Goal: Task Accomplishment & Management: Complete application form

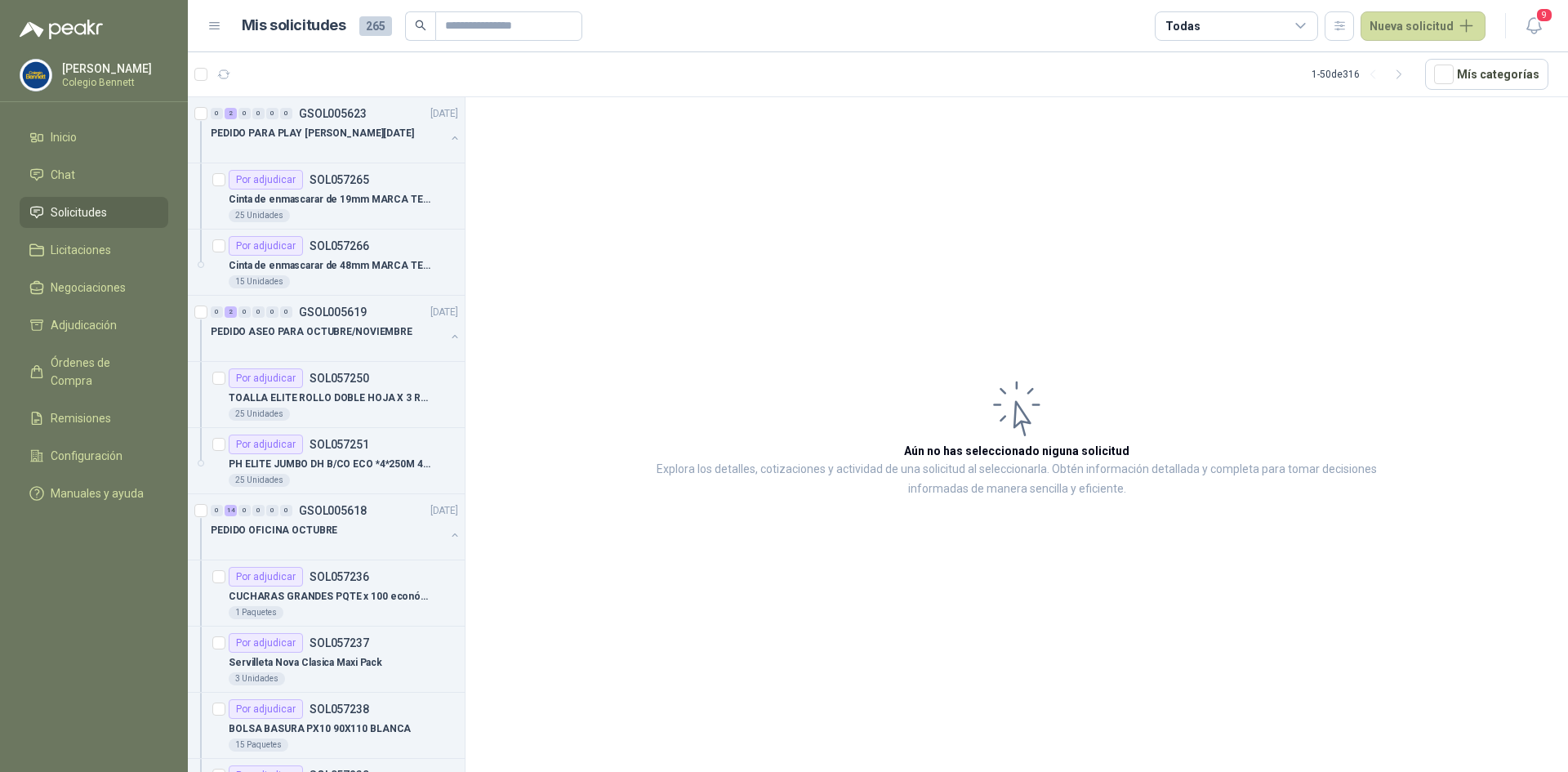
scroll to position [6, 0]
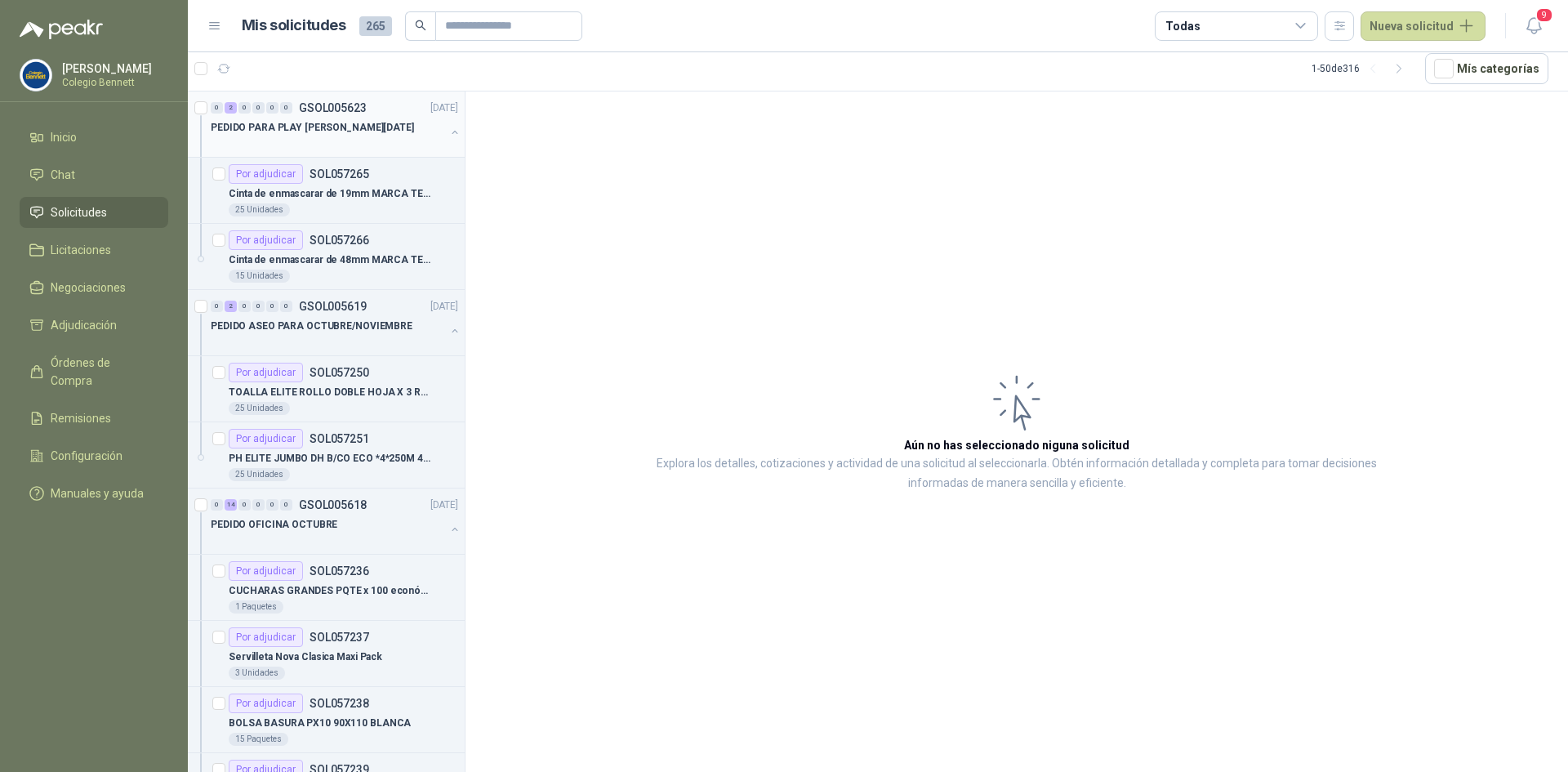
click at [448, 129] on button "button" at bounding box center [455, 132] width 13 height 13
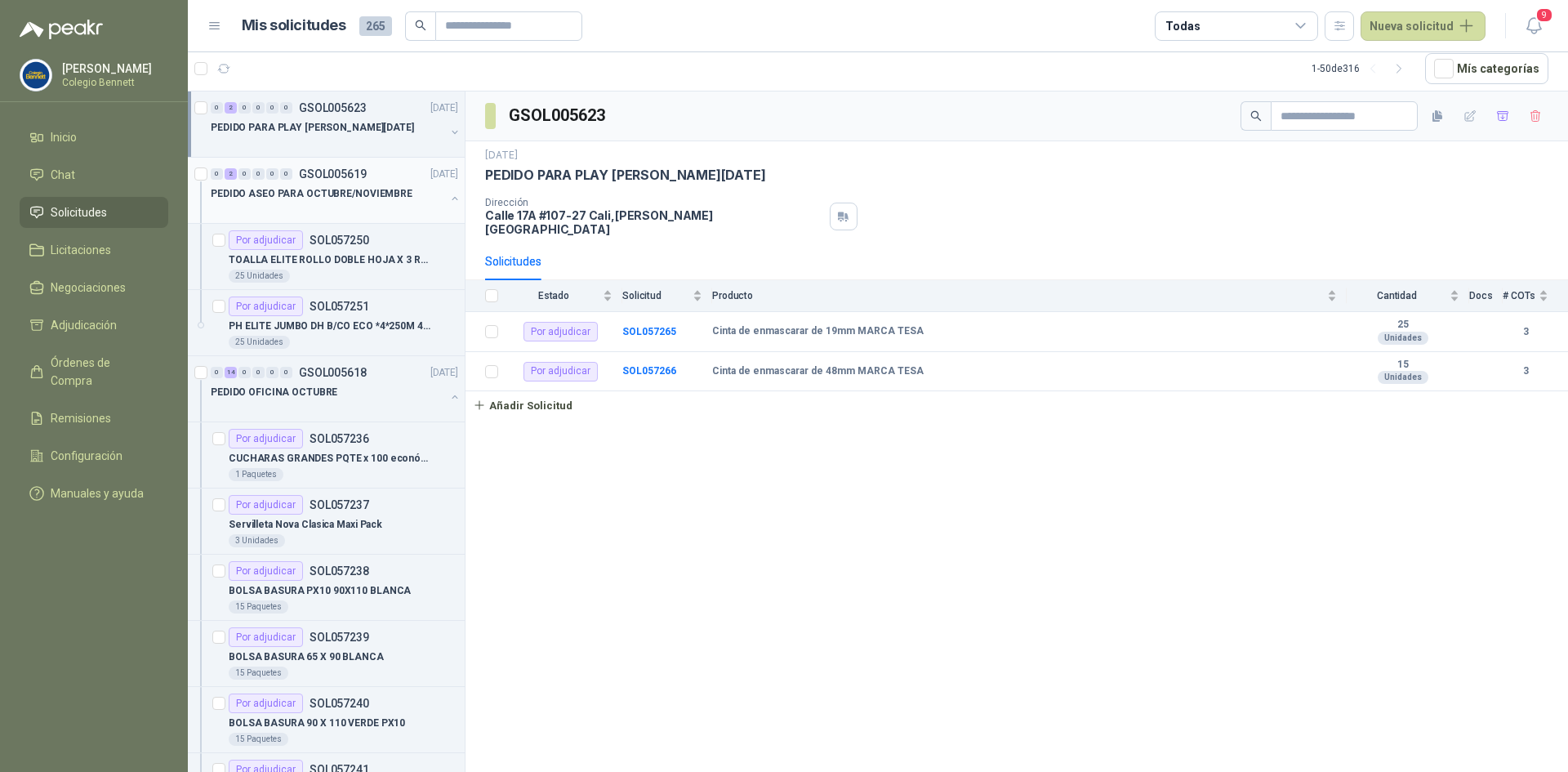
click at [435, 198] on div "PEDIDO ASEO PARA OCTUBRE/NOVIEMBRE" at bounding box center [336, 200] width 250 height 33
click at [448, 198] on button "button" at bounding box center [455, 198] width 13 height 13
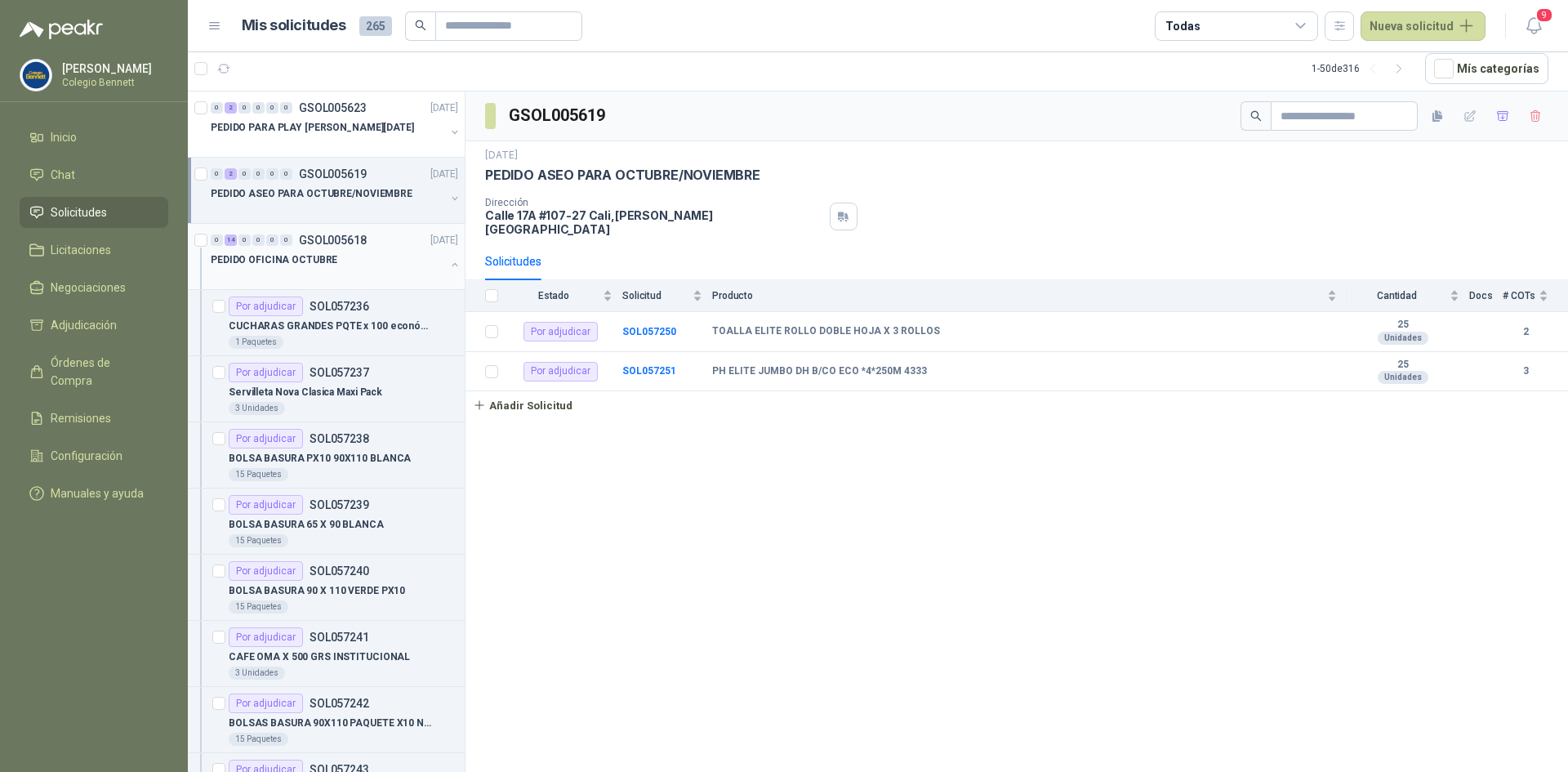
click at [396, 265] on div "PEDIDO OFICINA OCTUBRE" at bounding box center [328, 259] width 235 height 19
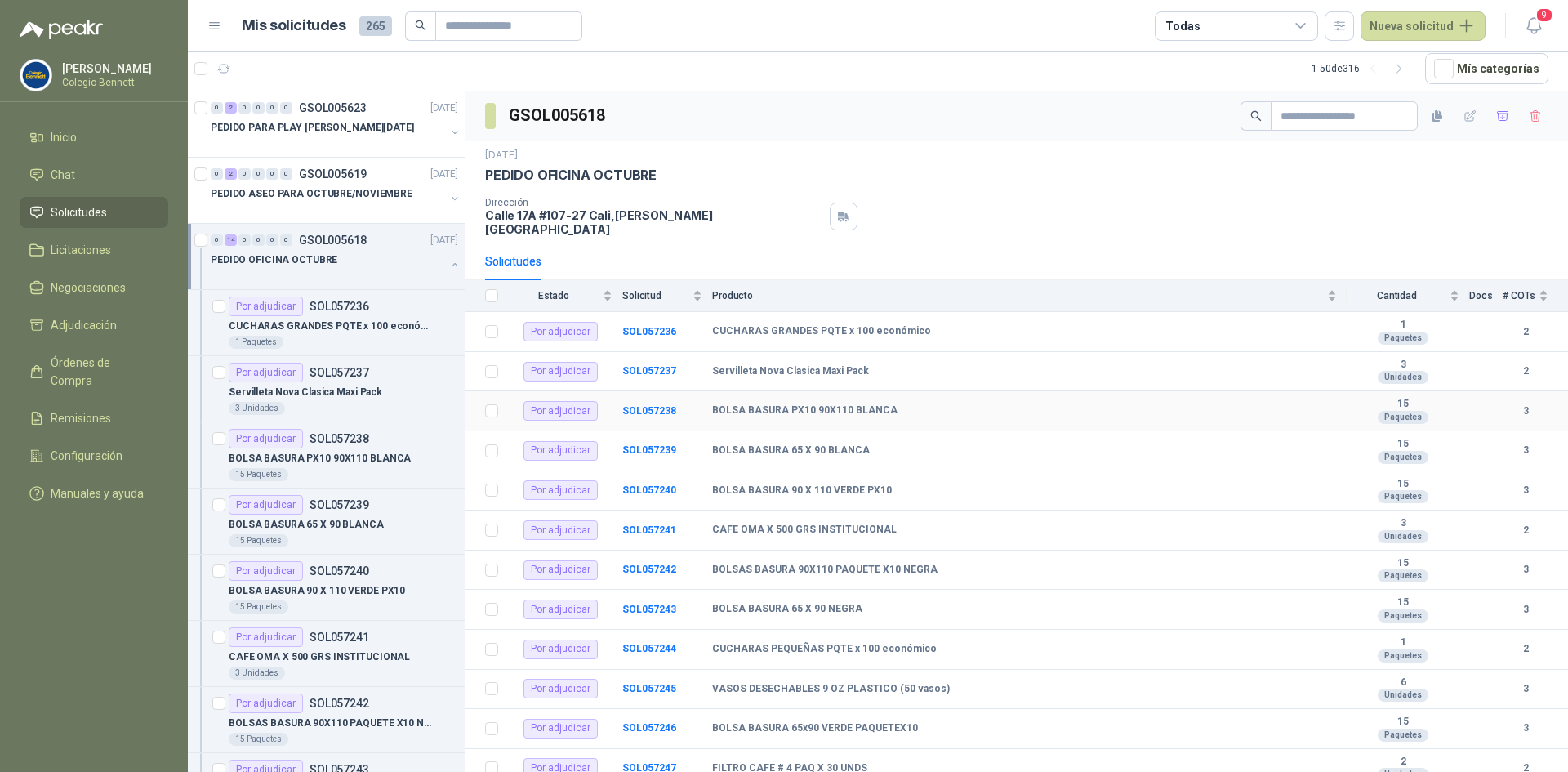
scroll to position [113, 0]
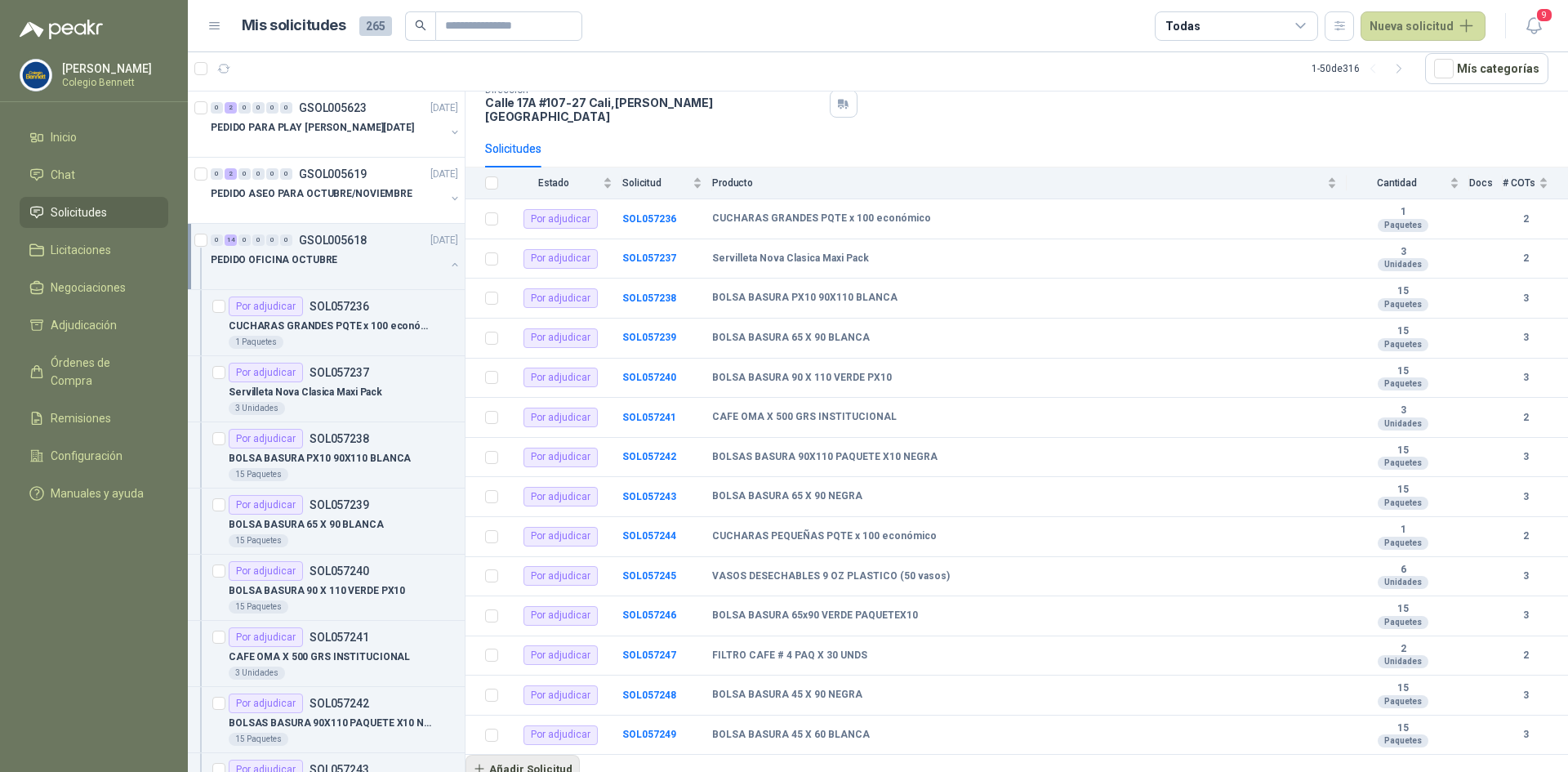
click at [516, 757] on button "Añadir Solicitud" at bounding box center [523, 768] width 115 height 28
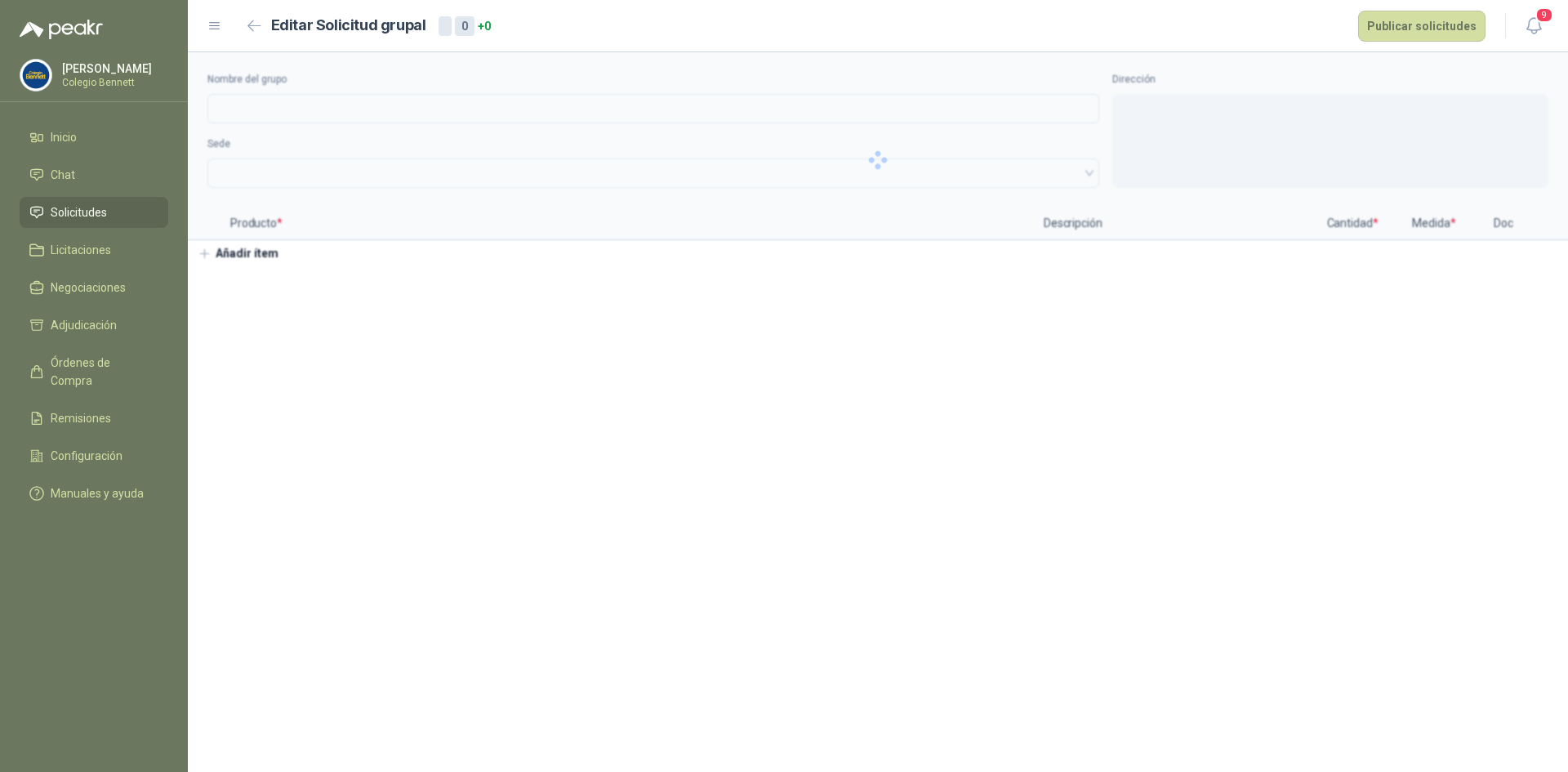
type input "**********"
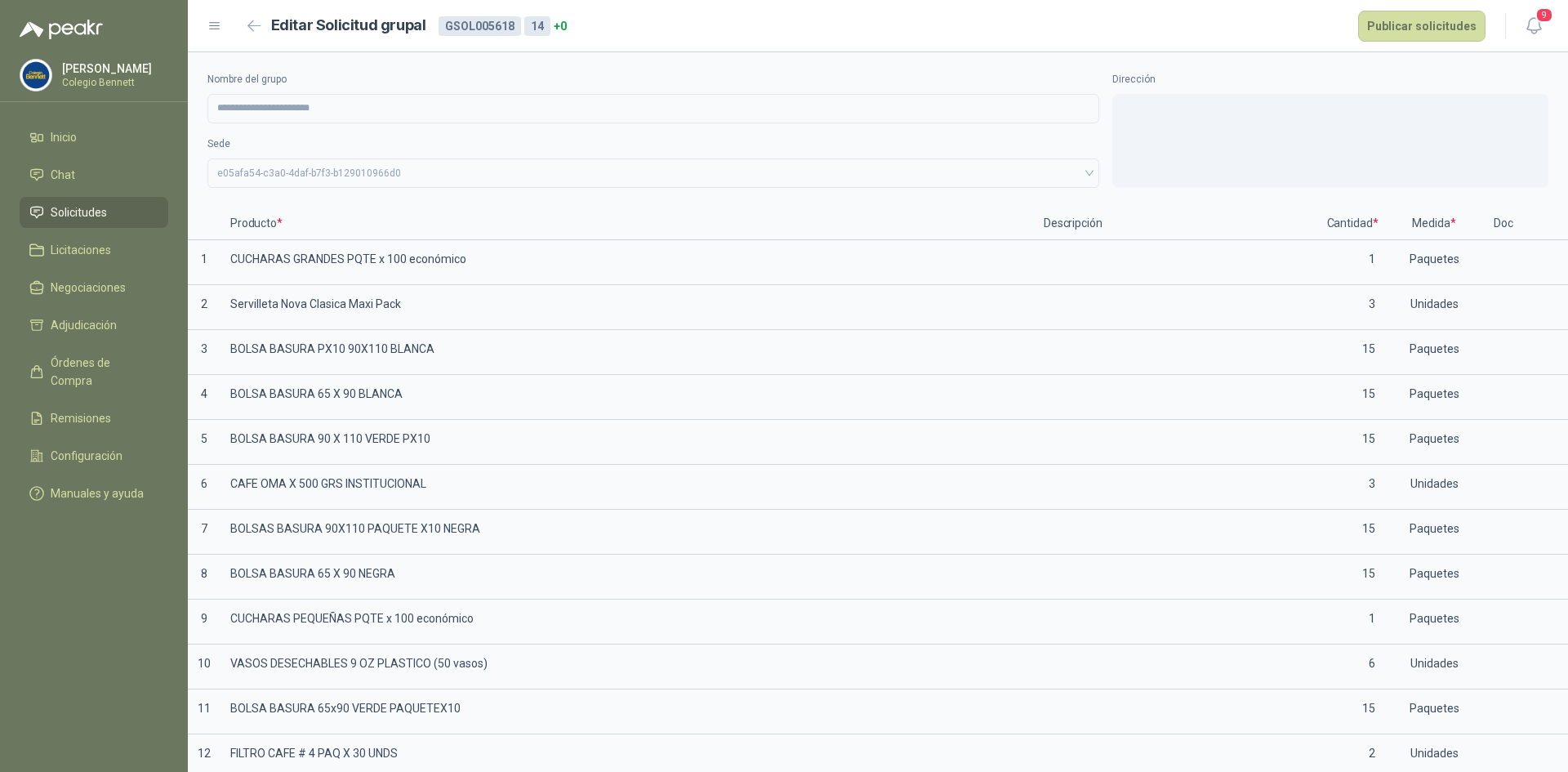
scroll to position [169, 0]
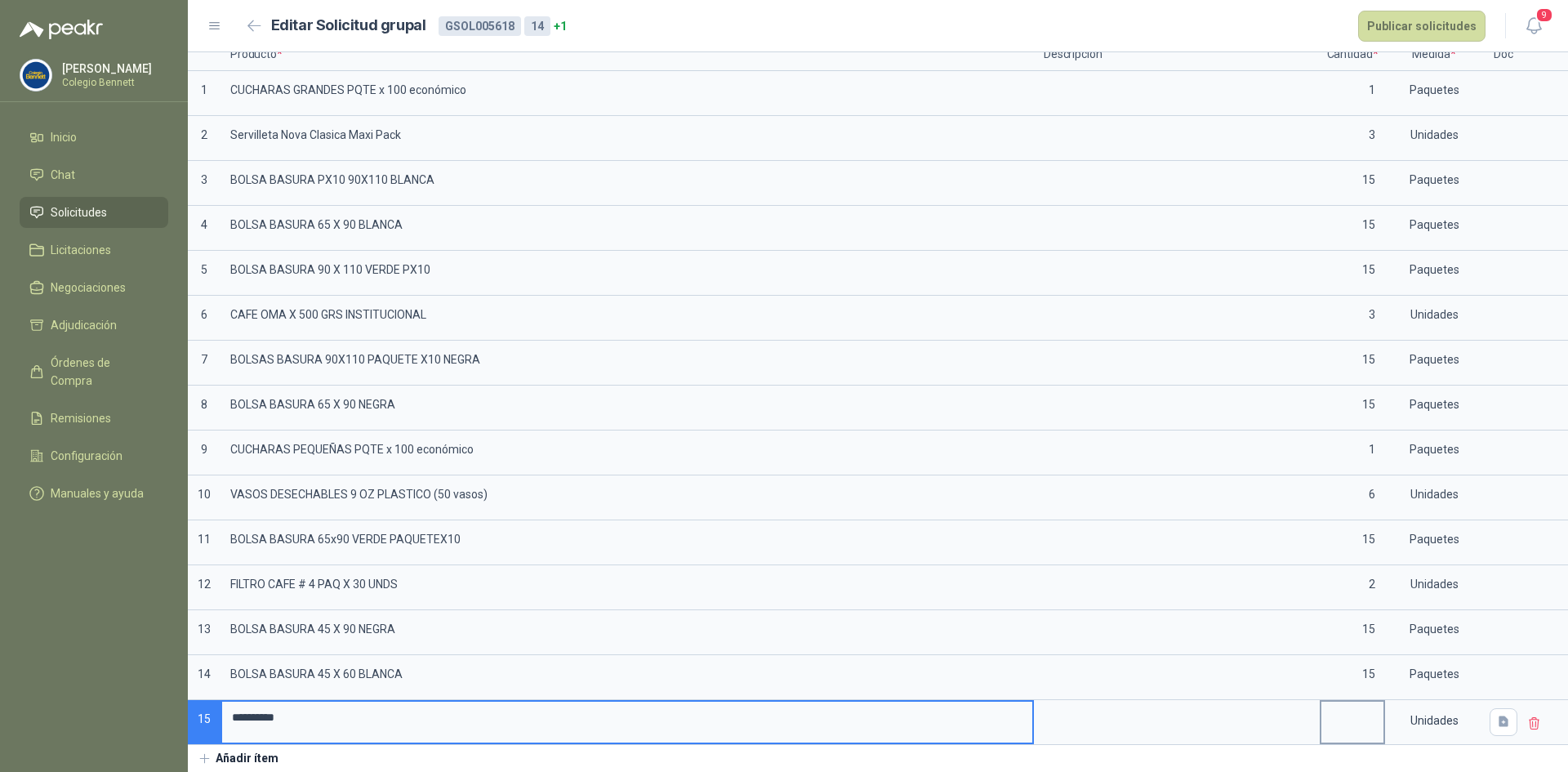
type input "*********"
click at [1337, 721] on input at bounding box center [1353, 717] width 62 height 32
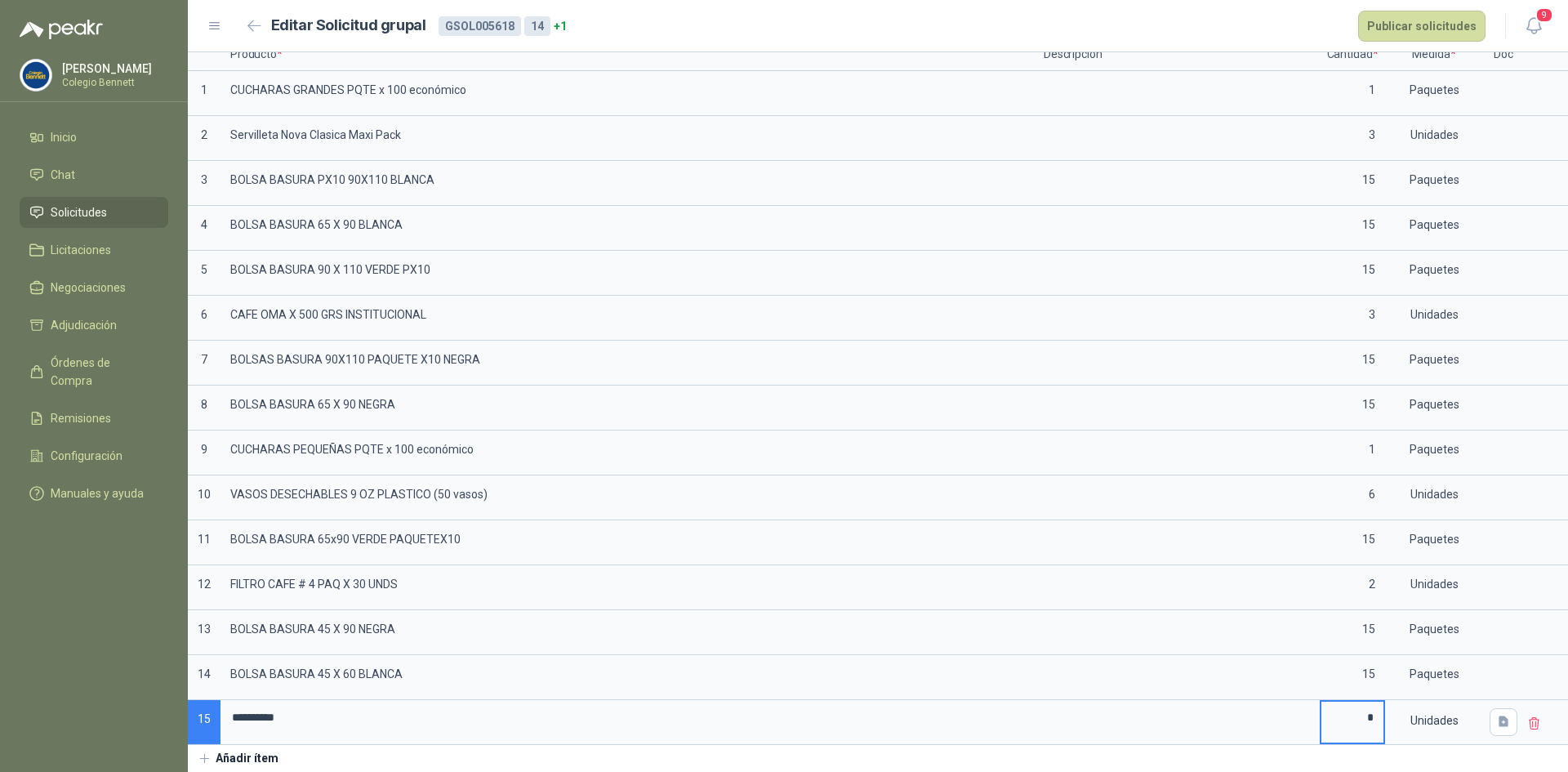
type input "*"
click at [264, 756] on button "Añadir ítem" at bounding box center [238, 758] width 101 height 28
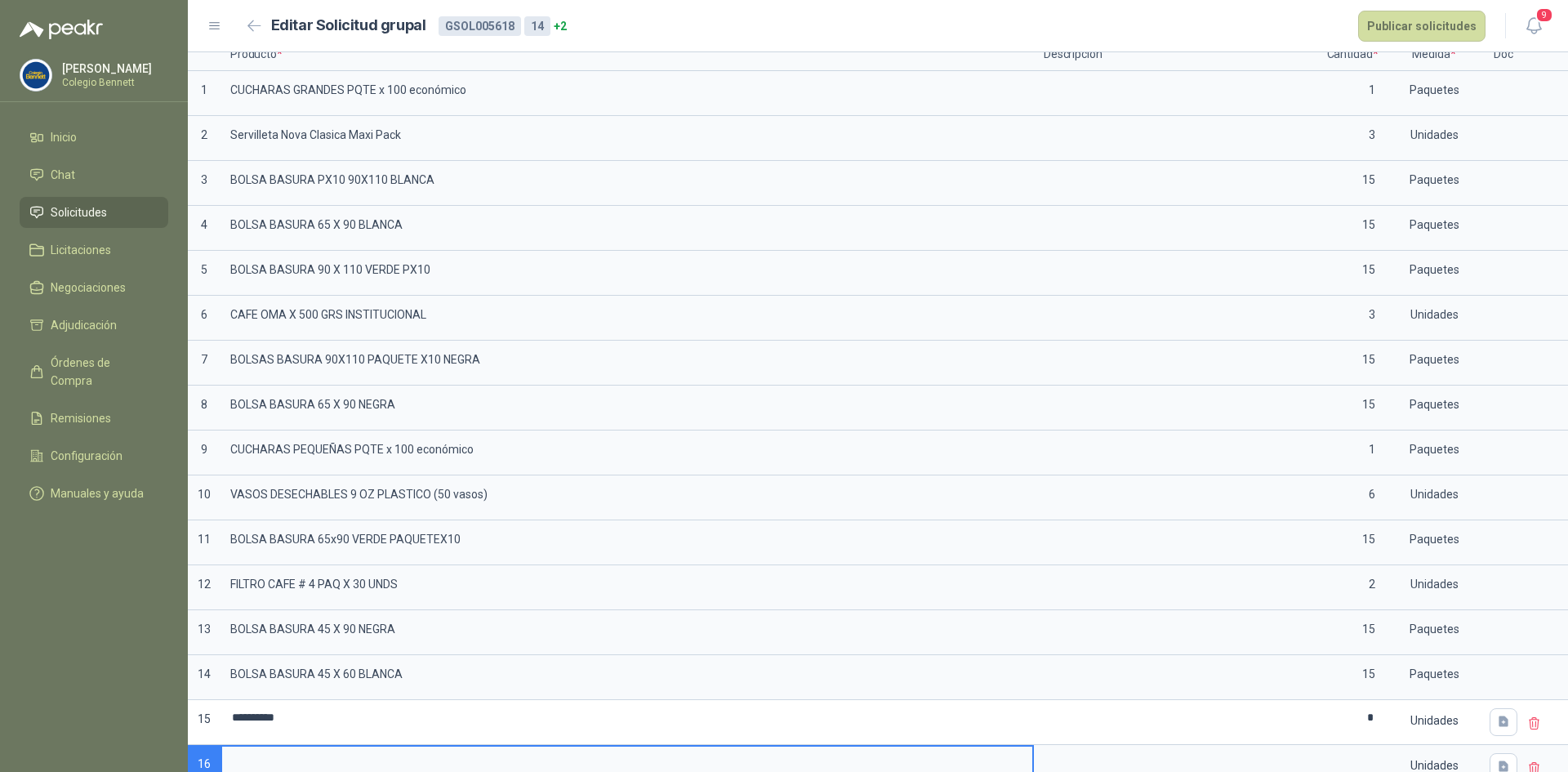
scroll to position [177, 0]
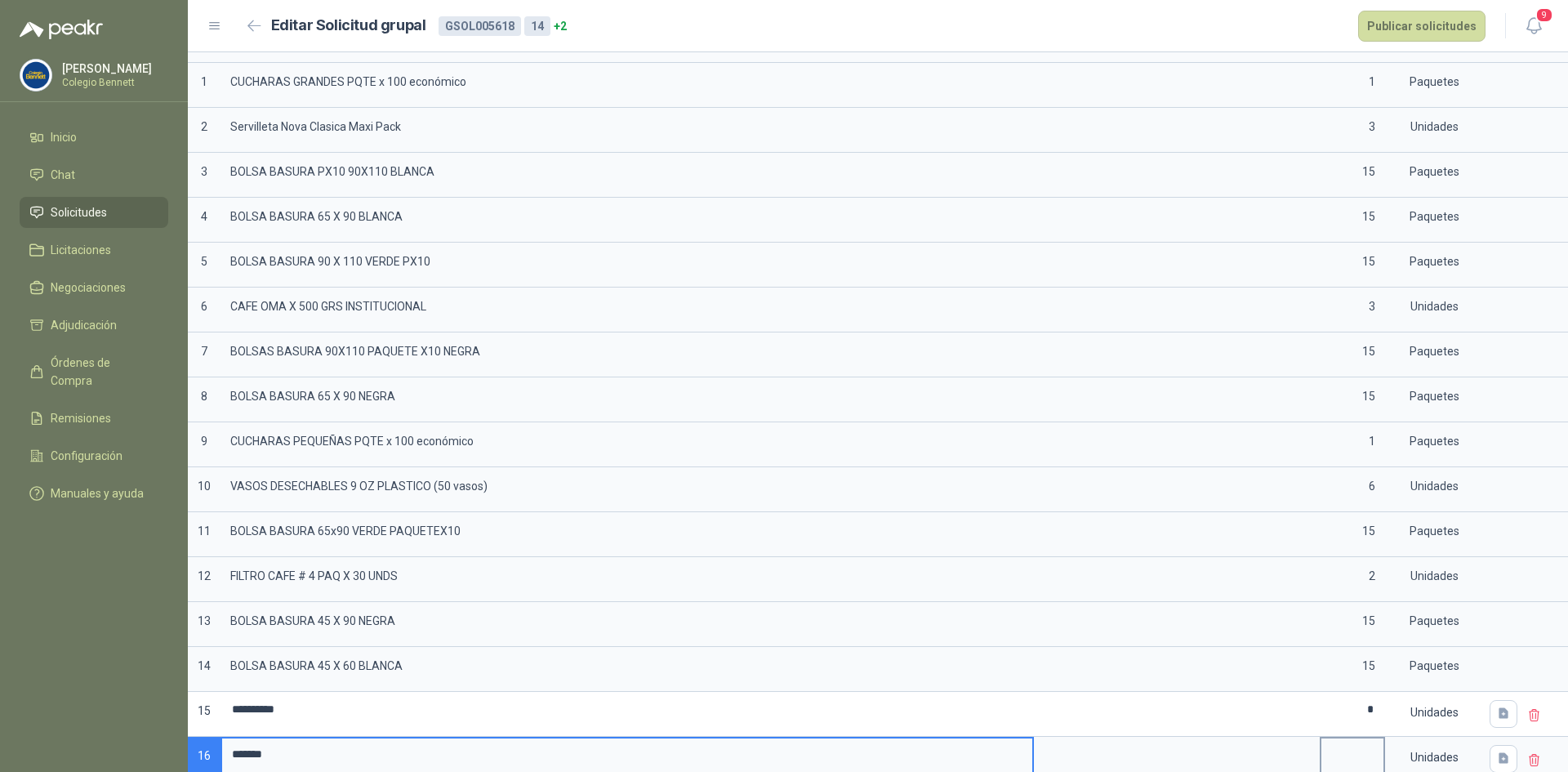
type input "******"
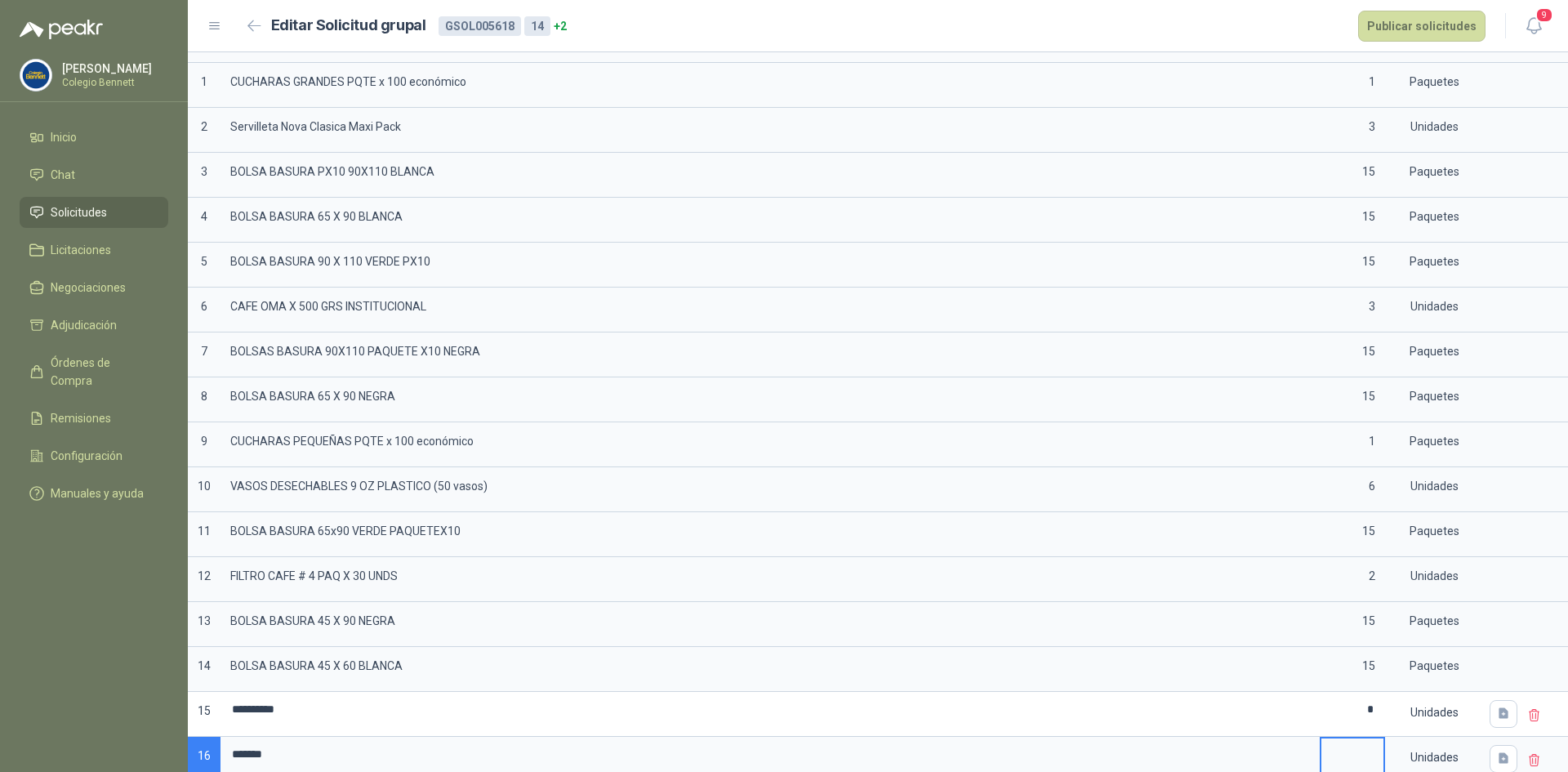
click at [1362, 750] on input at bounding box center [1353, 754] width 62 height 32
type input "*"
click at [1413, 33] on button "Publicar solicitudes" at bounding box center [1421, 27] width 127 height 31
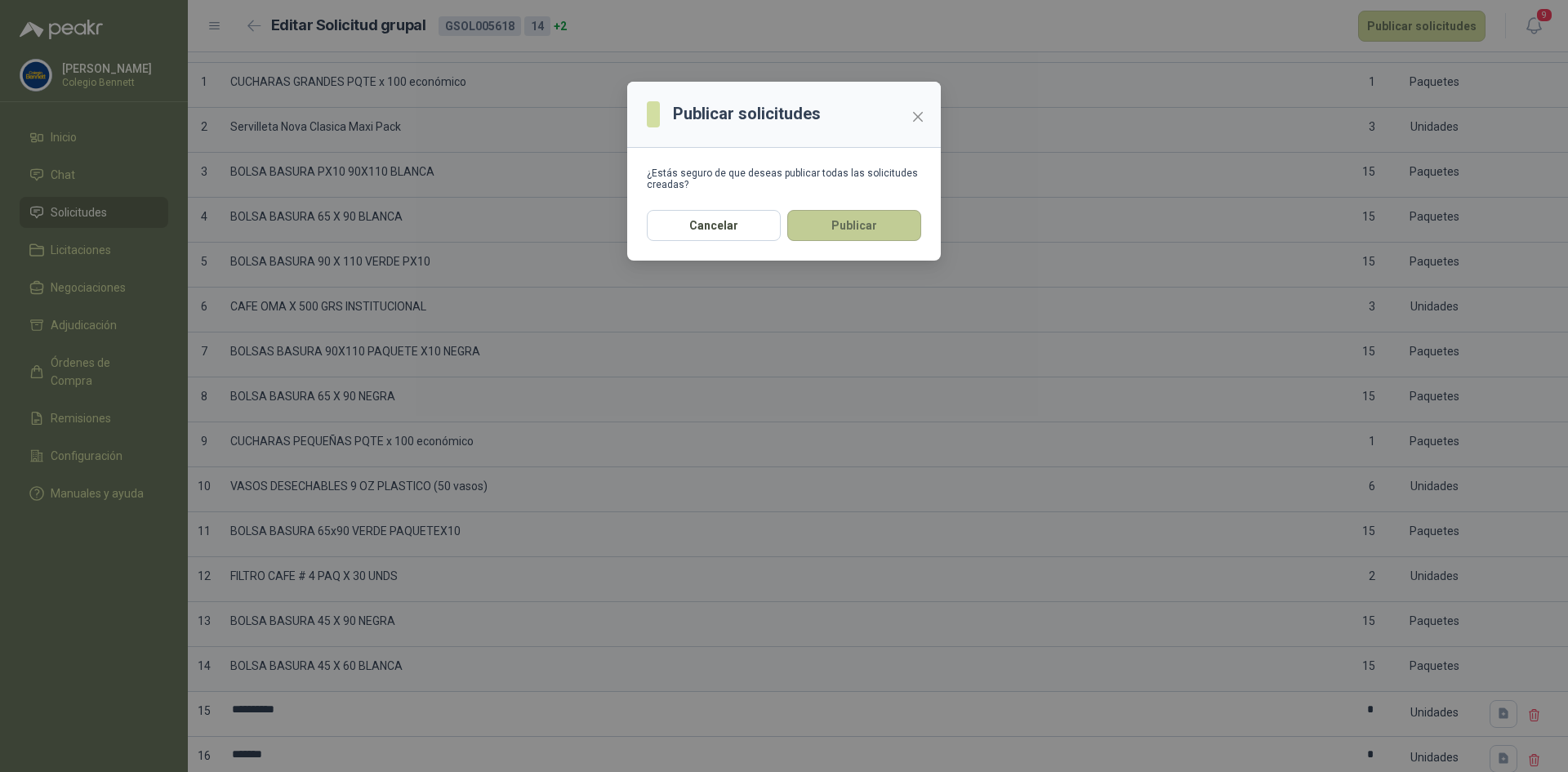
click at [826, 219] on button "Publicar" at bounding box center [854, 226] width 134 height 31
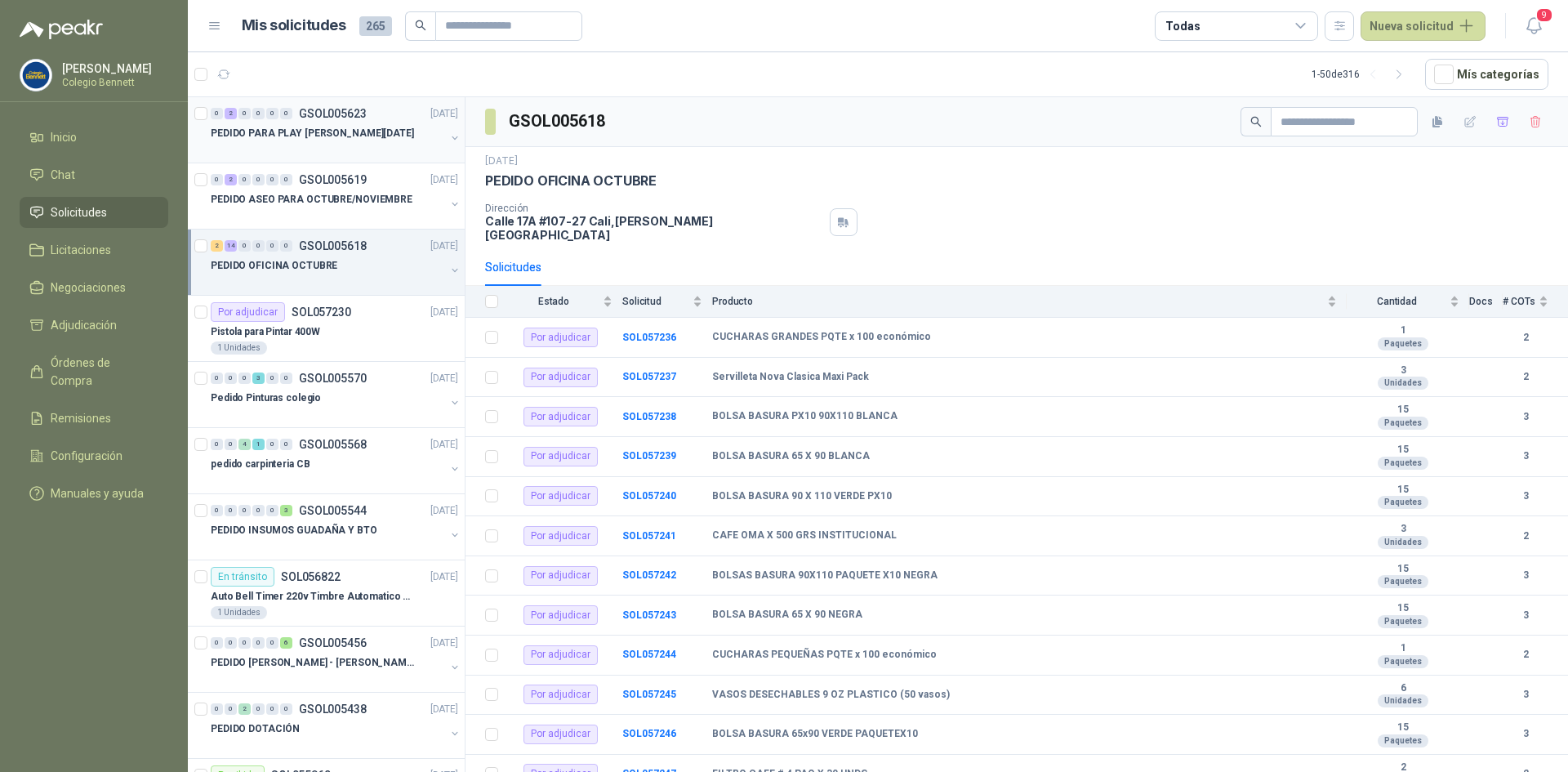
click at [396, 129] on div "PEDIDO PARA PLAY [PERSON_NAME][DATE]" at bounding box center [328, 132] width 235 height 19
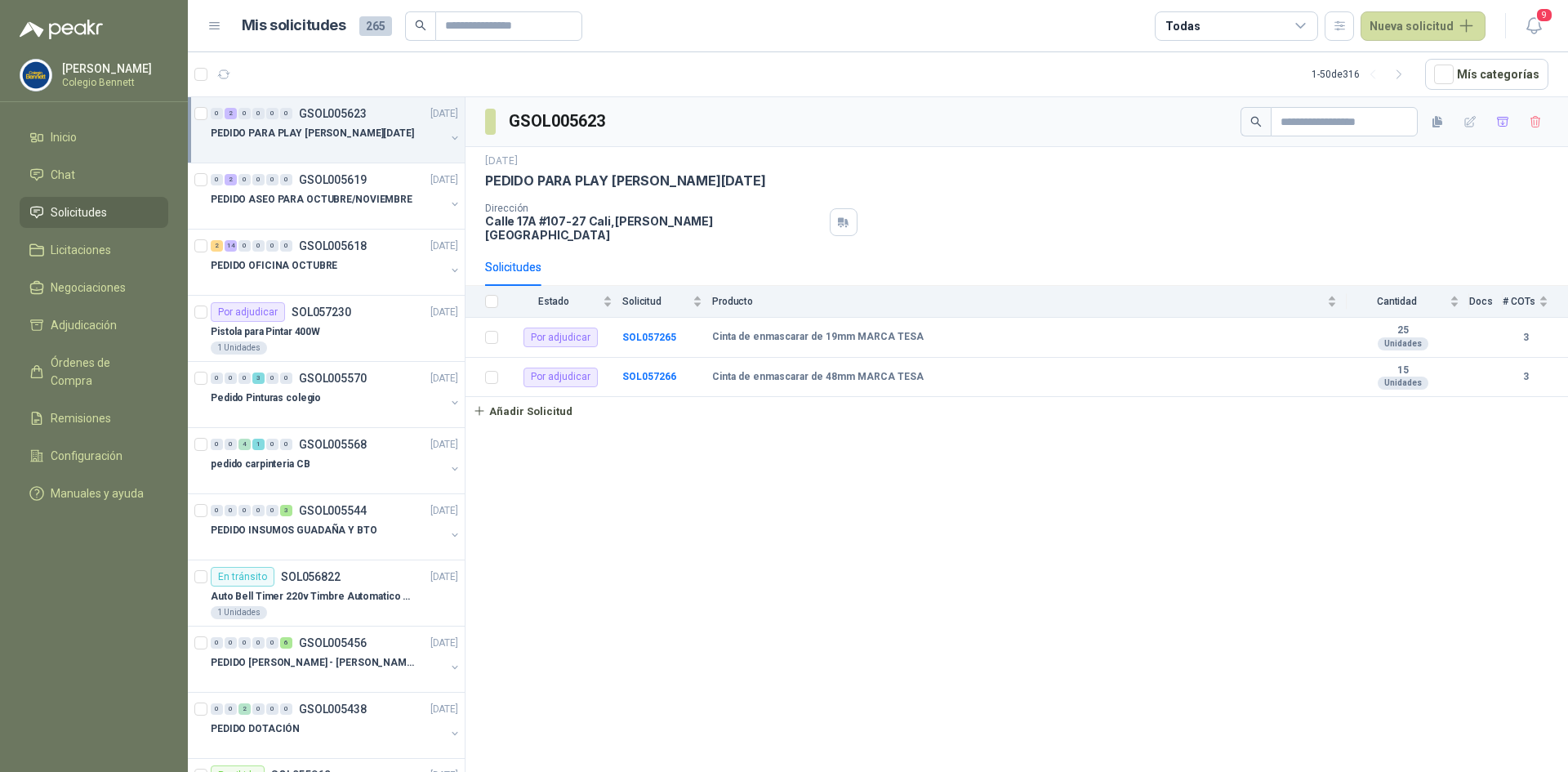
click at [448, 132] on button "button" at bounding box center [455, 138] width 13 height 13
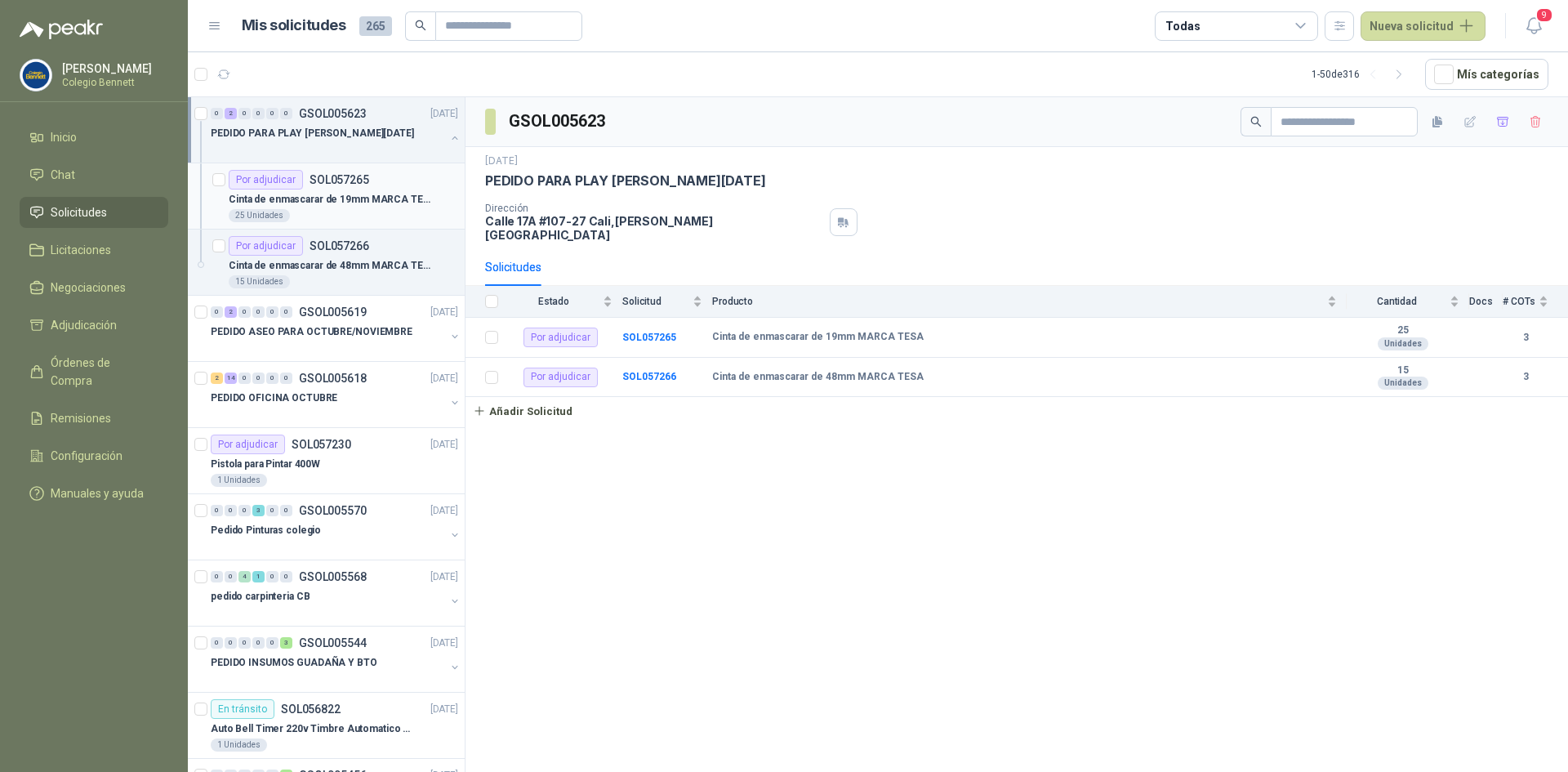
click at [403, 186] on div "Por adjudicar SOL057265" at bounding box center [343, 179] width 229 height 19
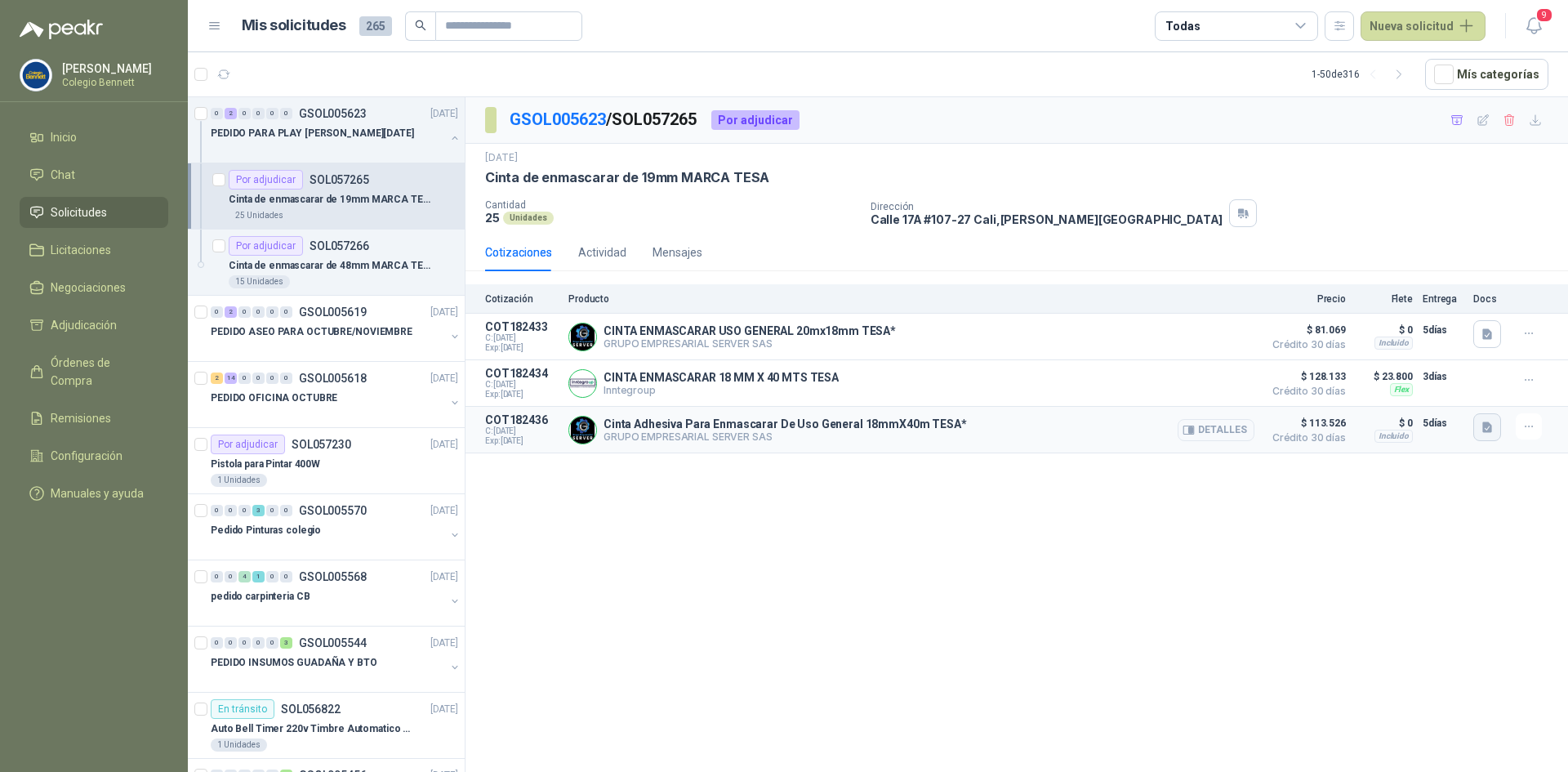
click at [1490, 429] on icon "button" at bounding box center [1486, 427] width 10 height 11
click at [1473, 396] on button "image.png" at bounding box center [1454, 392] width 71 height 17
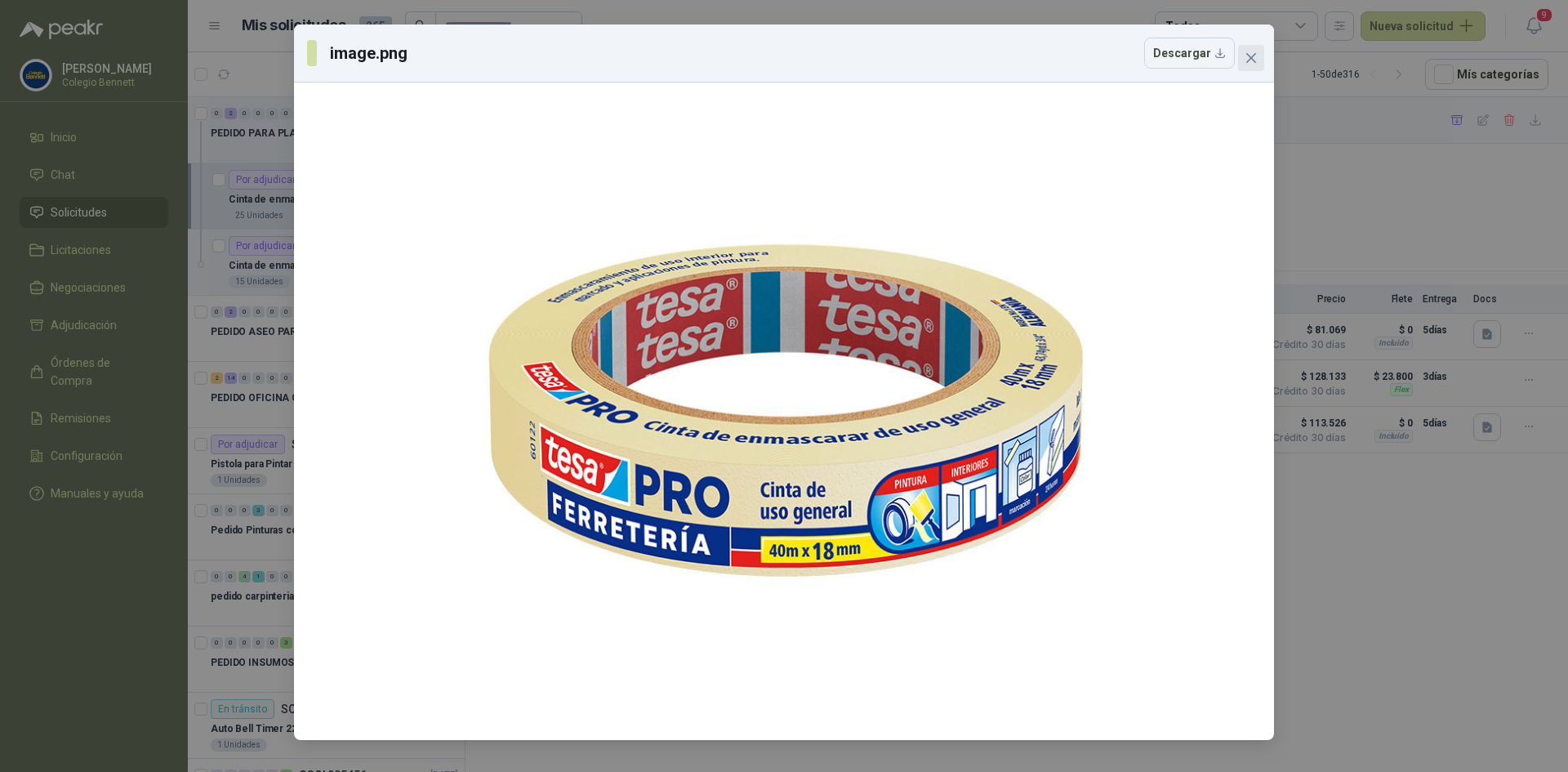
click at [1251, 49] on button "Close" at bounding box center [1251, 58] width 26 height 26
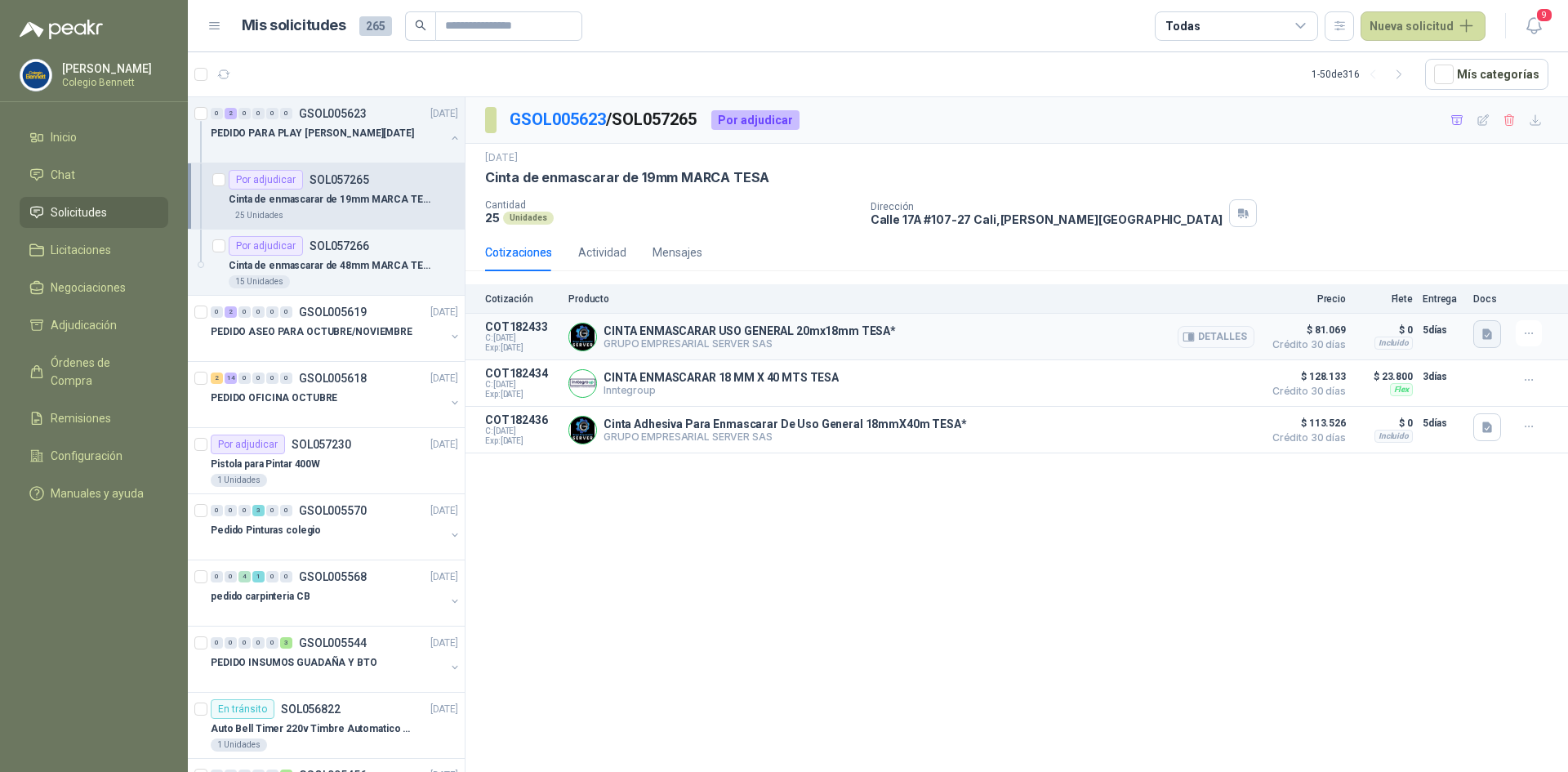
click at [1488, 330] on icon "button" at bounding box center [1486, 334] width 10 height 11
click at [1474, 303] on button "image.png" at bounding box center [1454, 298] width 71 height 17
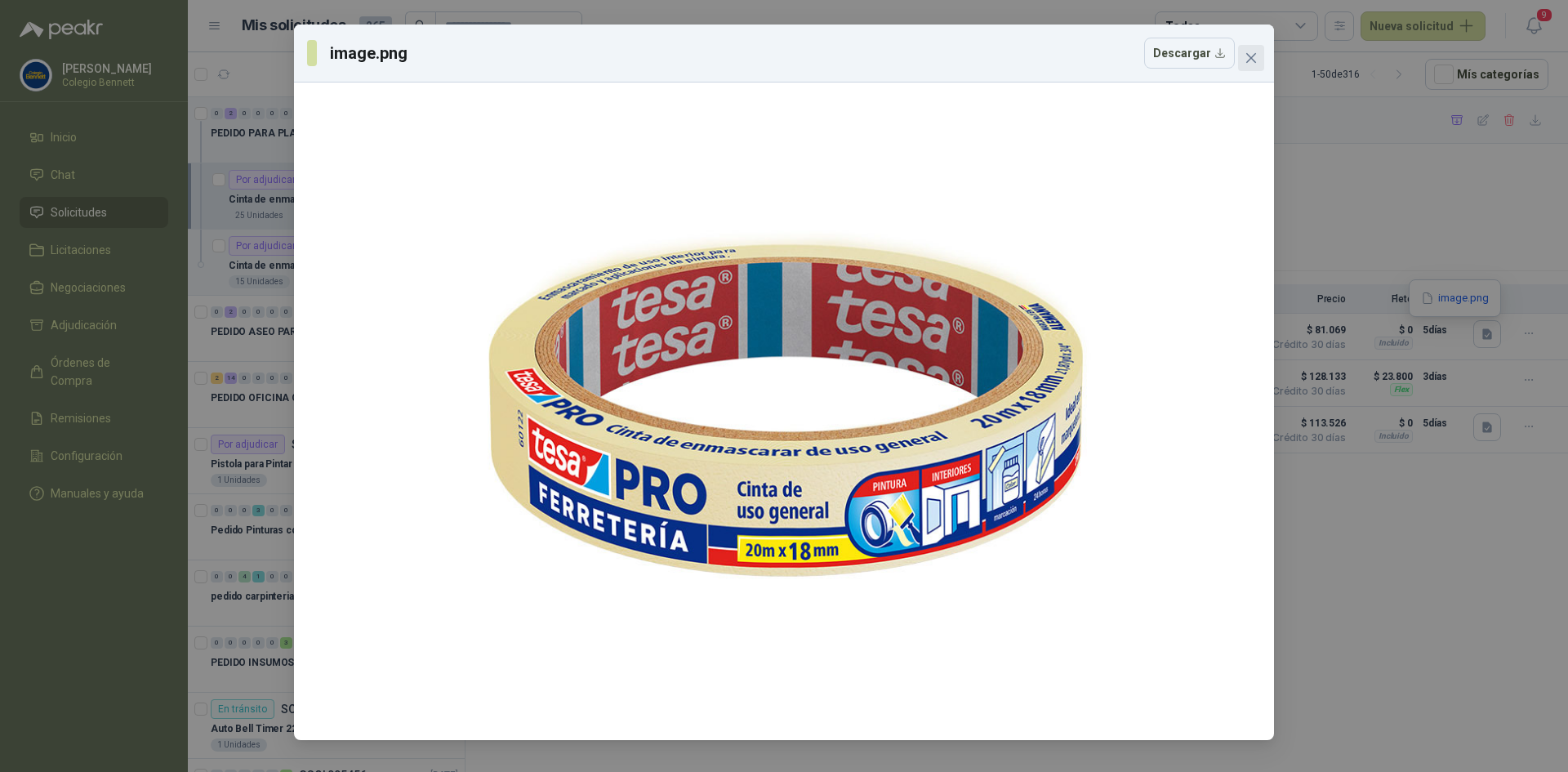
click at [1246, 53] on icon "close" at bounding box center [1251, 58] width 13 height 13
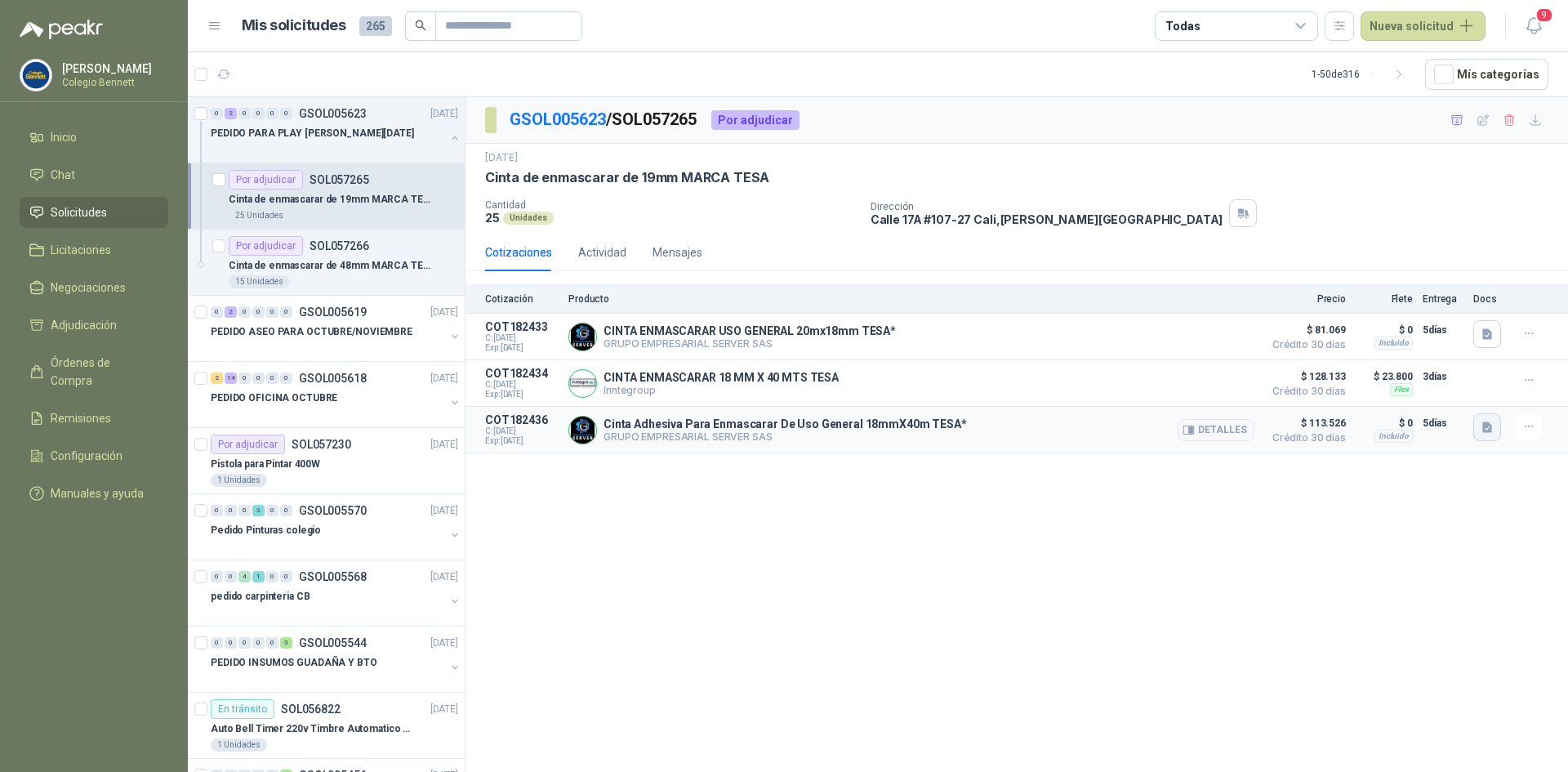
click at [1497, 421] on button "button" at bounding box center [1487, 427] width 28 height 28
click at [1458, 393] on button "image.png" at bounding box center [1454, 392] width 71 height 17
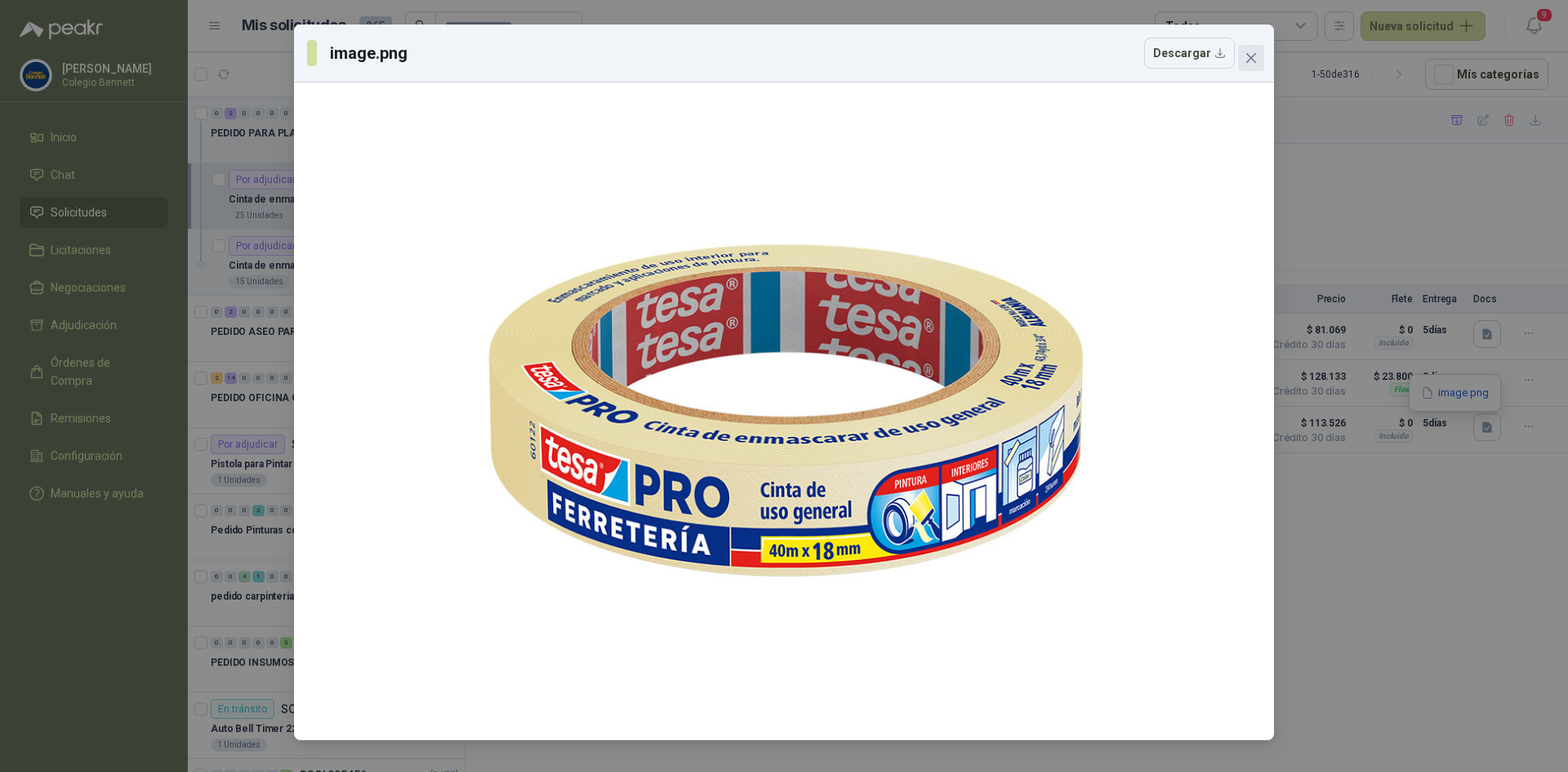
click at [1256, 56] on icon "close" at bounding box center [1251, 58] width 13 height 13
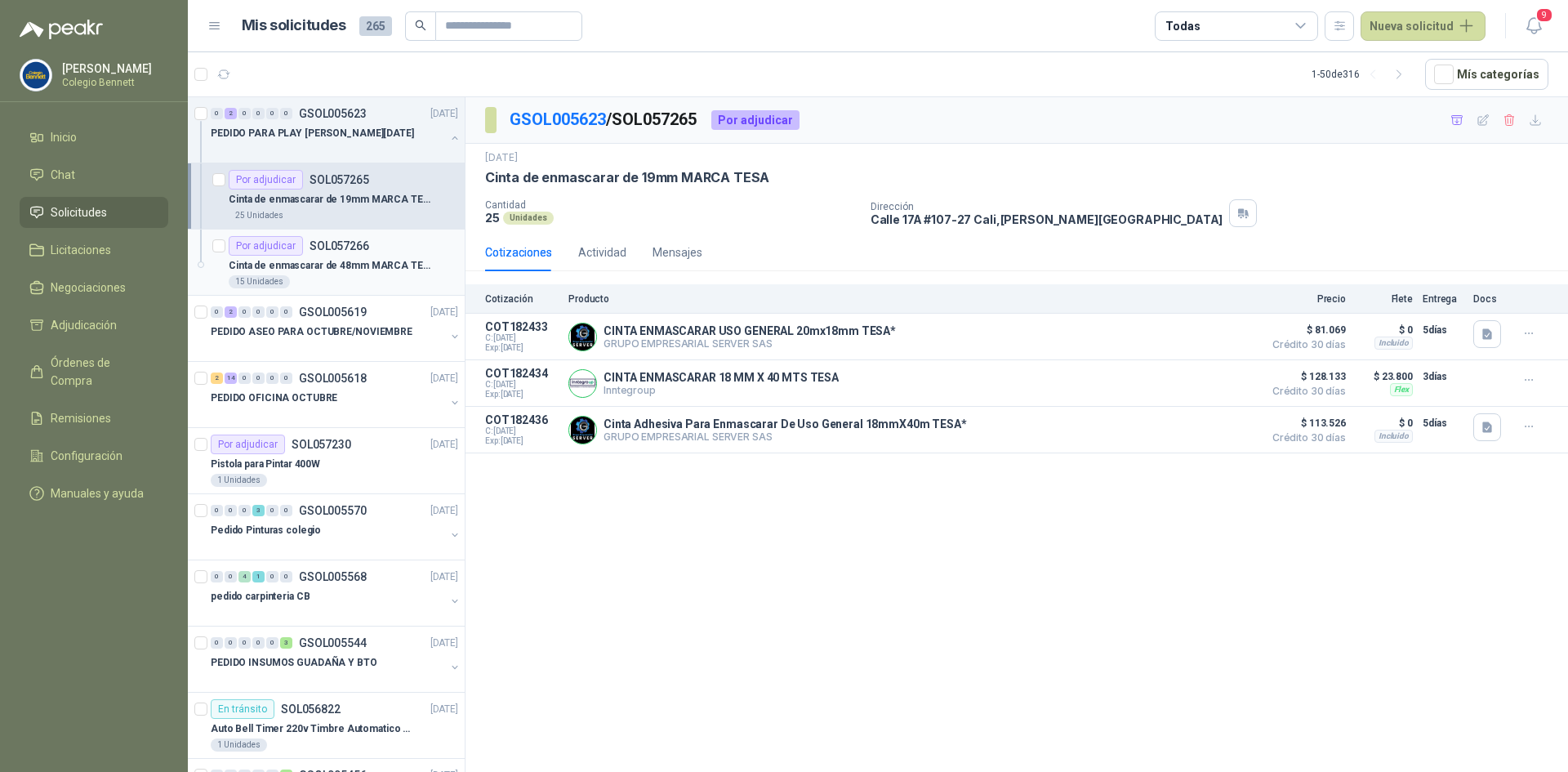
click at [381, 266] on p "Cinta de enmascarar de 48mm MARCA TESA" at bounding box center [330, 265] width 204 height 16
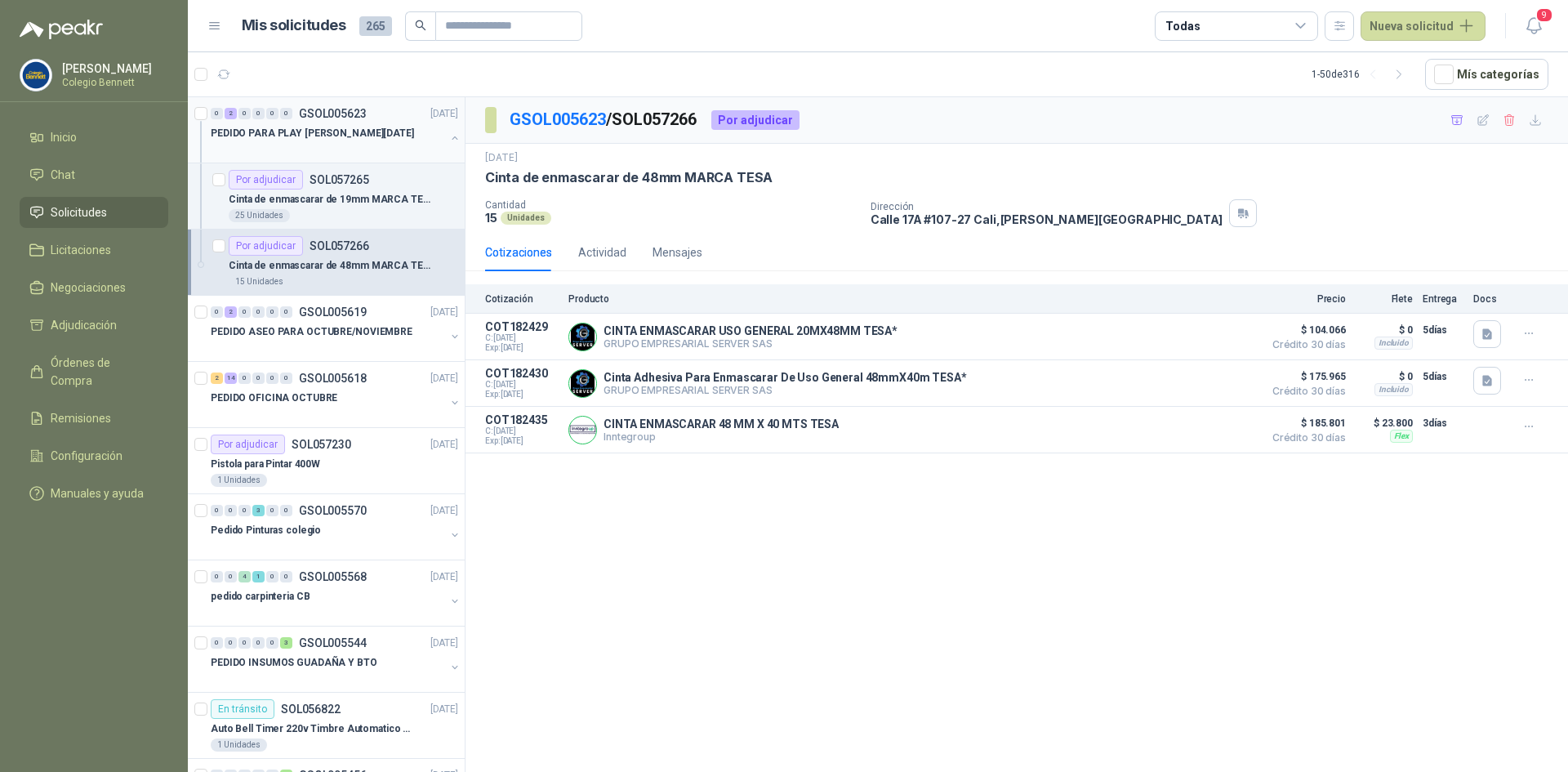
click at [448, 134] on button "button" at bounding box center [455, 138] width 13 height 13
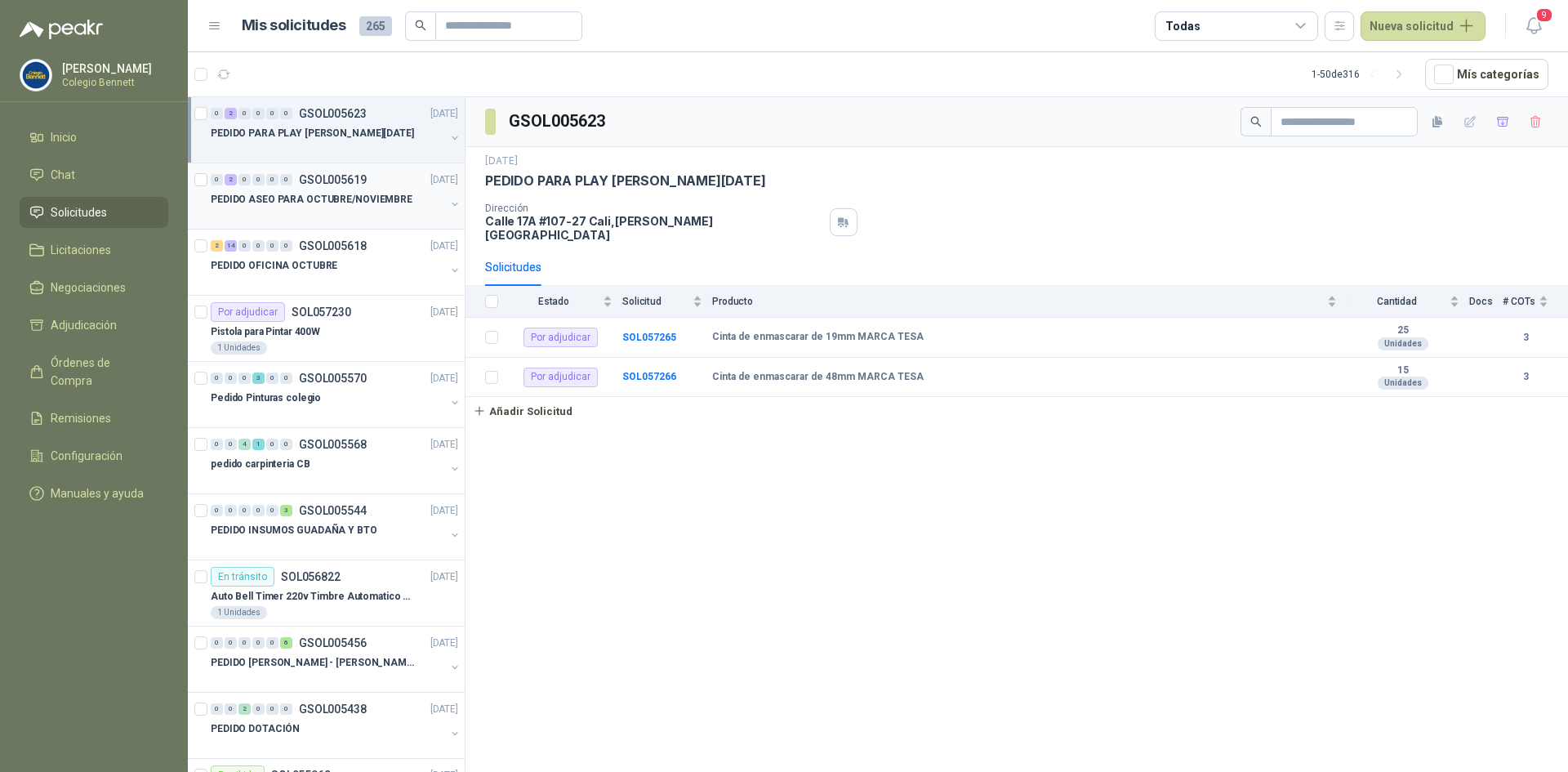
click at [425, 198] on div "PEDIDO ASEO PARA OCTUBRE/NOVIEMBRE" at bounding box center [328, 199] width 235 height 19
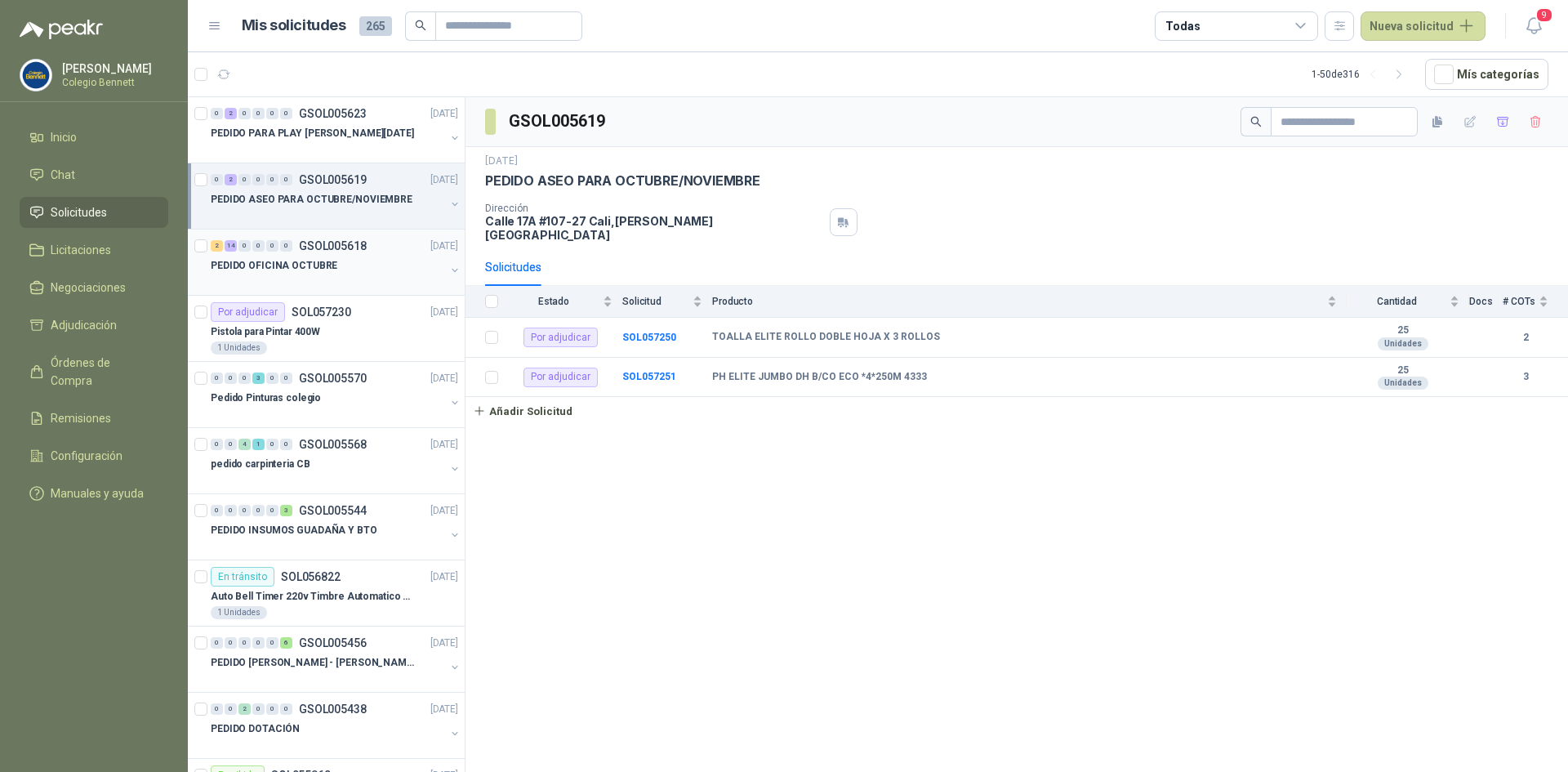
click at [423, 262] on div "PEDIDO OFICINA OCTUBRE" at bounding box center [328, 265] width 235 height 19
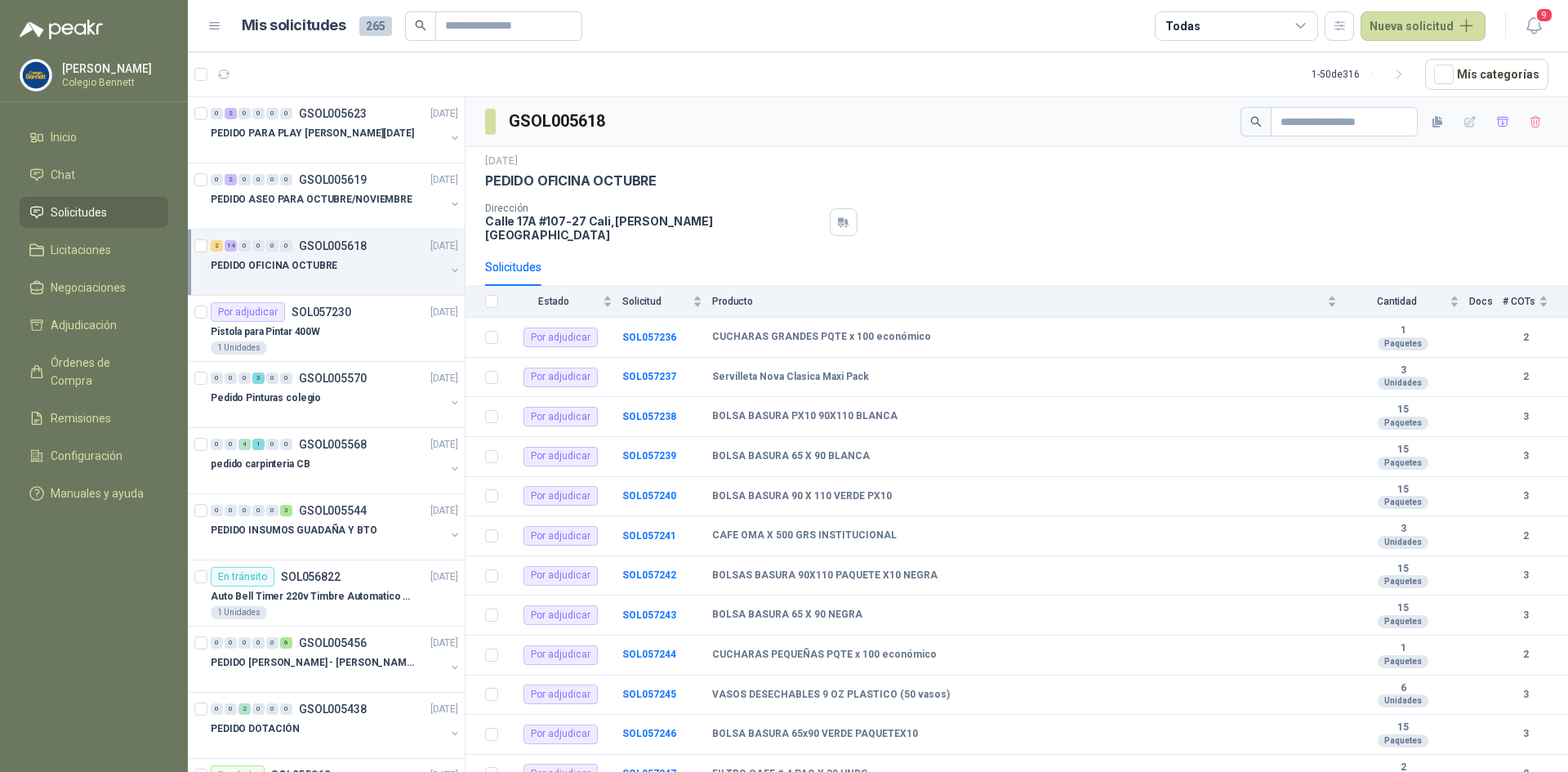
click at [448, 265] on button "button" at bounding box center [455, 270] width 13 height 13
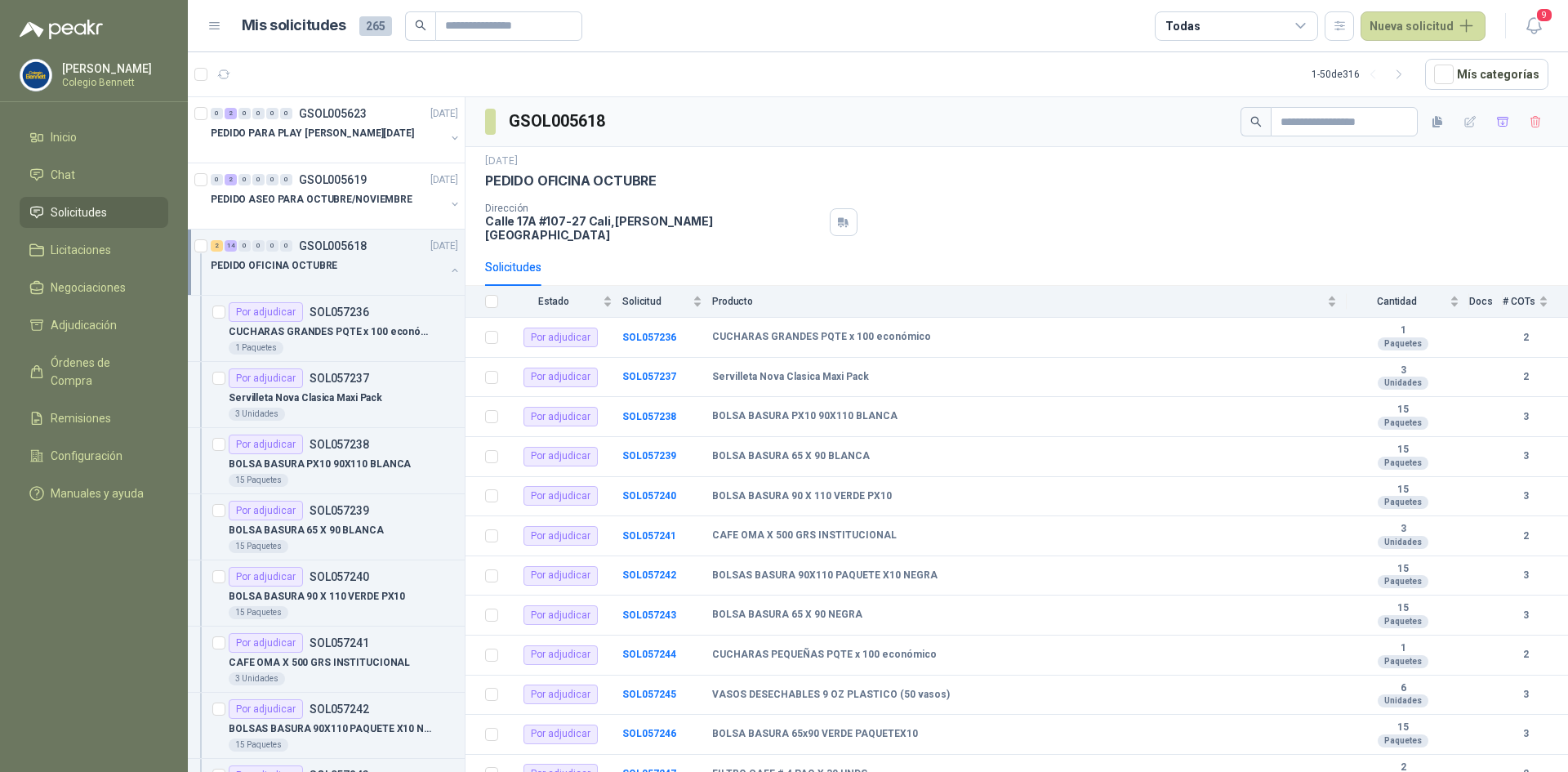
scroll to position [6, 0]
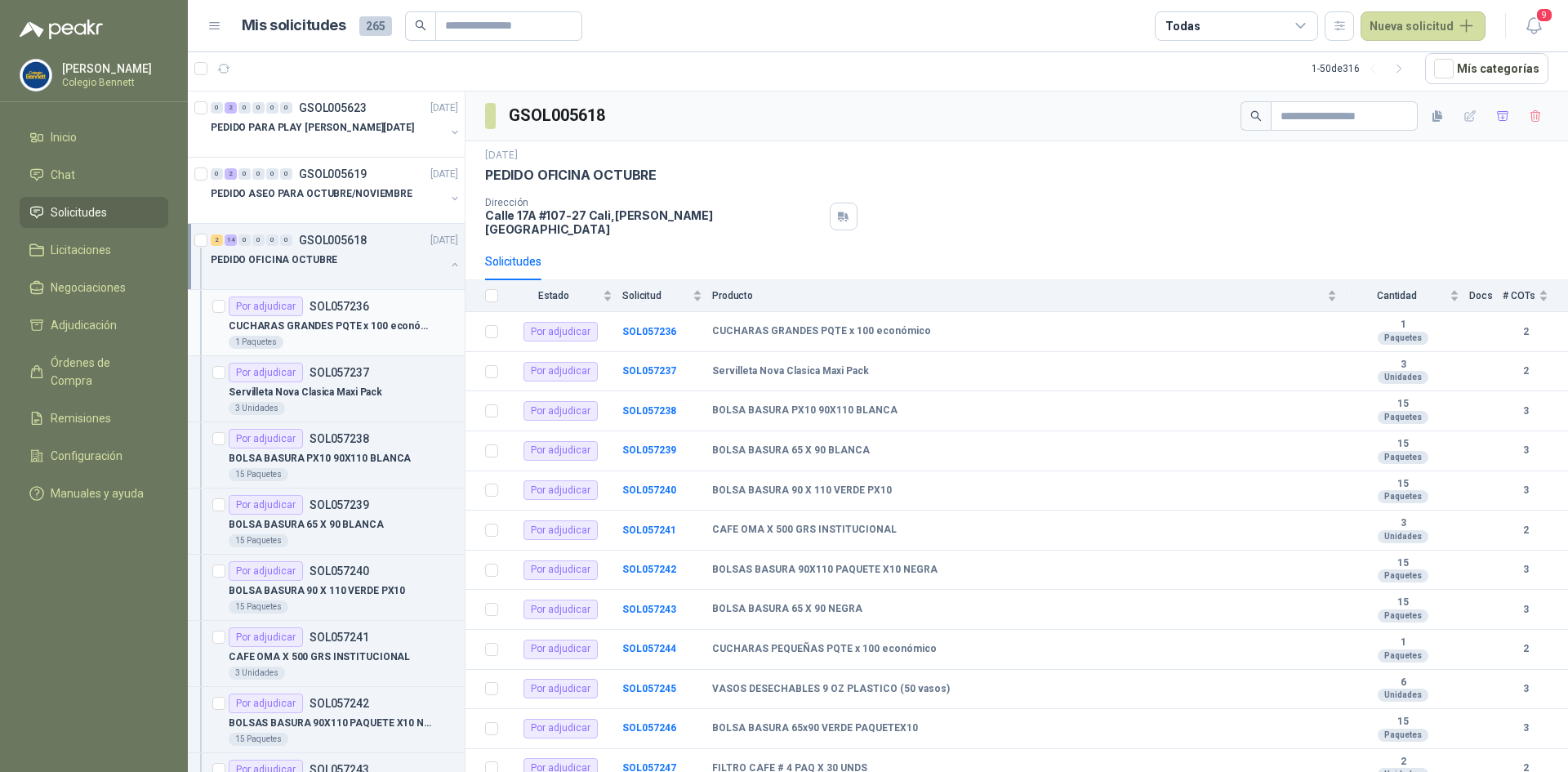
click at [406, 330] on p "CUCHARAS GRANDES PQTE x 100 económico" at bounding box center [330, 325] width 204 height 16
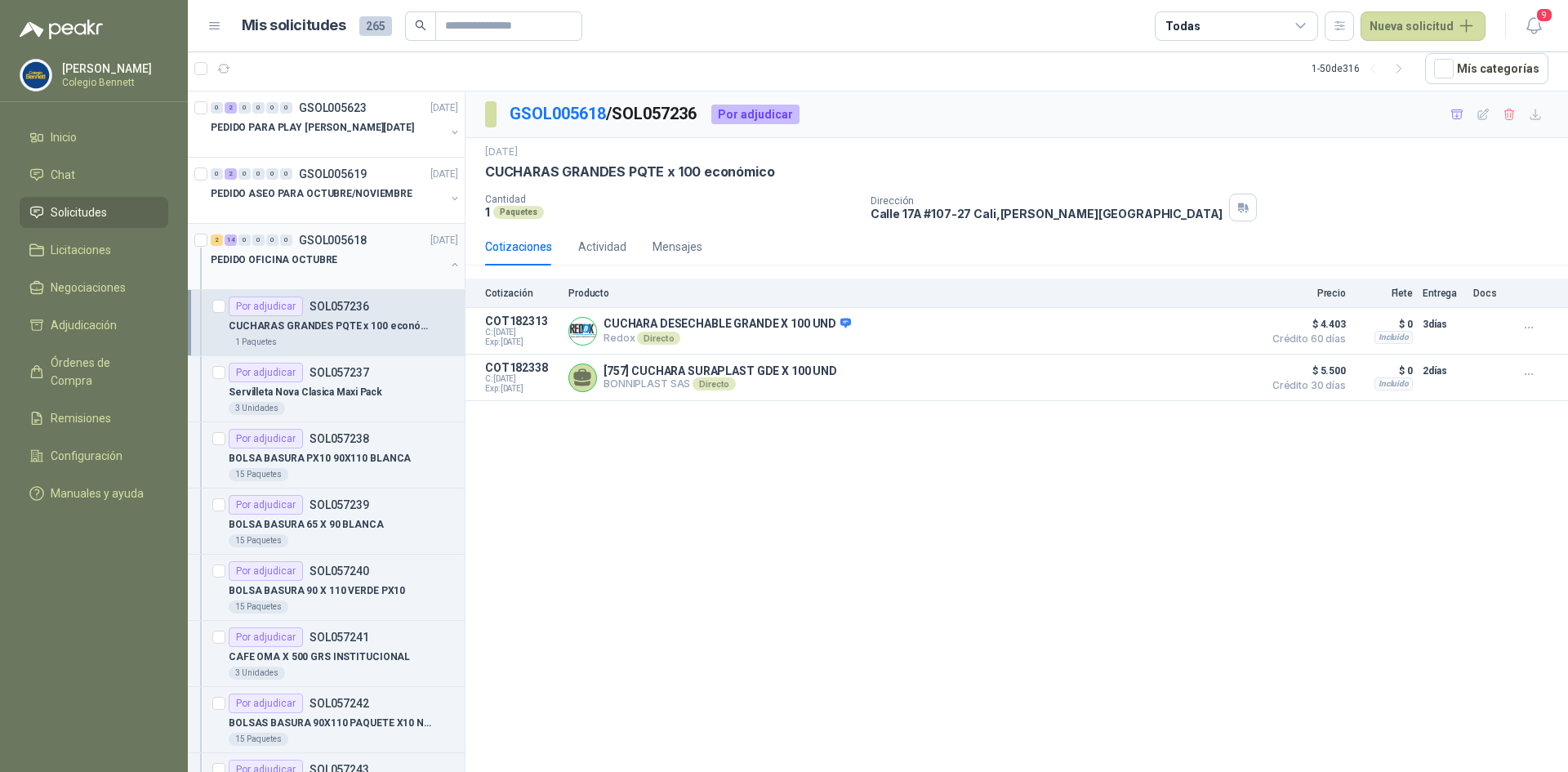
click at [448, 267] on button "button" at bounding box center [455, 264] width 13 height 13
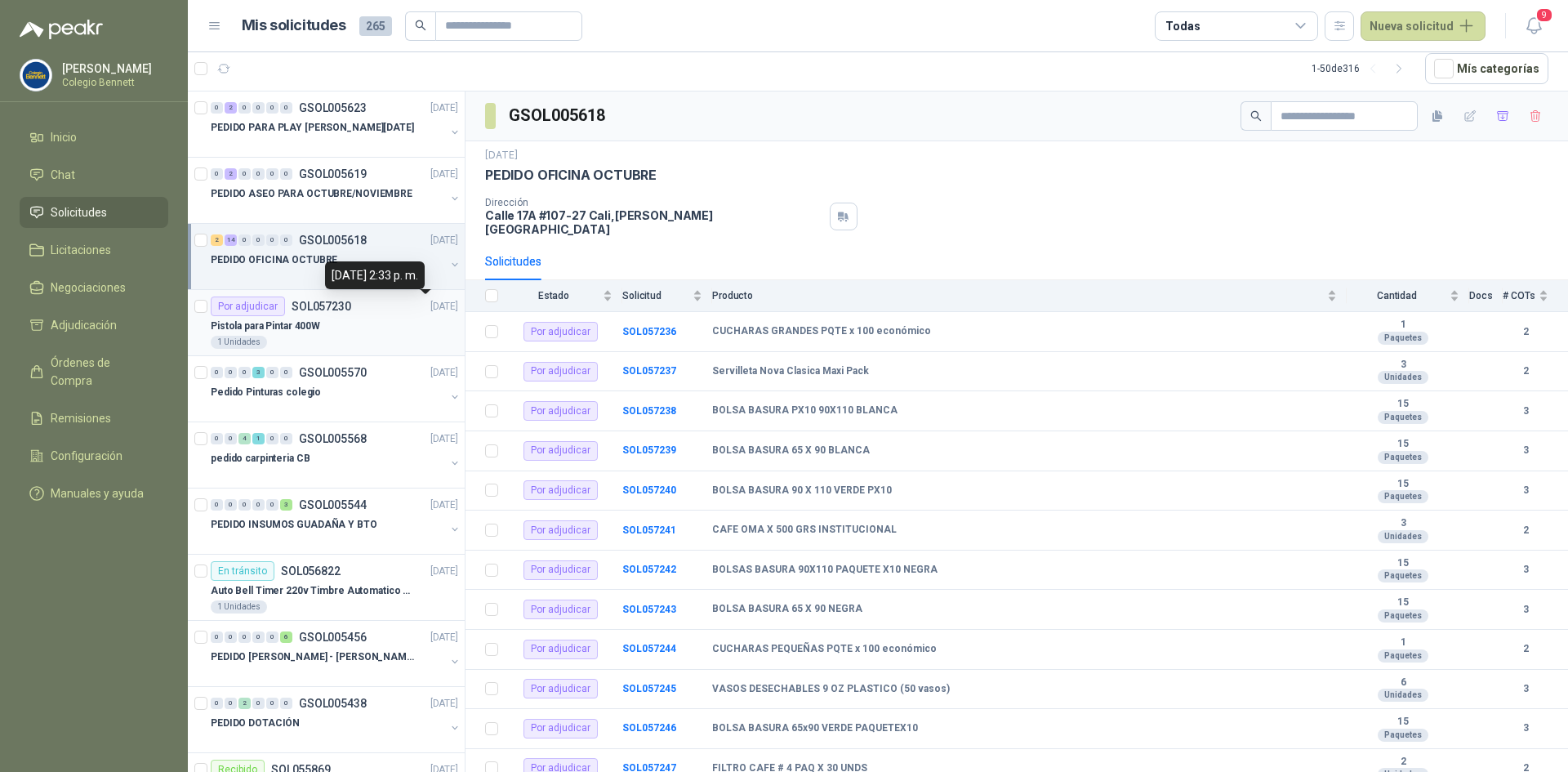
click at [413, 321] on div "Pistola para Pintar 400W" at bounding box center [335, 325] width 248 height 19
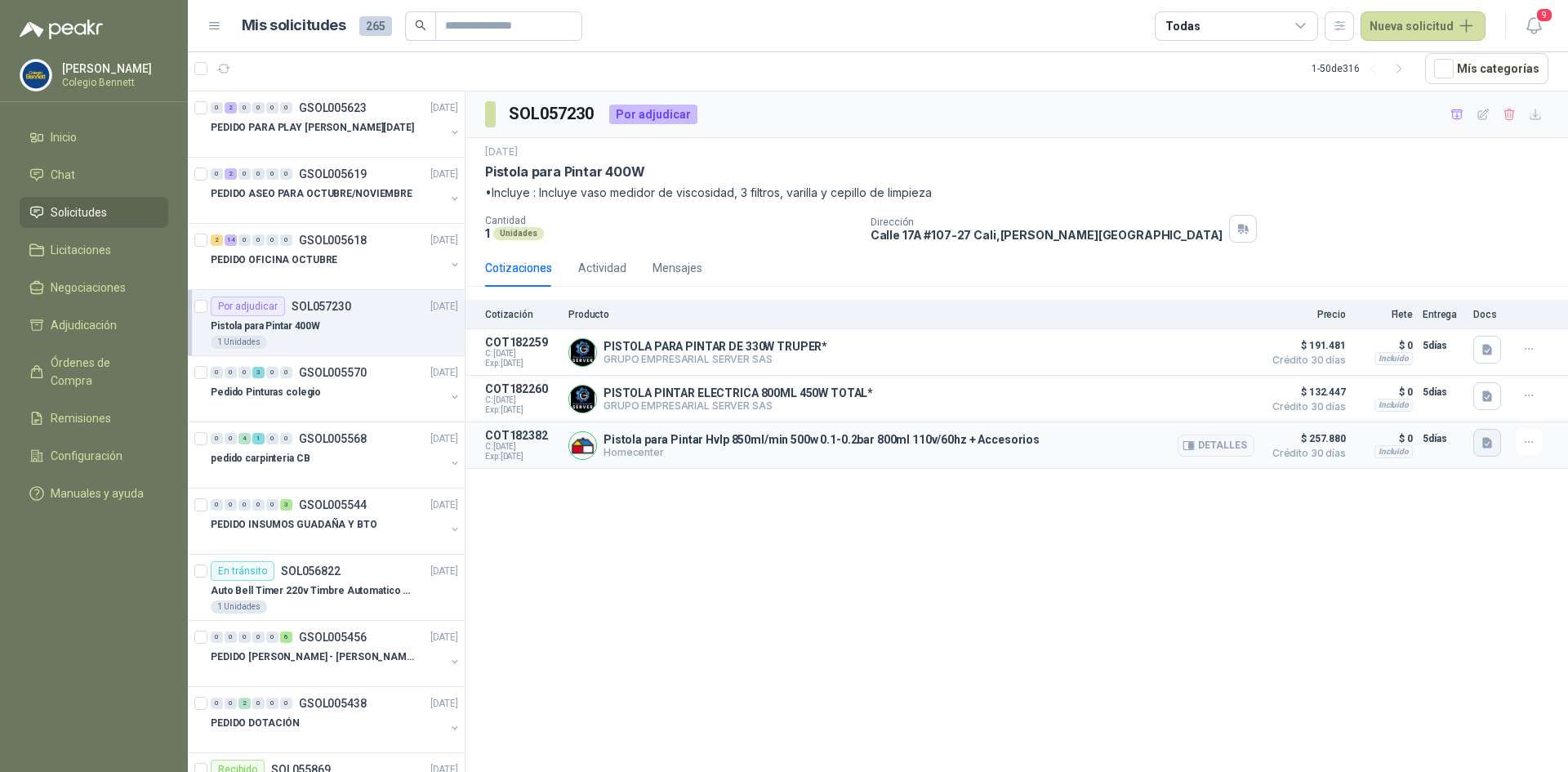
click at [1484, 438] on icon "button" at bounding box center [1487, 443] width 14 height 14
click at [1466, 413] on button "image.png" at bounding box center [1454, 408] width 71 height 17
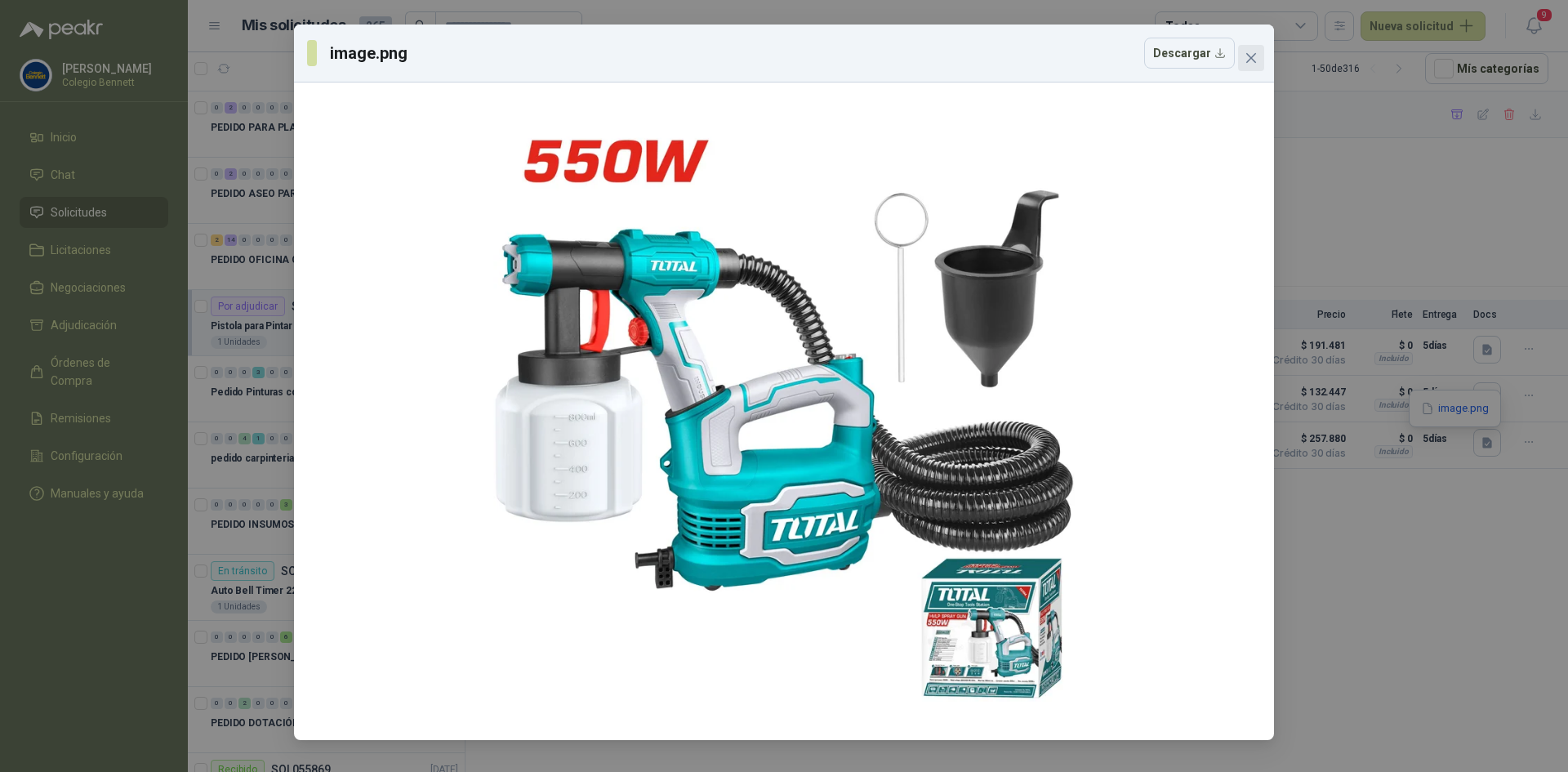
click at [1245, 55] on icon "close" at bounding box center [1251, 58] width 13 height 13
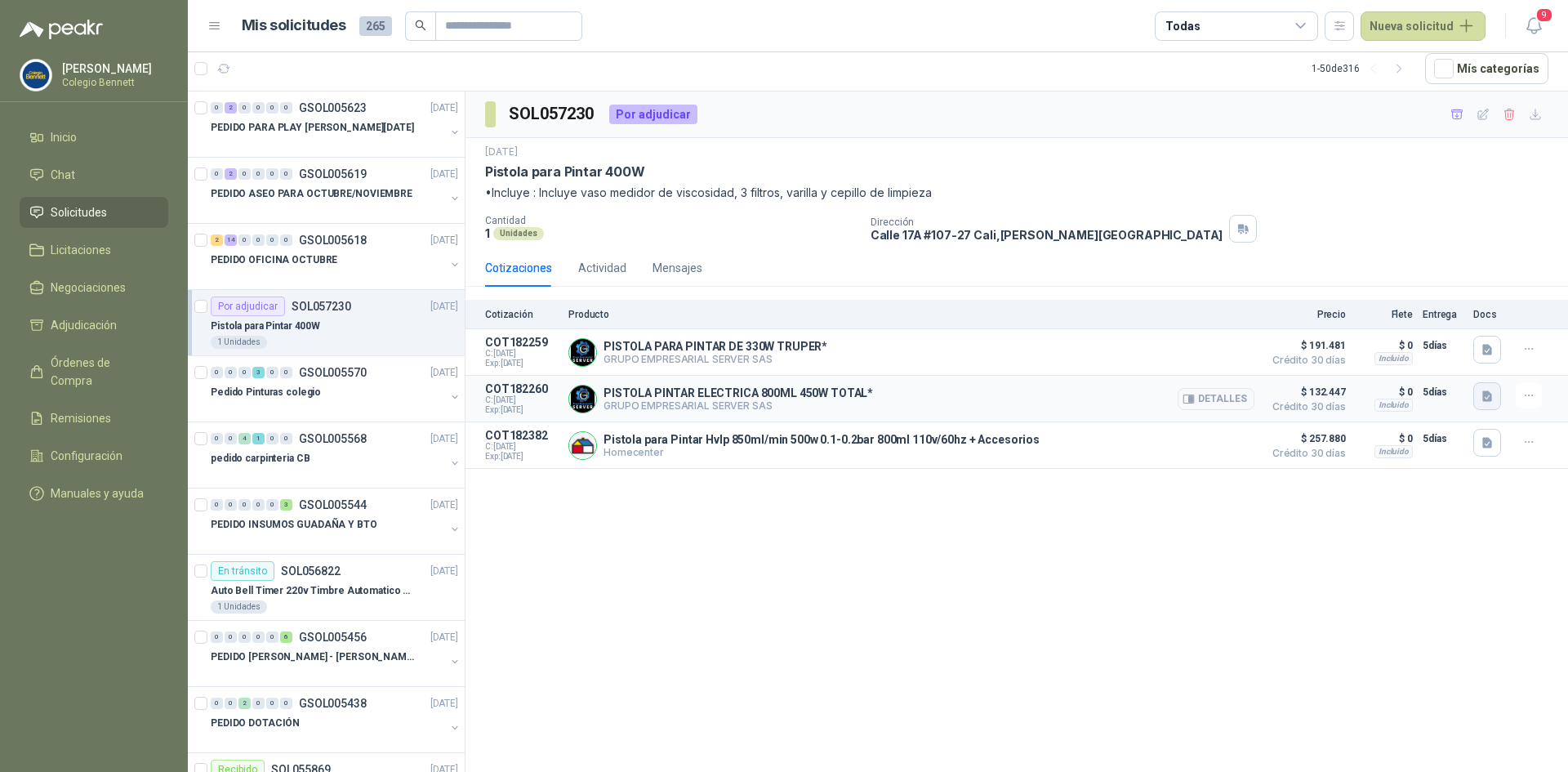
click at [1485, 400] on icon "button" at bounding box center [1486, 396] width 10 height 11
click at [1443, 360] on button "image.png" at bounding box center [1454, 361] width 71 height 17
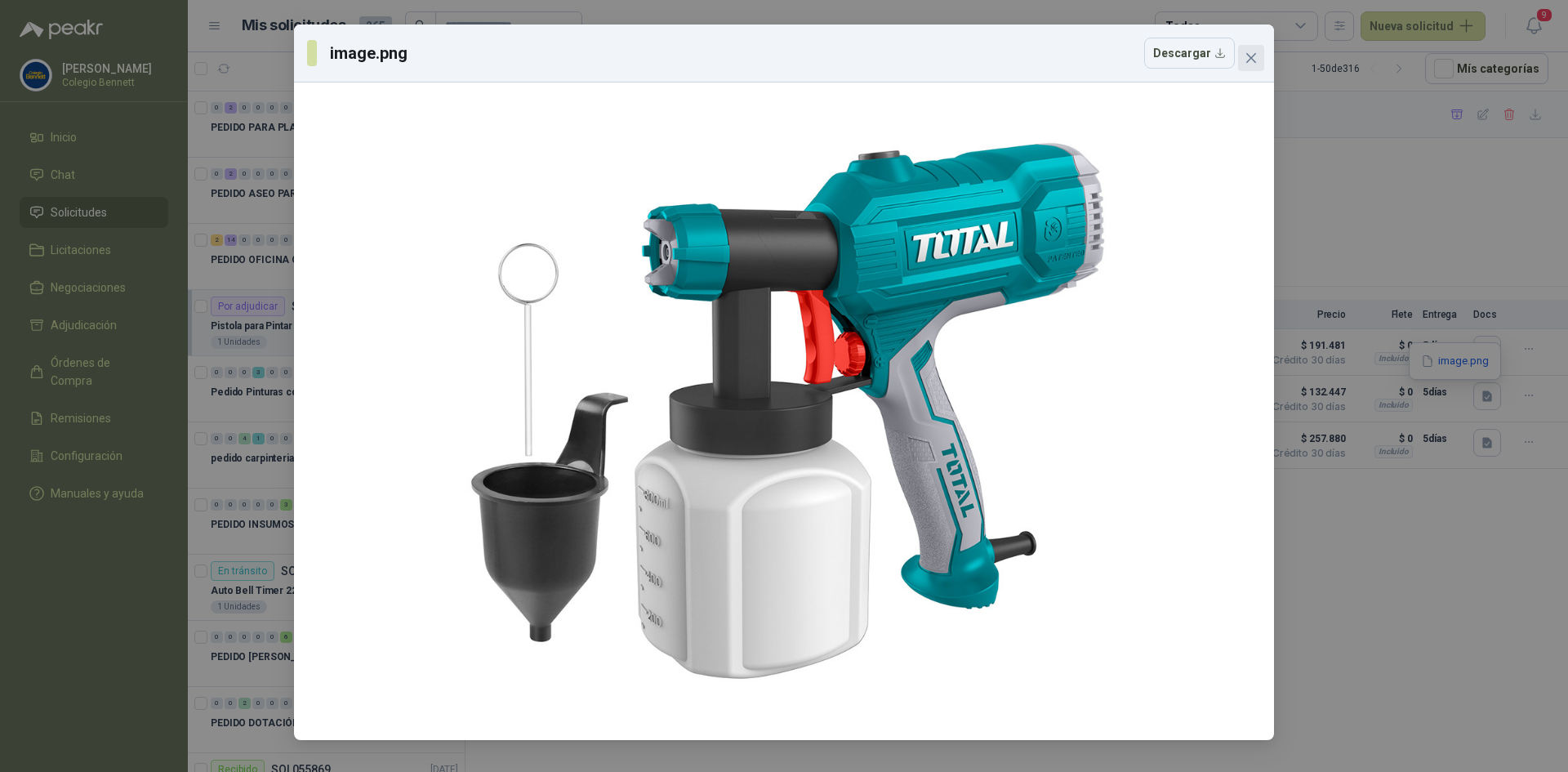
click at [1255, 51] on icon "close" at bounding box center [1251, 58] width 13 height 13
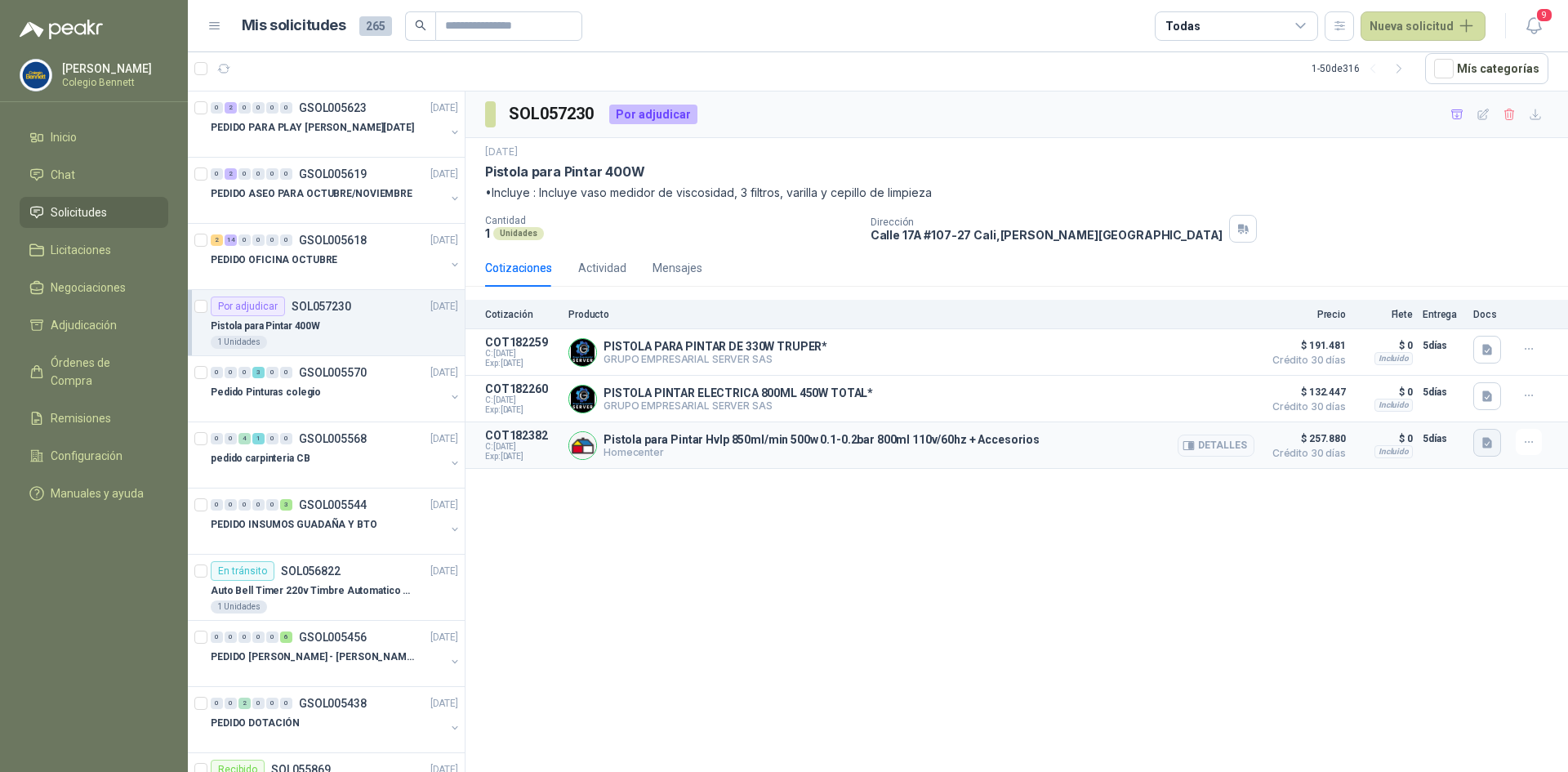
click at [1489, 441] on icon "button" at bounding box center [1486, 442] width 10 height 11
click at [1468, 401] on button "image.png" at bounding box center [1454, 408] width 71 height 17
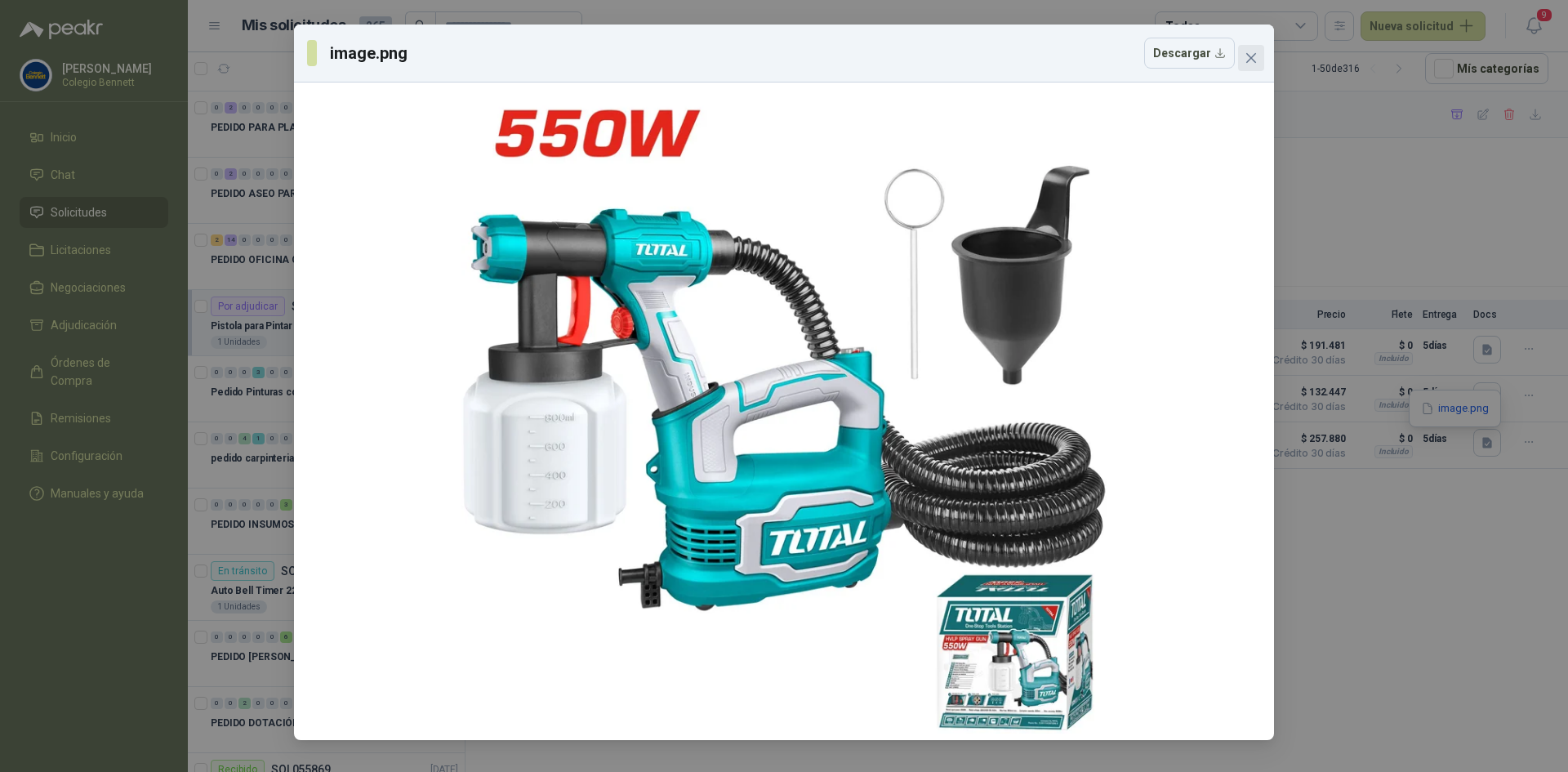
click at [1252, 60] on icon "close" at bounding box center [1251, 58] width 10 height 10
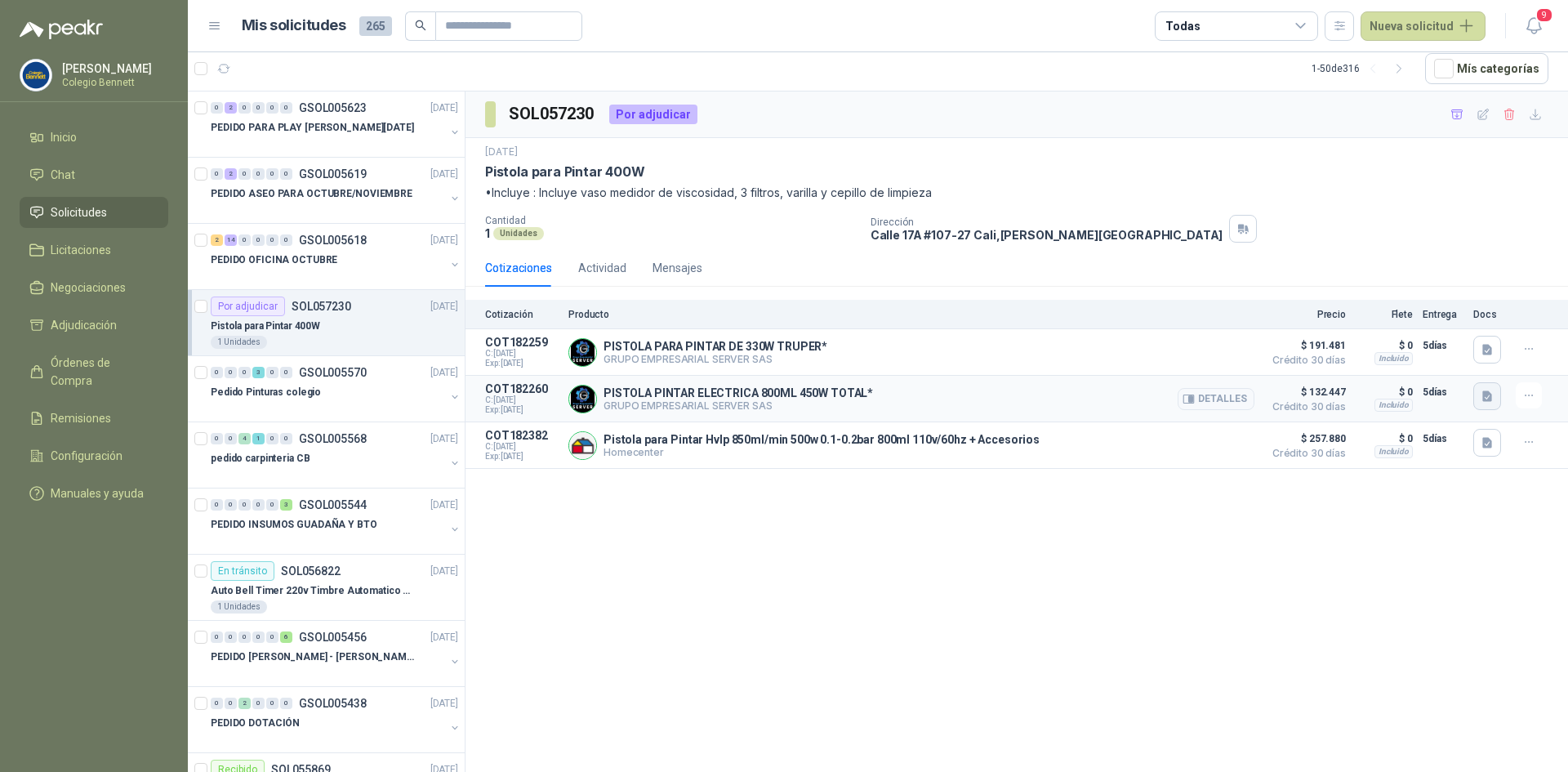
click at [1487, 399] on icon "button" at bounding box center [1487, 396] width 14 height 14
click at [1470, 362] on button "image.png" at bounding box center [1454, 361] width 71 height 17
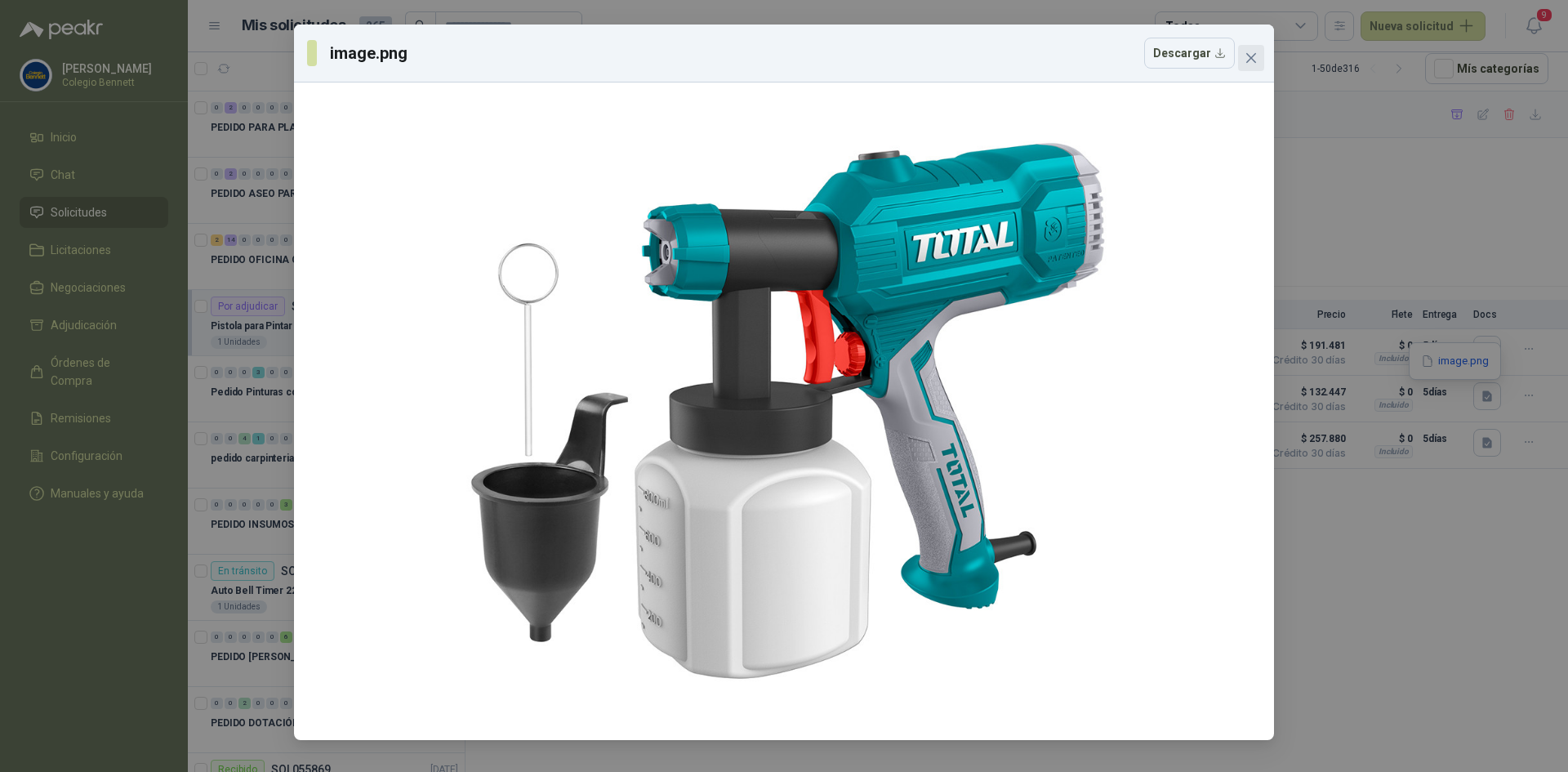
click at [1257, 50] on button "Close" at bounding box center [1251, 58] width 26 height 26
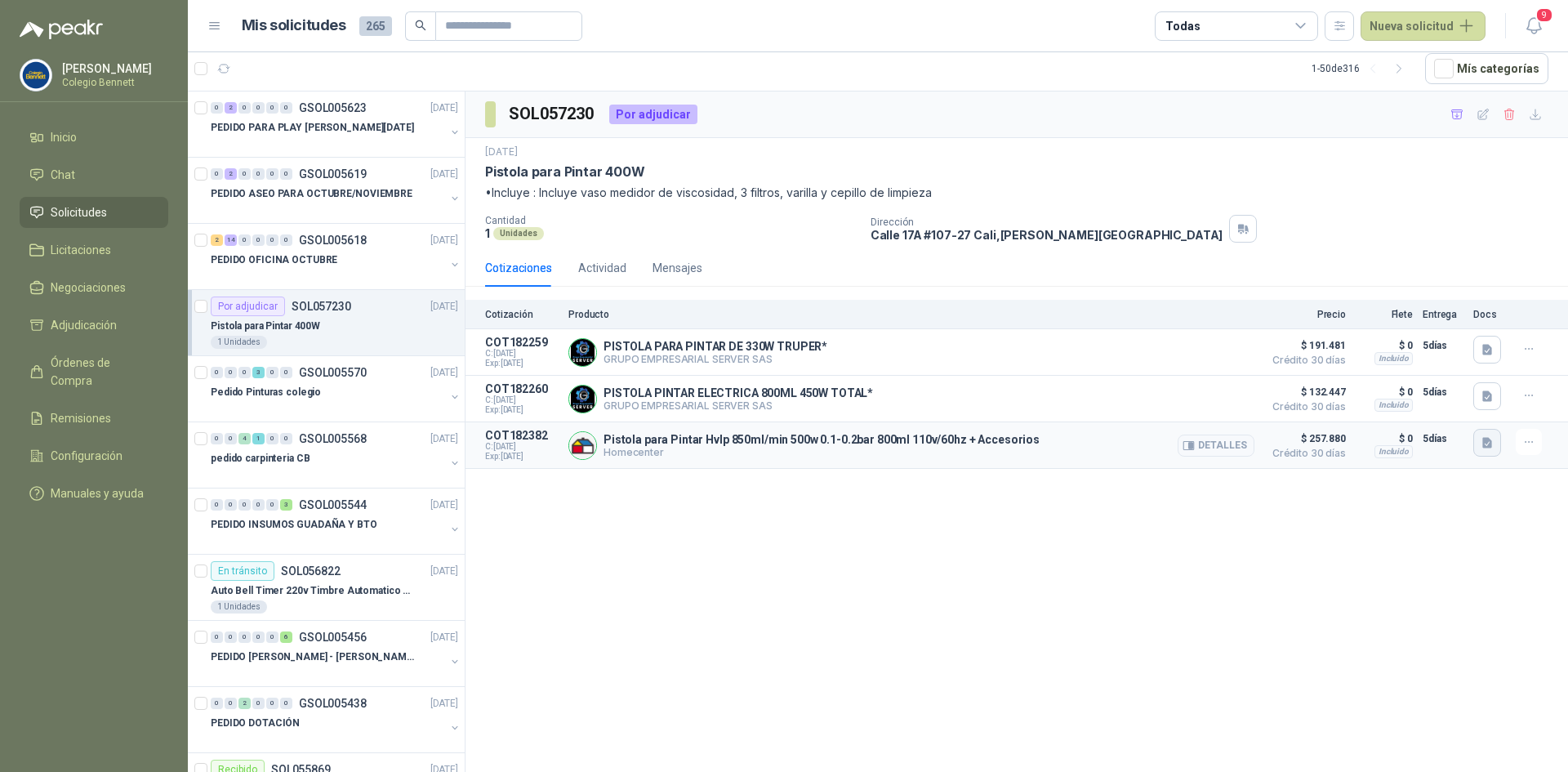
click at [1485, 440] on icon "button" at bounding box center [1486, 442] width 10 height 11
click at [1474, 410] on button "image.png" at bounding box center [1454, 408] width 71 height 17
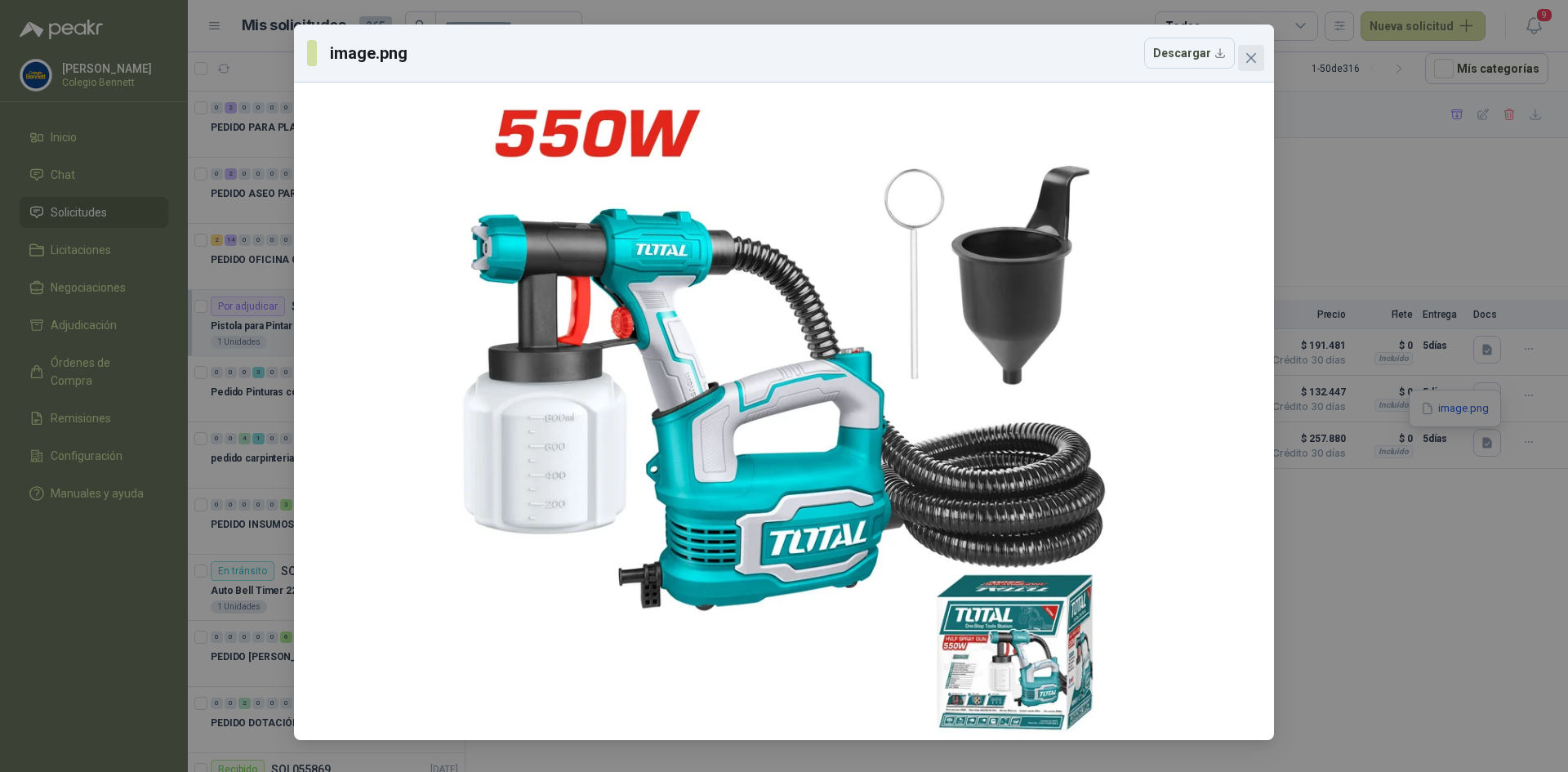
click at [1248, 57] on icon "close" at bounding box center [1251, 58] width 13 height 13
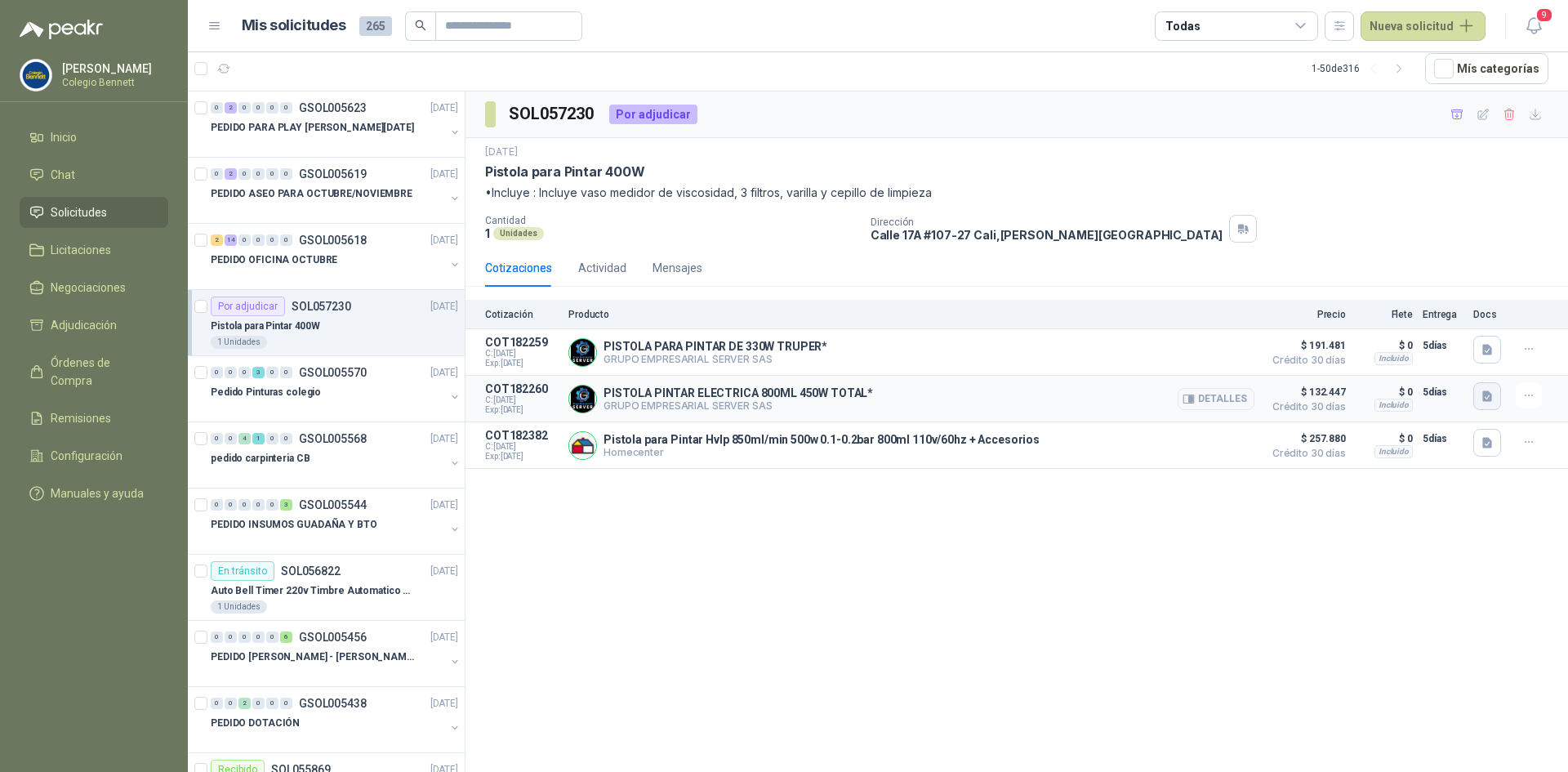
click at [1491, 397] on icon "button" at bounding box center [1486, 396] width 10 height 11
click at [1475, 358] on button "image.png" at bounding box center [1454, 361] width 71 height 17
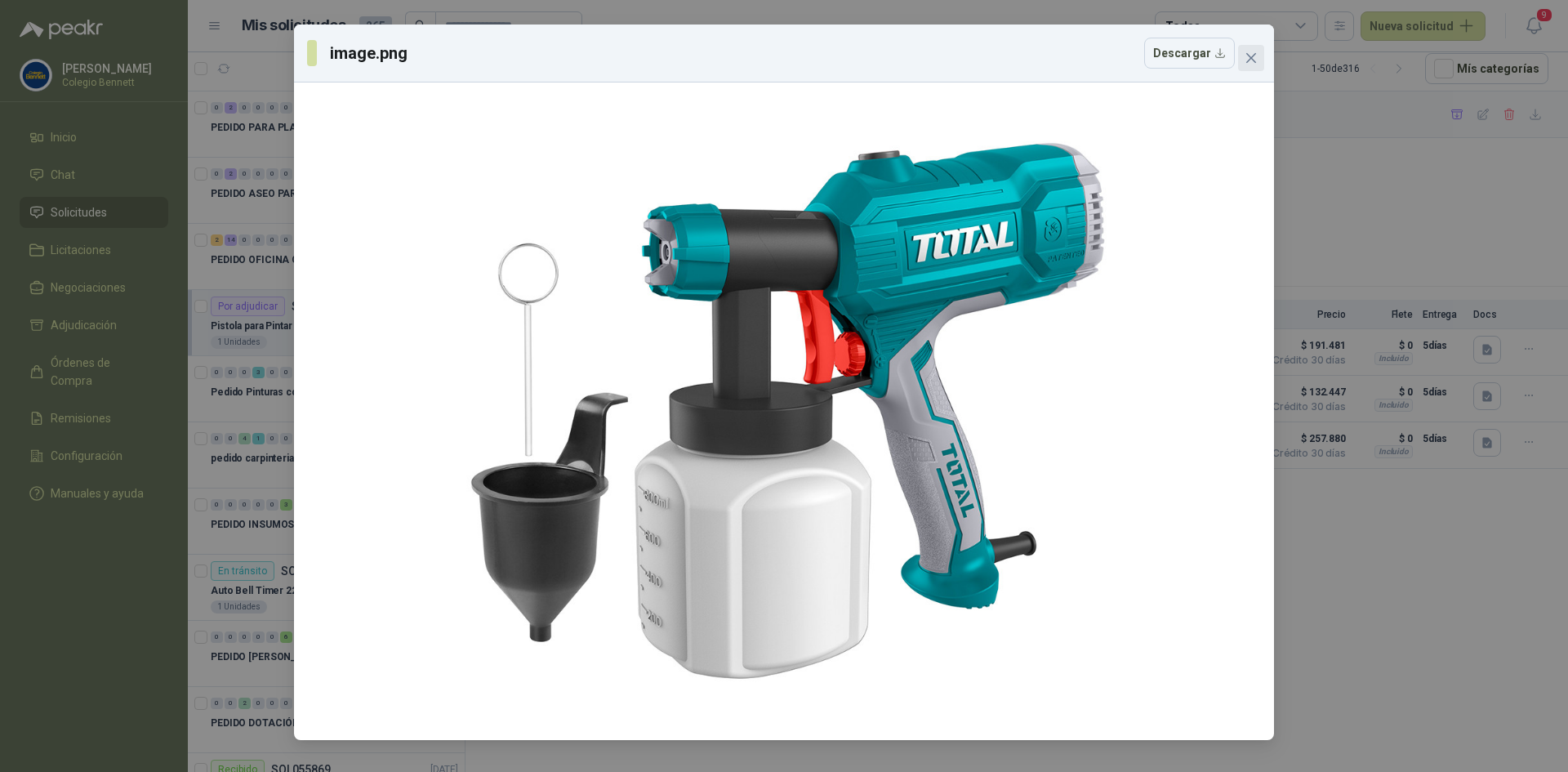
click at [1242, 61] on span "Close" at bounding box center [1251, 58] width 26 height 13
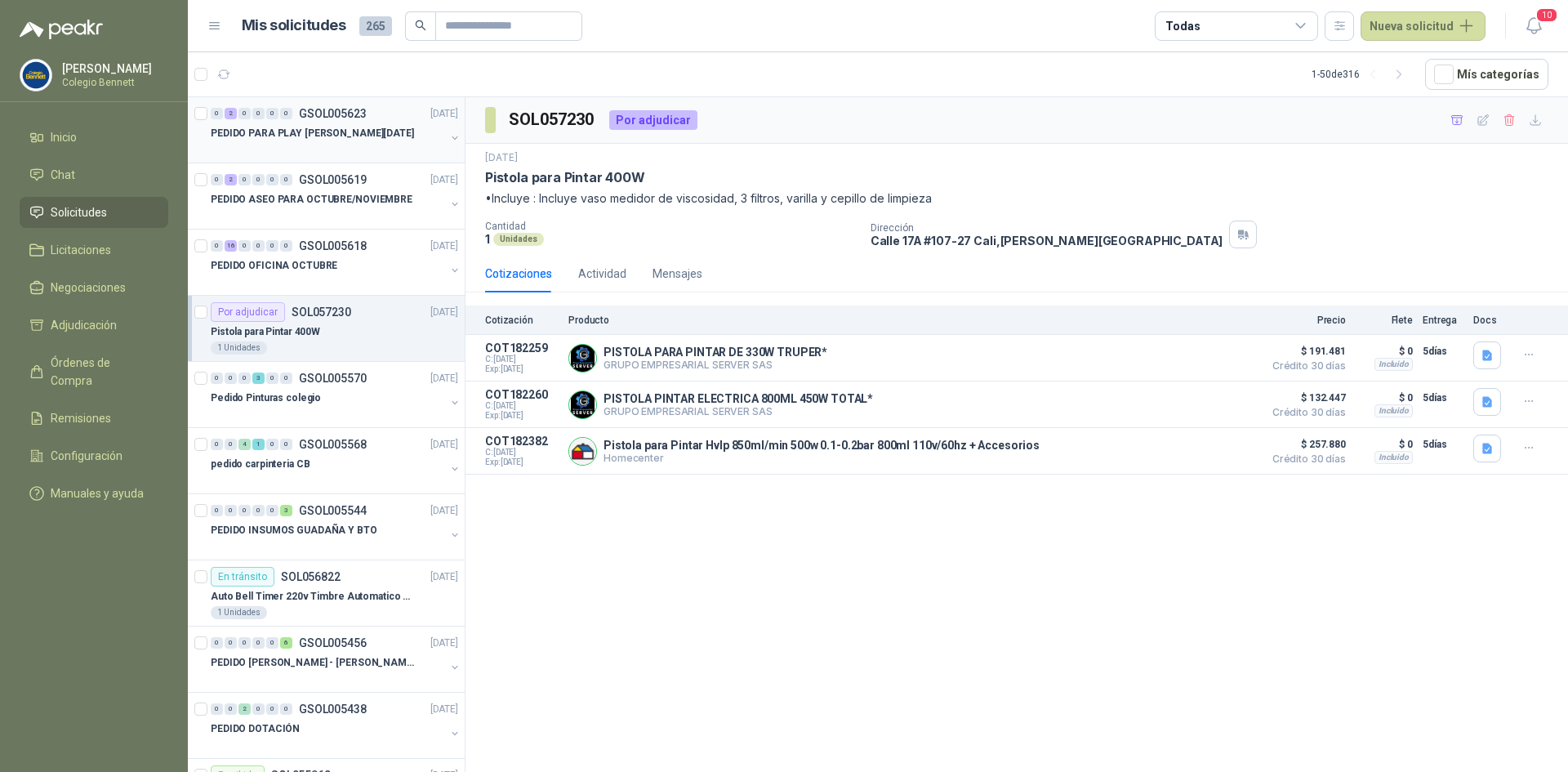
click at [265, 128] on p "PEDIDO PARA PLAY [PERSON_NAME][DATE]" at bounding box center [313, 133] width 204 height 16
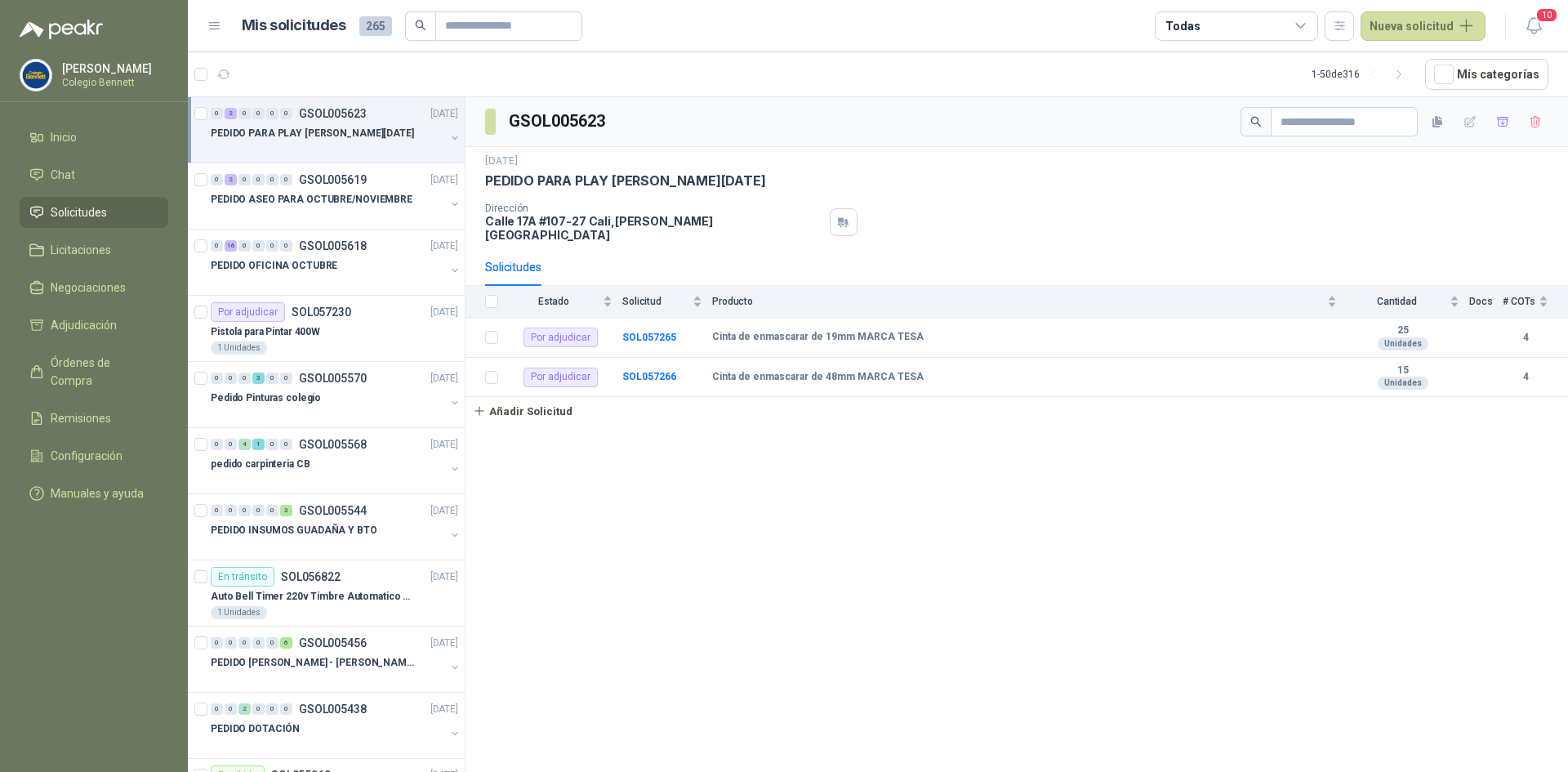
click at [448, 140] on button "button" at bounding box center [455, 138] width 13 height 13
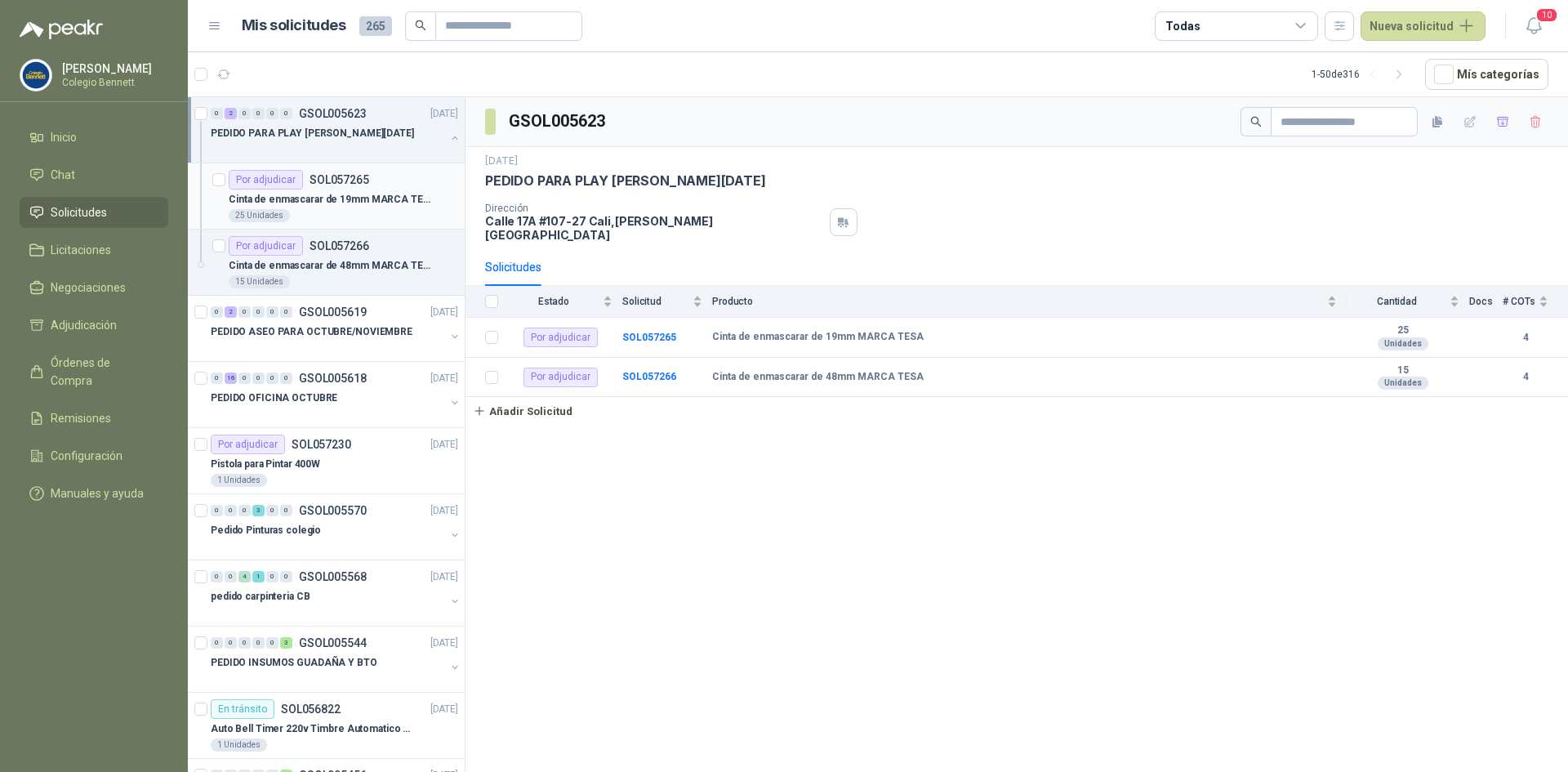
click at [423, 185] on div "Por adjudicar SOL057265" at bounding box center [343, 179] width 229 height 19
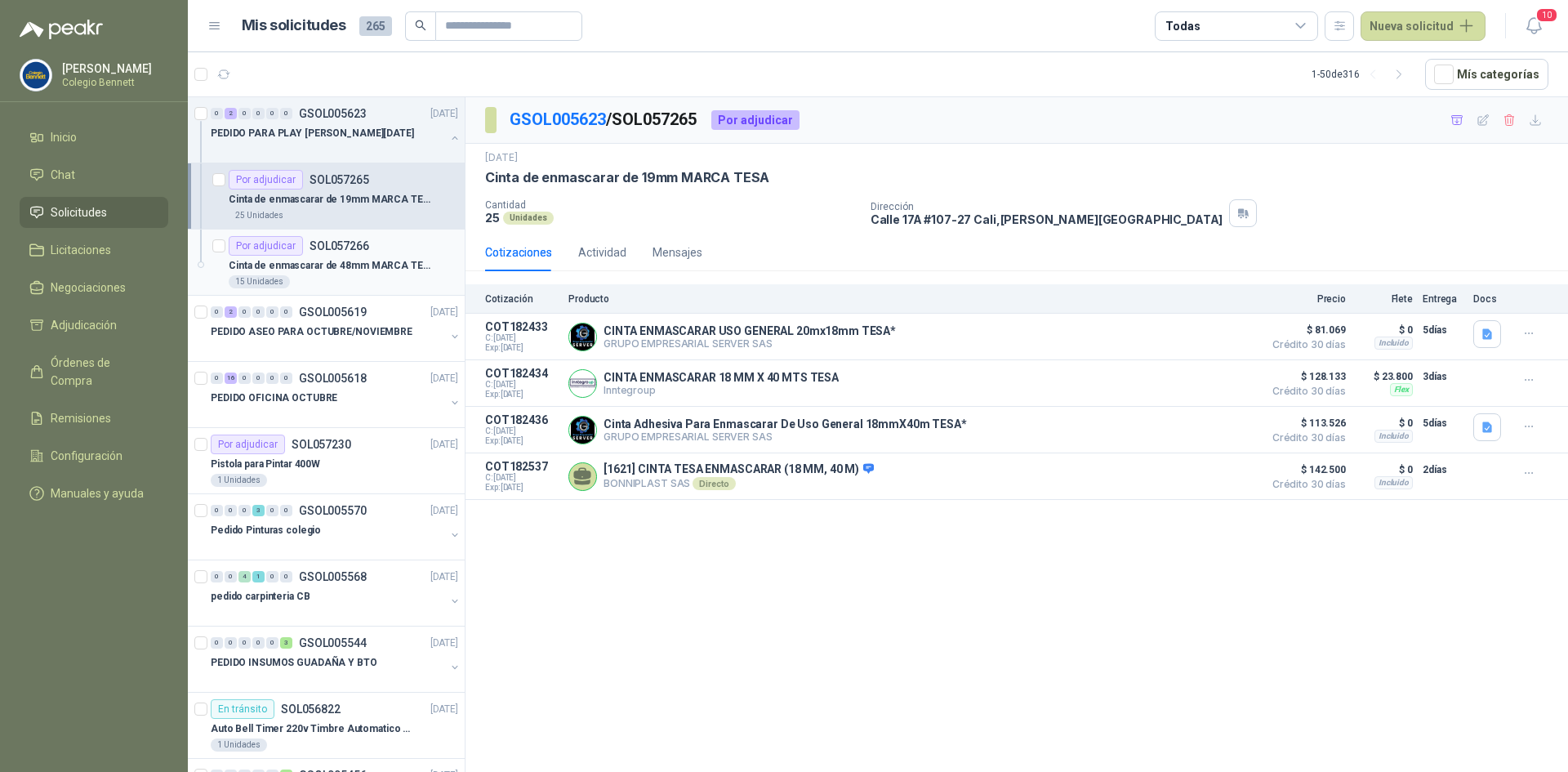
click at [395, 240] on div "Por adjudicar SOL057266" at bounding box center [343, 245] width 229 height 19
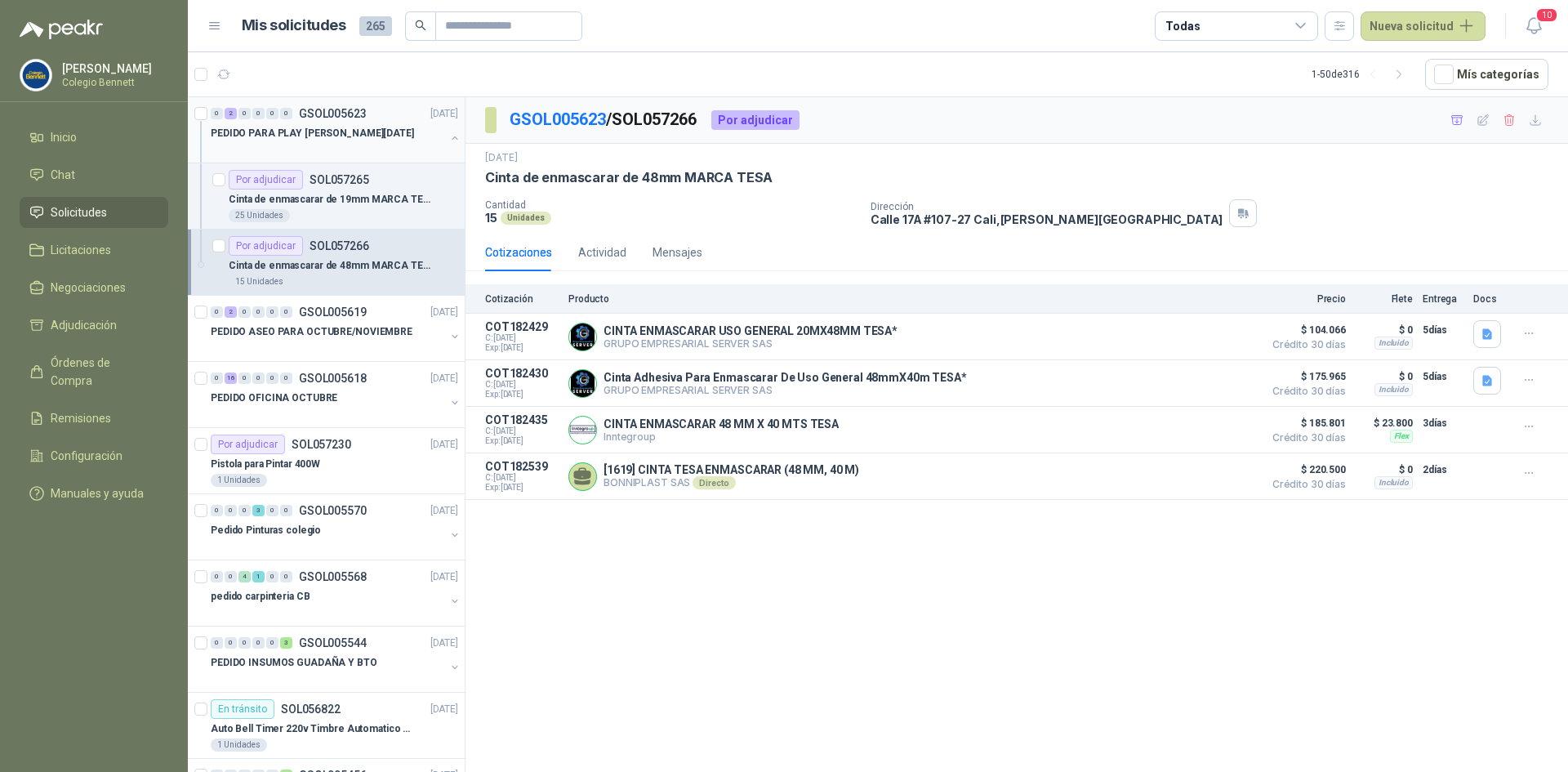
click at [448, 144] on div at bounding box center [455, 139] width 13 height 17
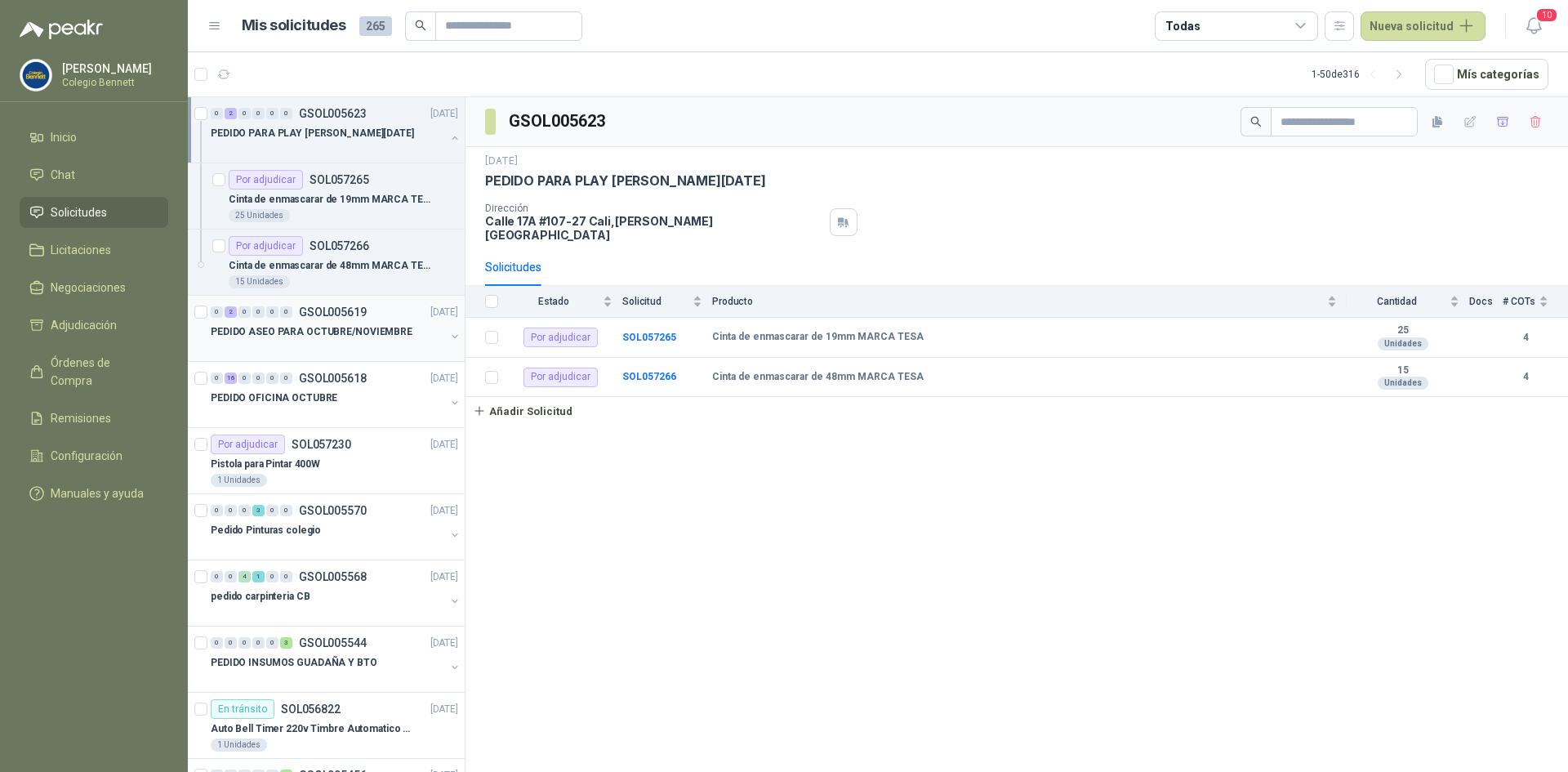
click at [391, 316] on div "0 2 0 0 0 0 GSOL005619 24/09/25" at bounding box center [336, 311] width 250 height 19
click at [448, 333] on button "button" at bounding box center [455, 336] width 13 height 13
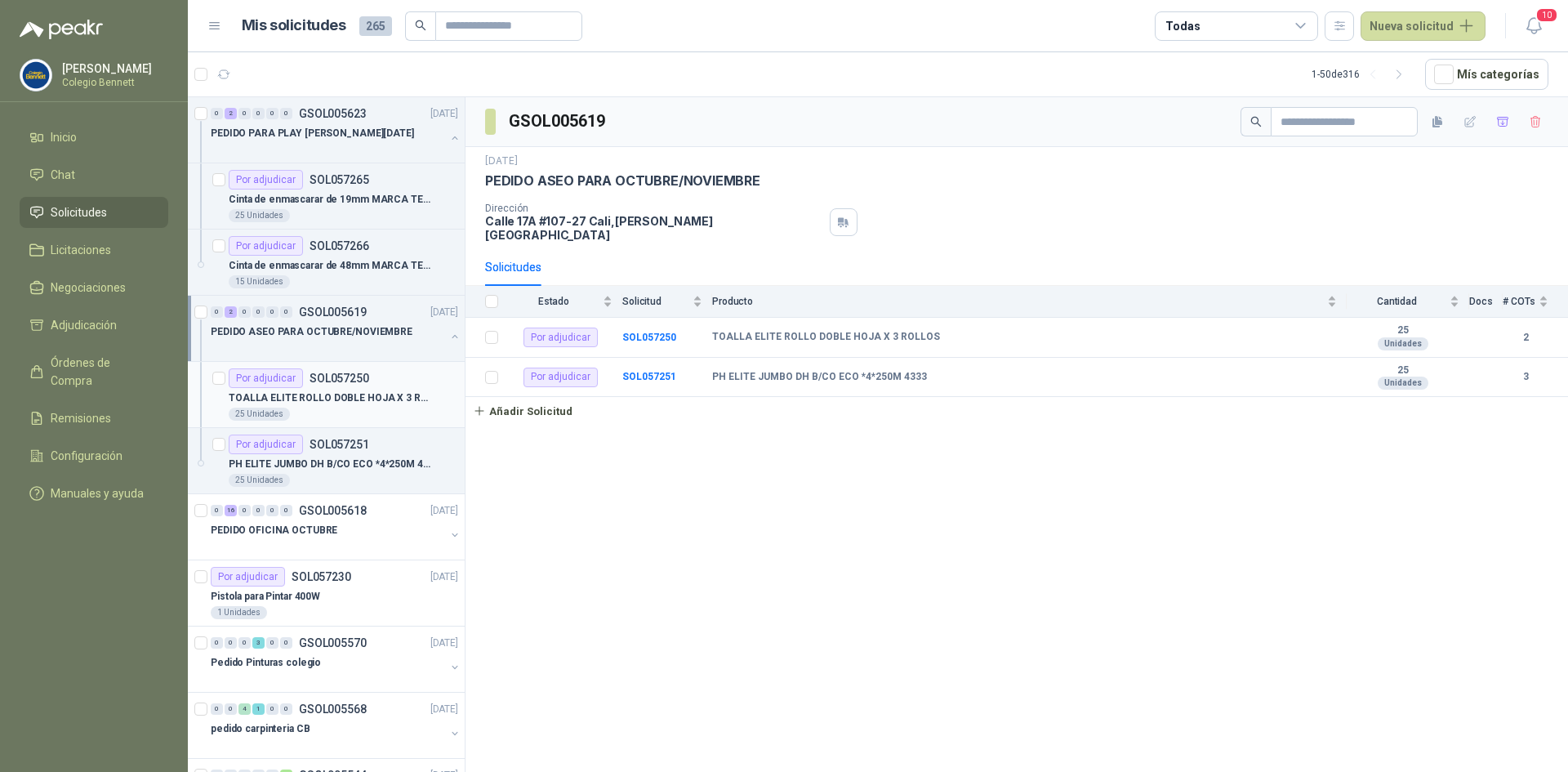
click at [411, 383] on div "Por adjudicar SOL057250" at bounding box center [343, 378] width 229 height 19
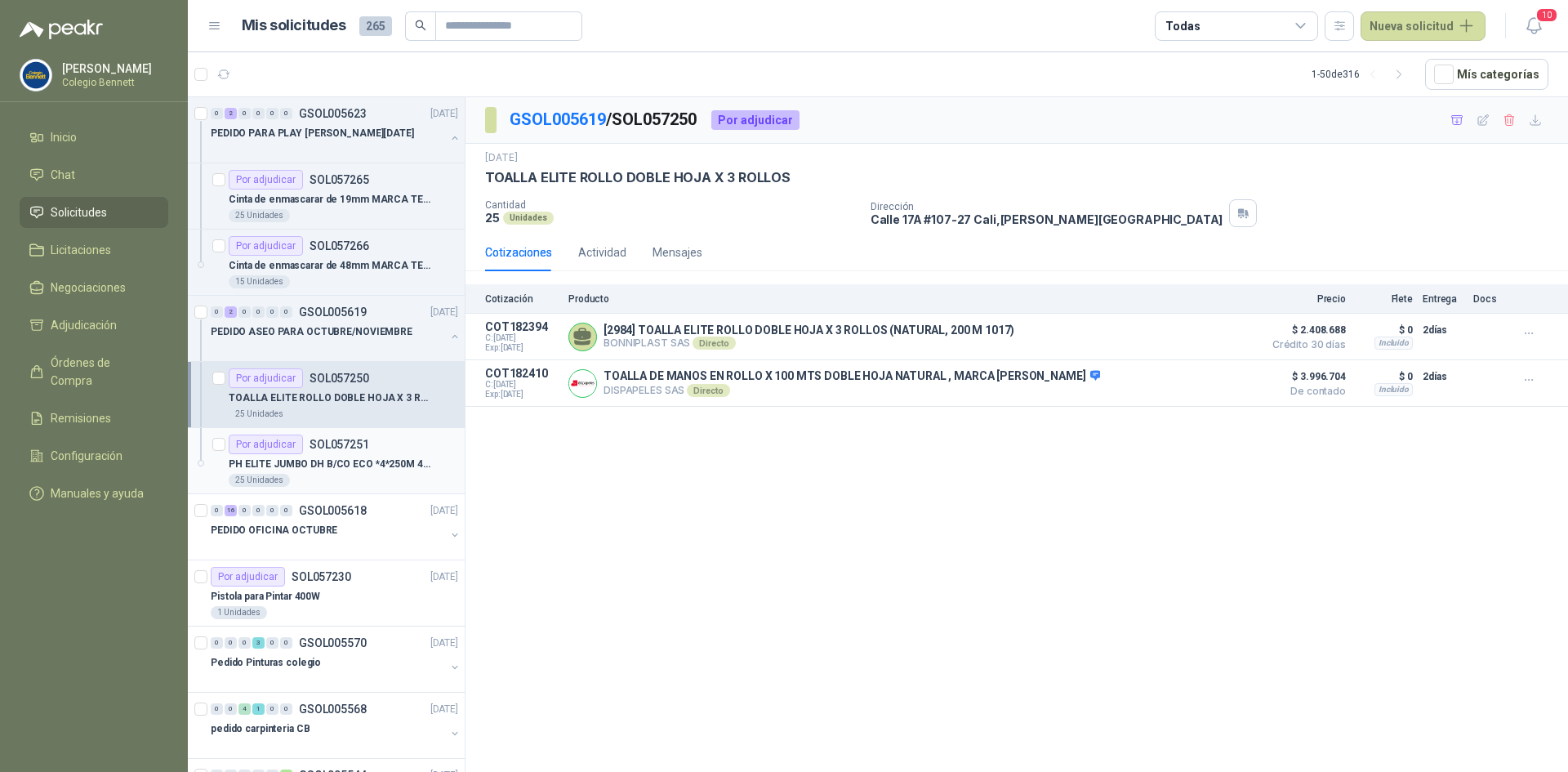
click at [403, 451] on div "Por adjudicar SOL057251" at bounding box center [343, 444] width 229 height 19
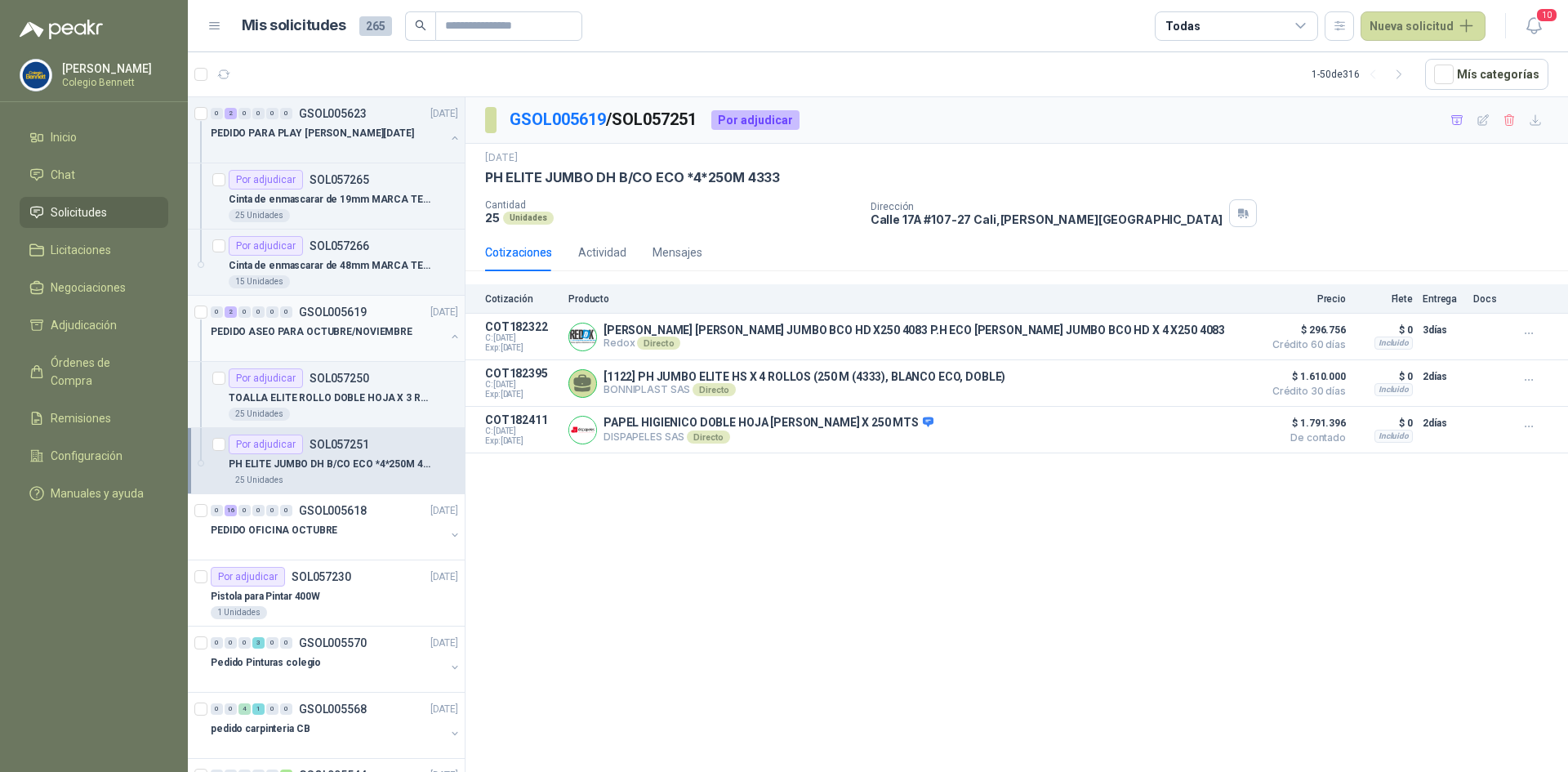
click at [448, 336] on button "button" at bounding box center [455, 336] width 13 height 13
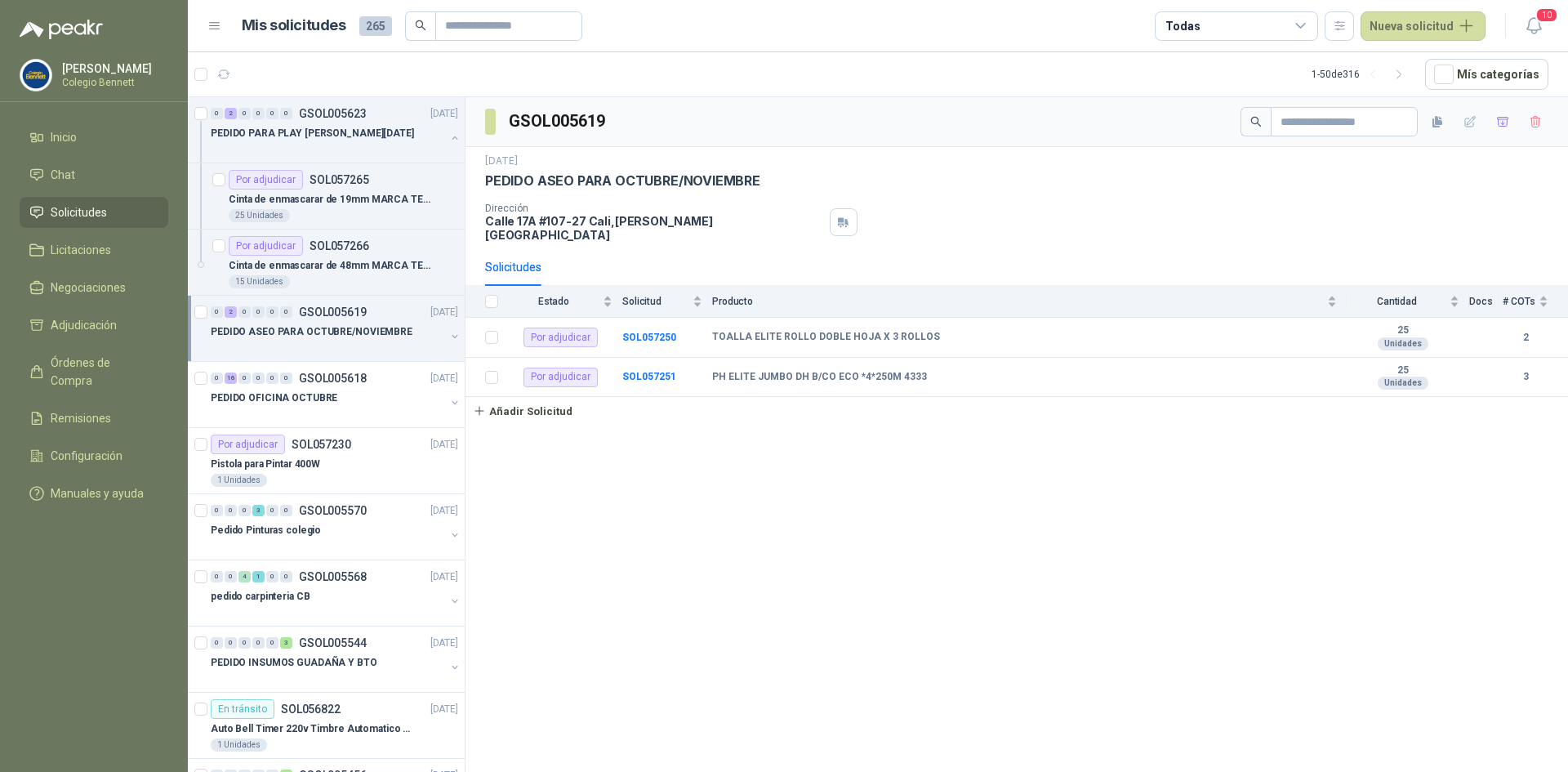
click at [927, 574] on div "GSOL005619 24 sept, 2025 PEDIDO ASEO PARA OCTUBRE/NOVIEMBRE Dirección Calle 17A…" at bounding box center [1017, 437] width 1102 height 680
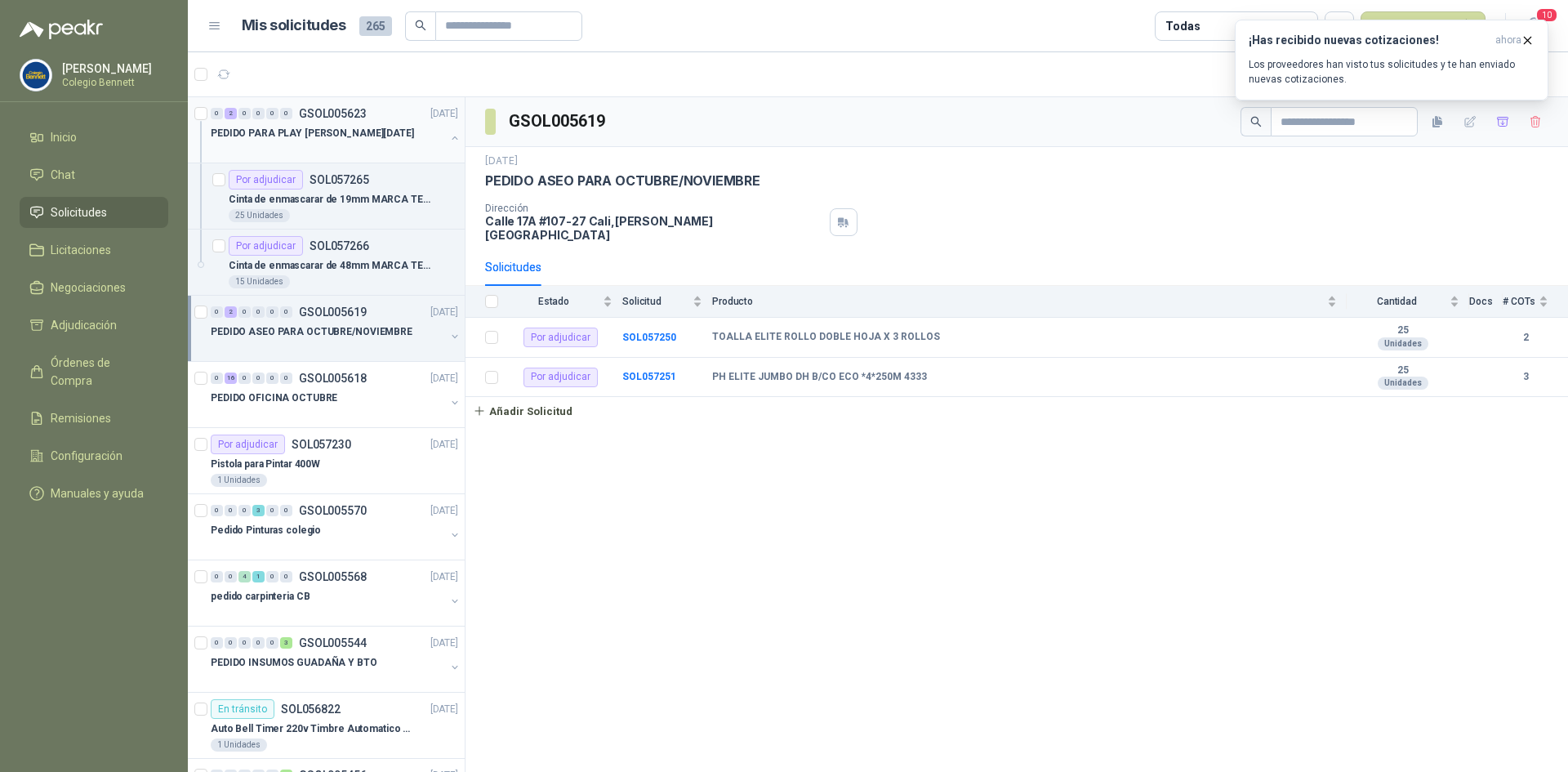
click at [299, 122] on div "0 2 0 0 0 0 GSOL005623 25/09/25" at bounding box center [336, 113] width 250 height 19
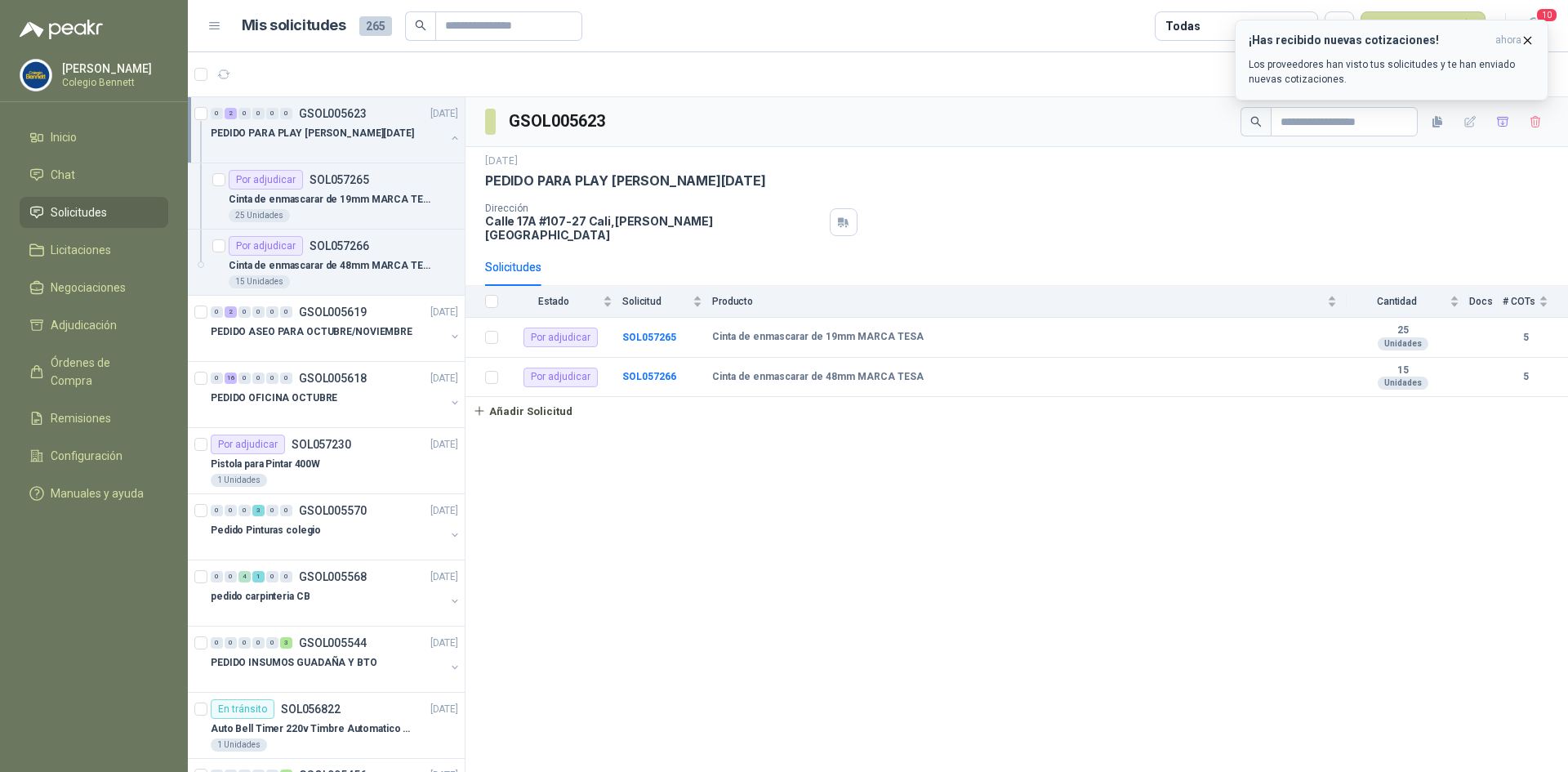
click at [1336, 62] on p "Los proveedores han visto tus solicitudes y te han enviado nuevas cotizaciones." at bounding box center [1392, 72] width 286 height 29
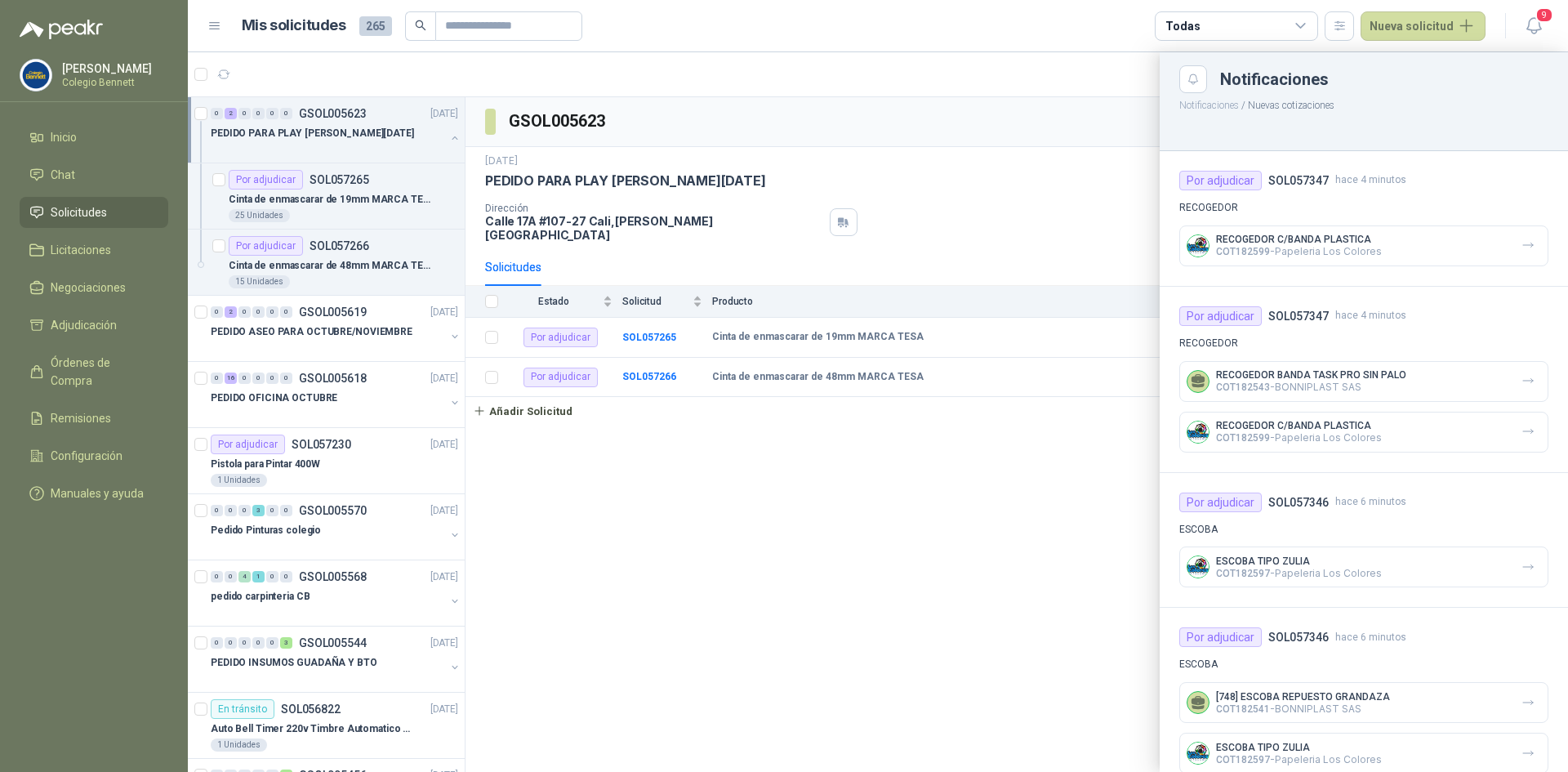
click at [390, 193] on div at bounding box center [878, 412] width 1380 height 720
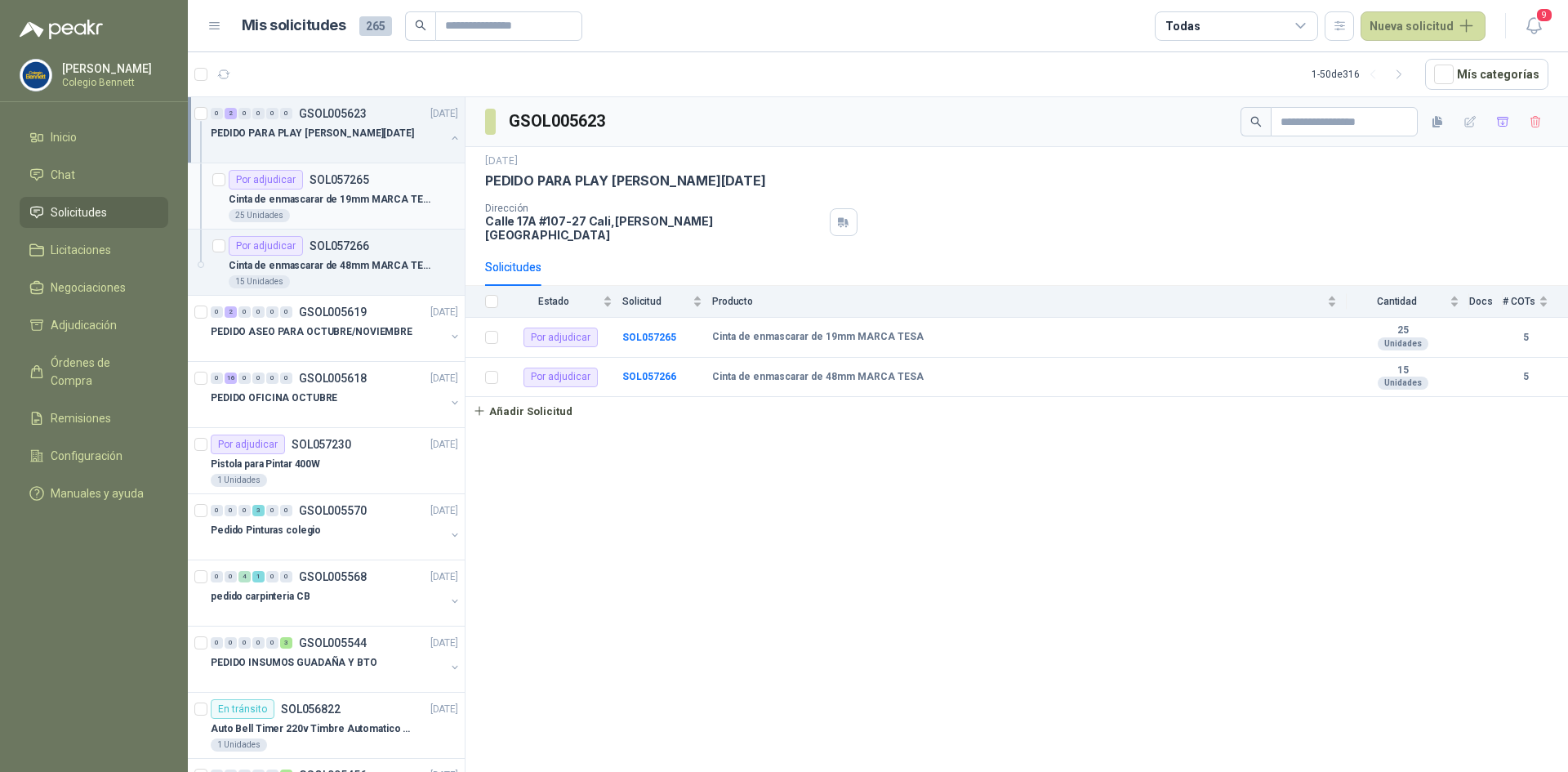
click at [424, 196] on div "Cinta de enmascarar de 19mm MARCA TESA" at bounding box center [343, 199] width 229 height 19
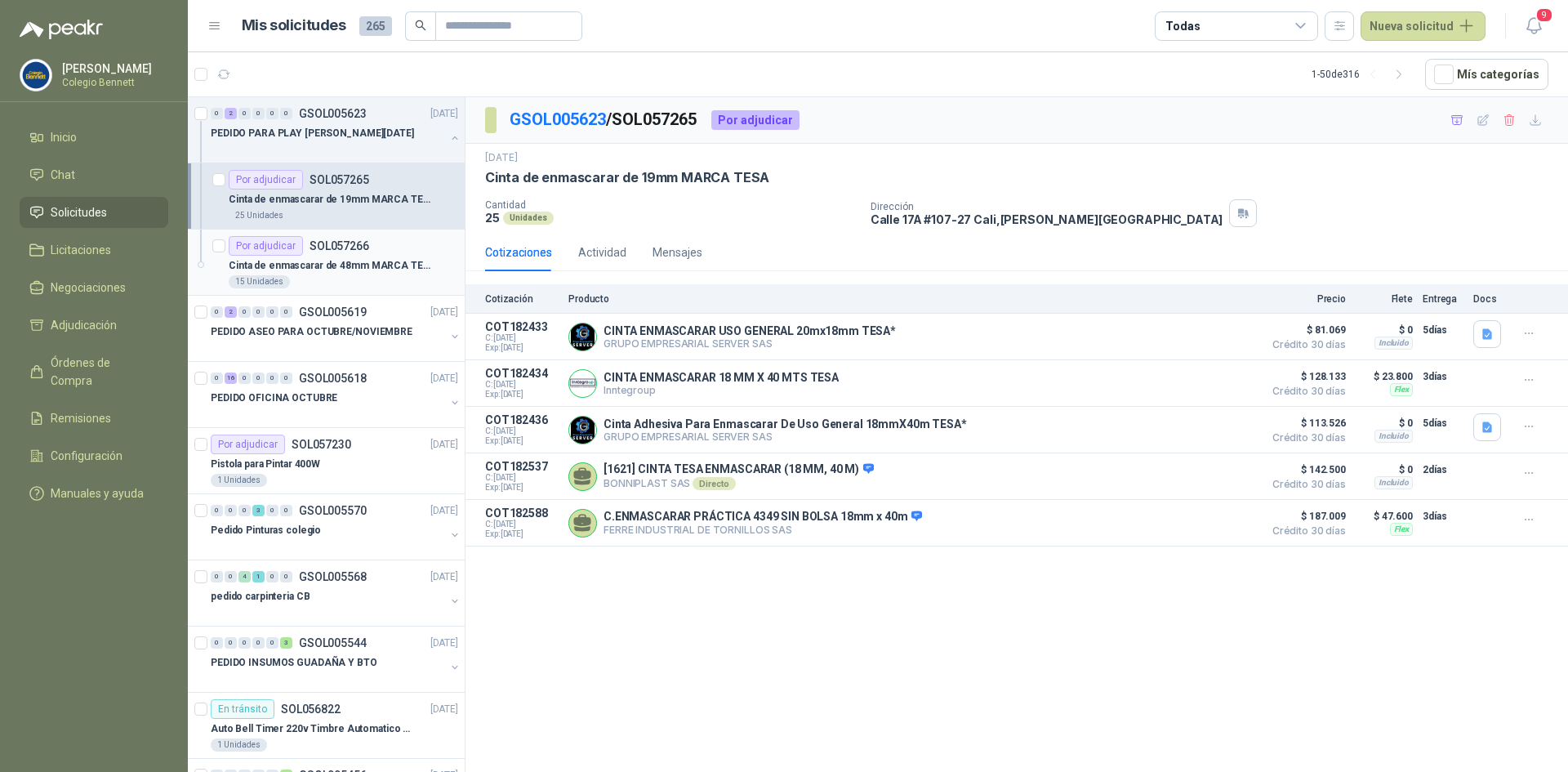
click at [418, 266] on p "Cinta de enmascarar de 48mm MARCA TESA" at bounding box center [330, 265] width 204 height 16
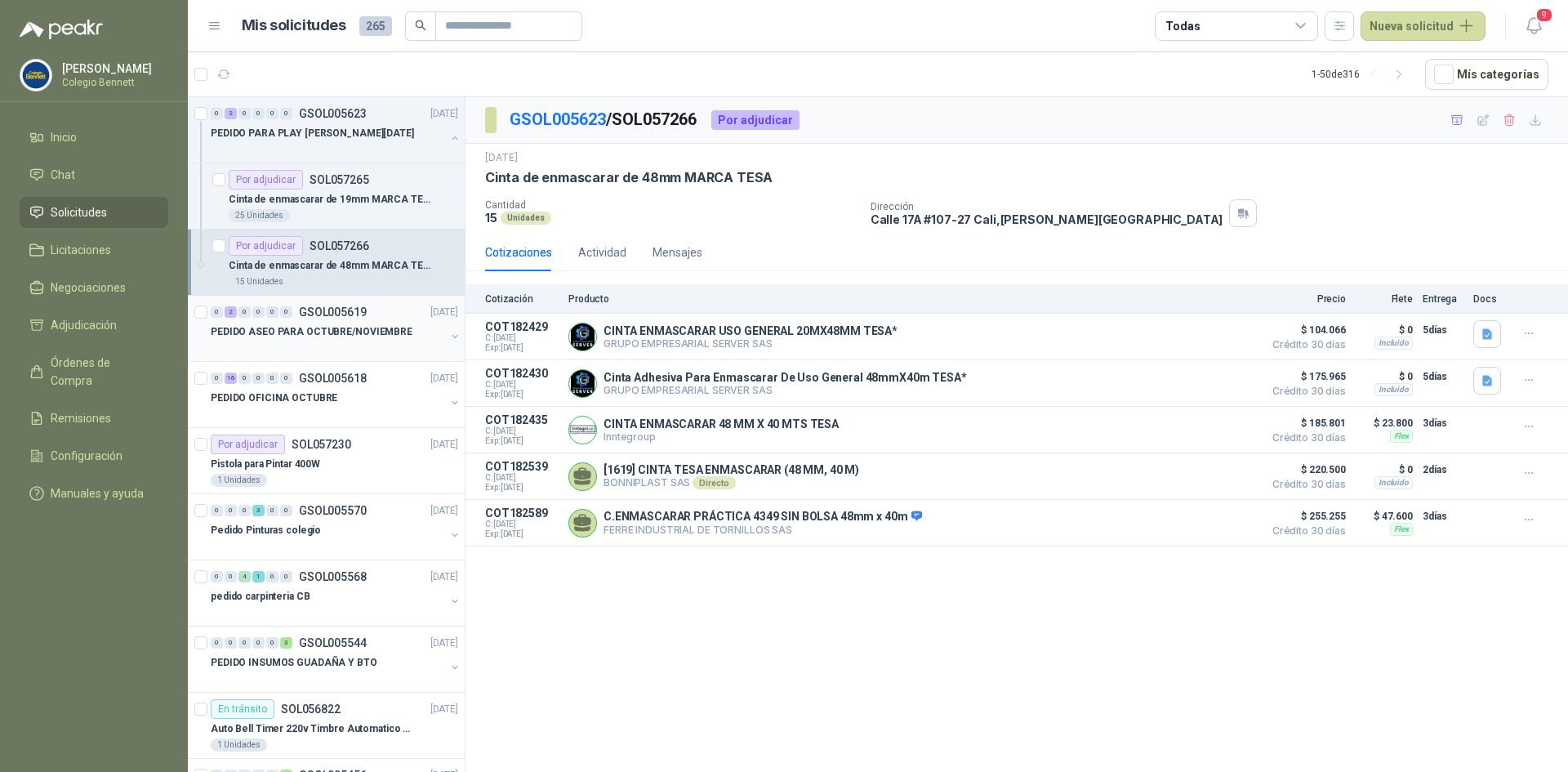
click at [343, 336] on p "PEDIDO ASEO PARA OCTUBRE/NOVIEMBRE" at bounding box center [312, 332] width 202 height 16
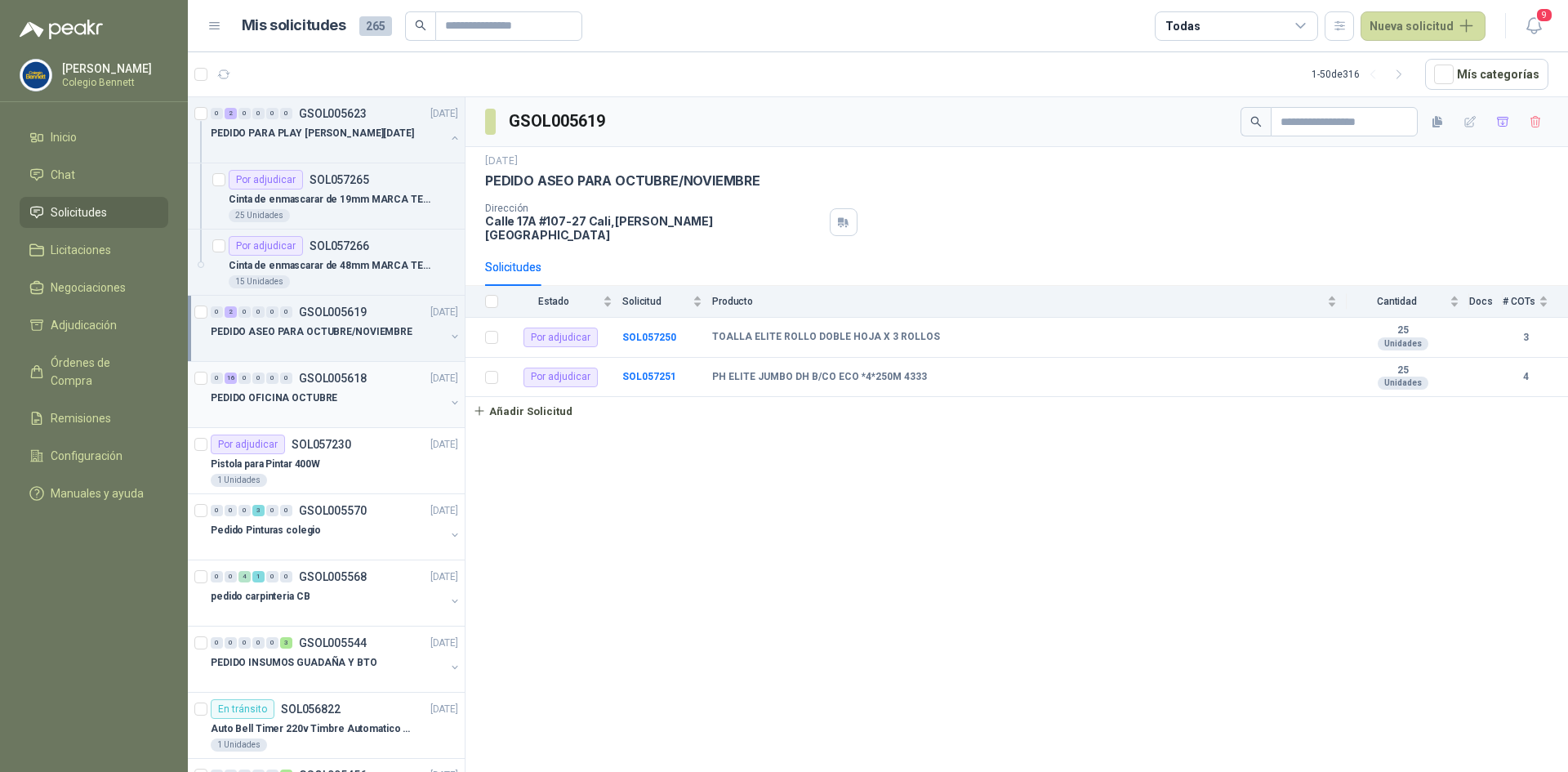
click at [392, 384] on div "0 16 0 0 0 0 GSOL005618 24/09/25" at bounding box center [336, 378] width 250 height 19
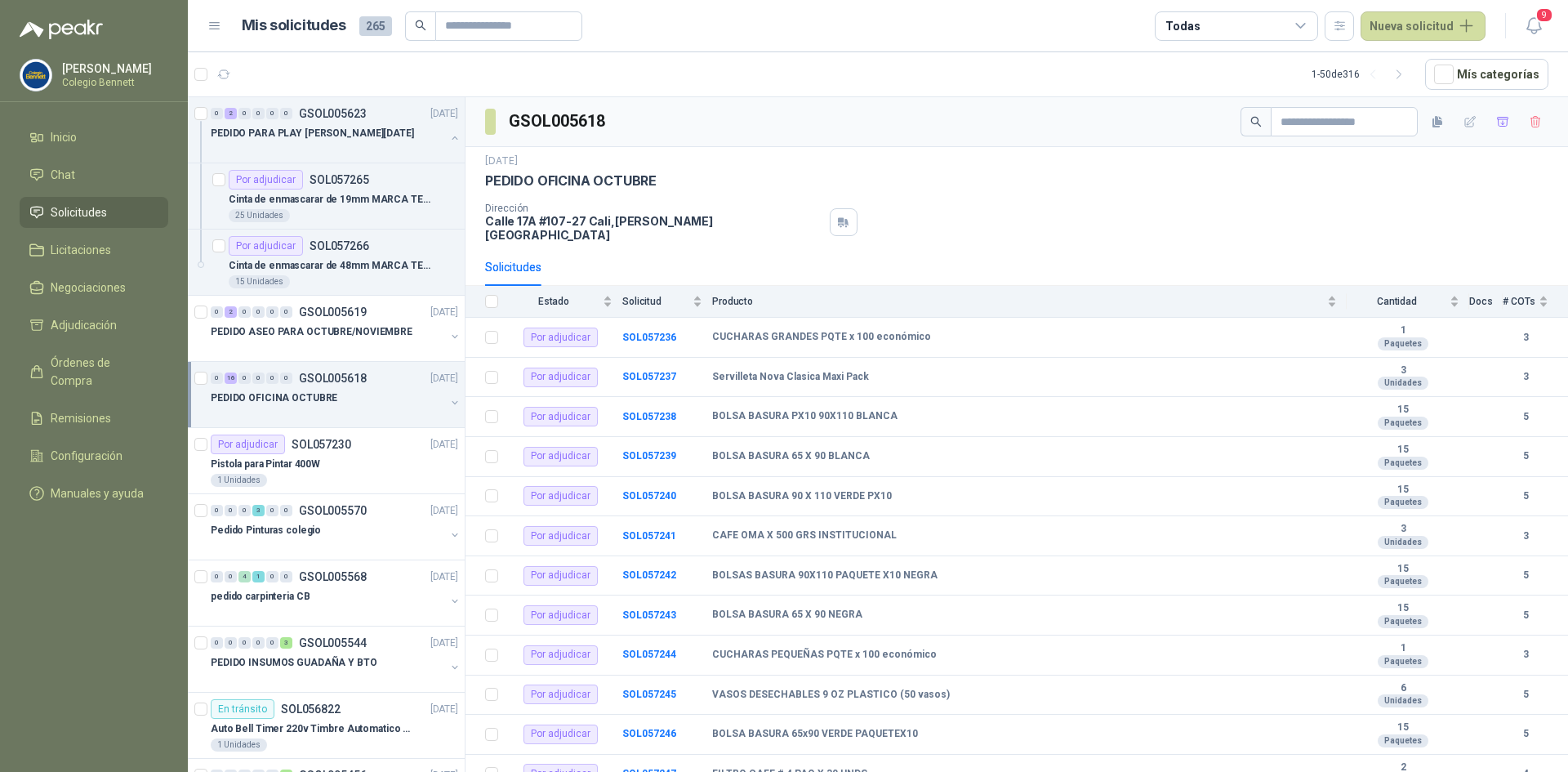
click at [448, 398] on button "button" at bounding box center [455, 403] width 13 height 13
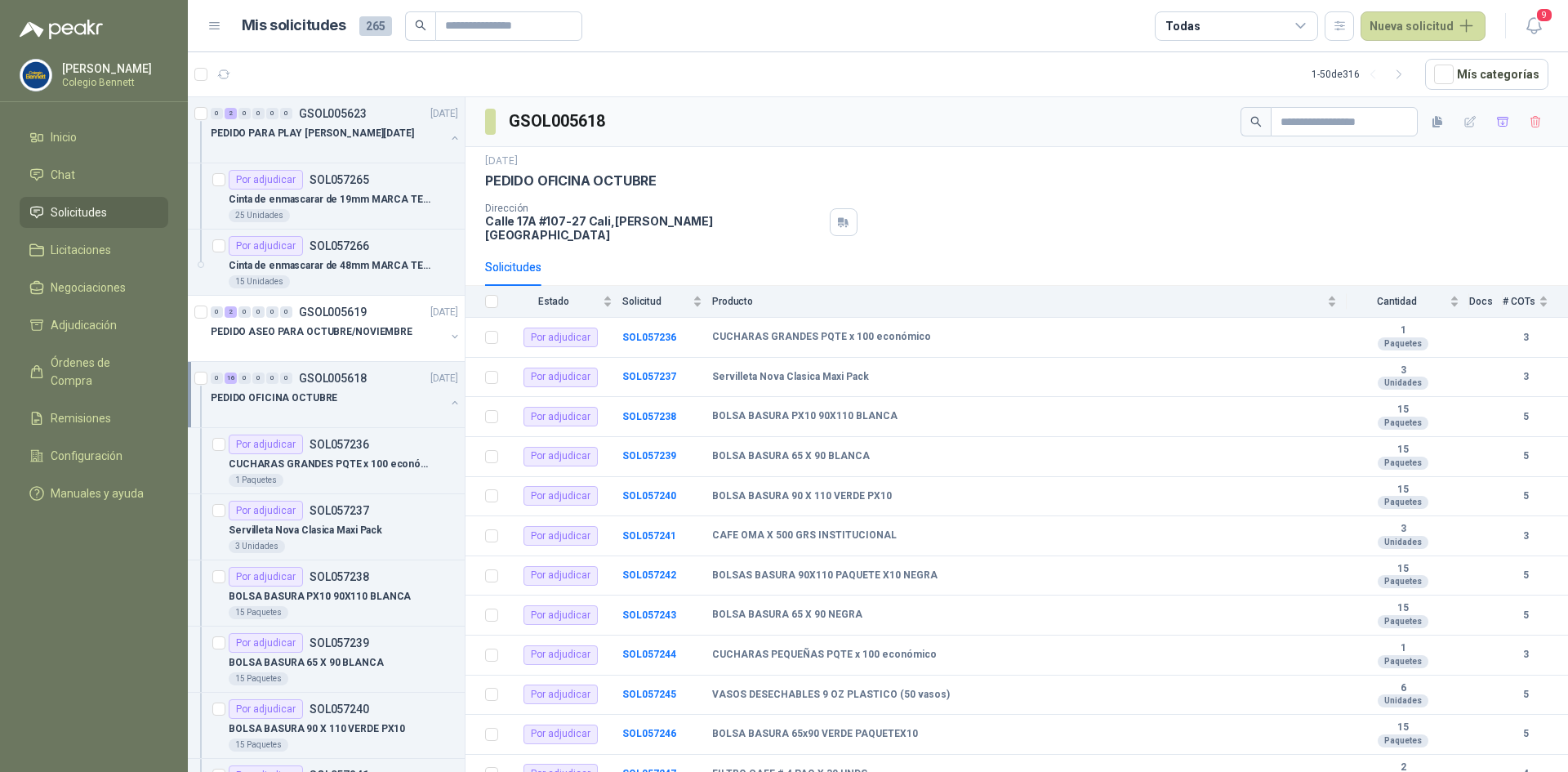
scroll to position [6, 0]
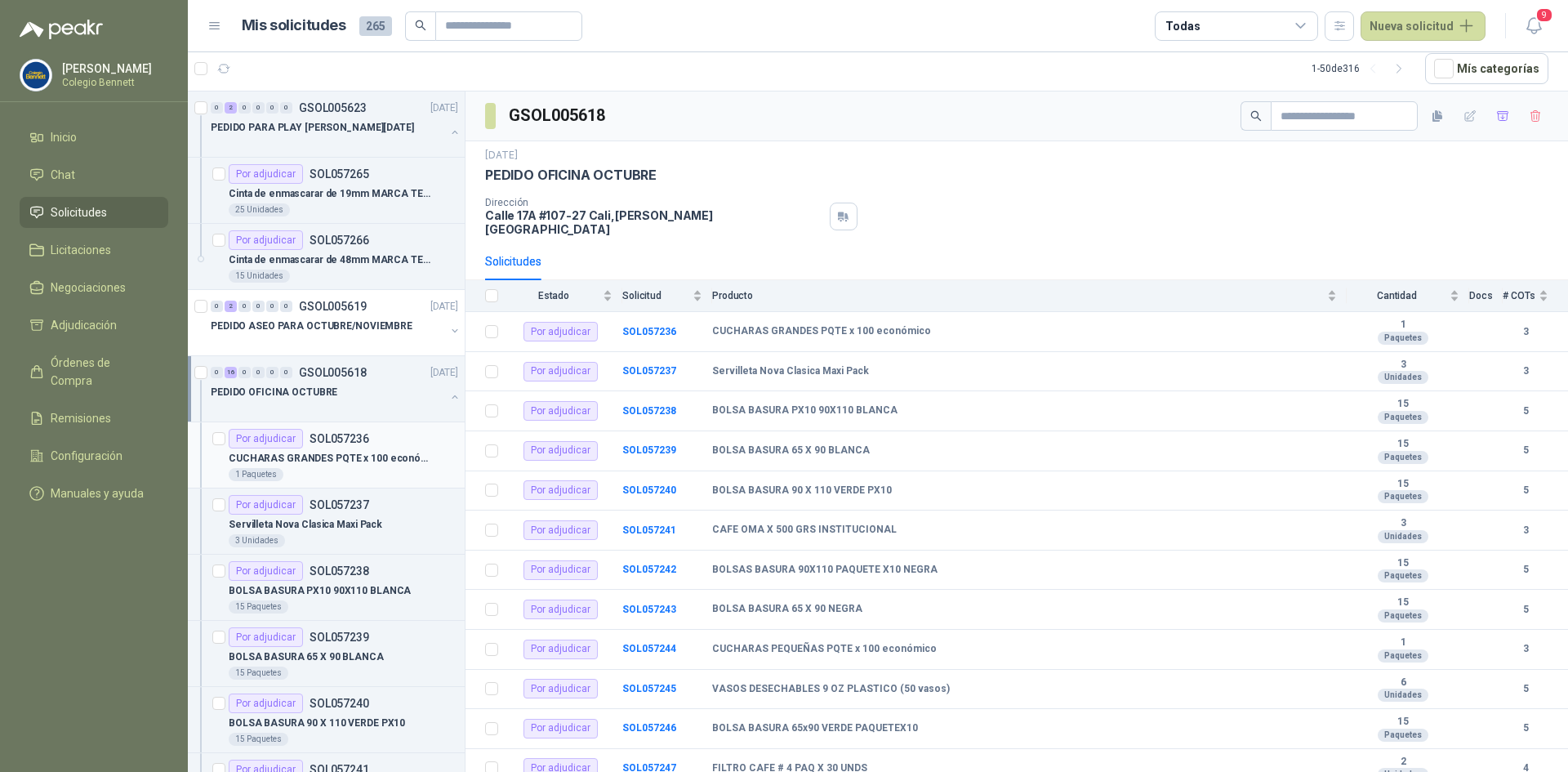
click at [396, 442] on div "Por adjudicar SOL057236" at bounding box center [343, 438] width 229 height 19
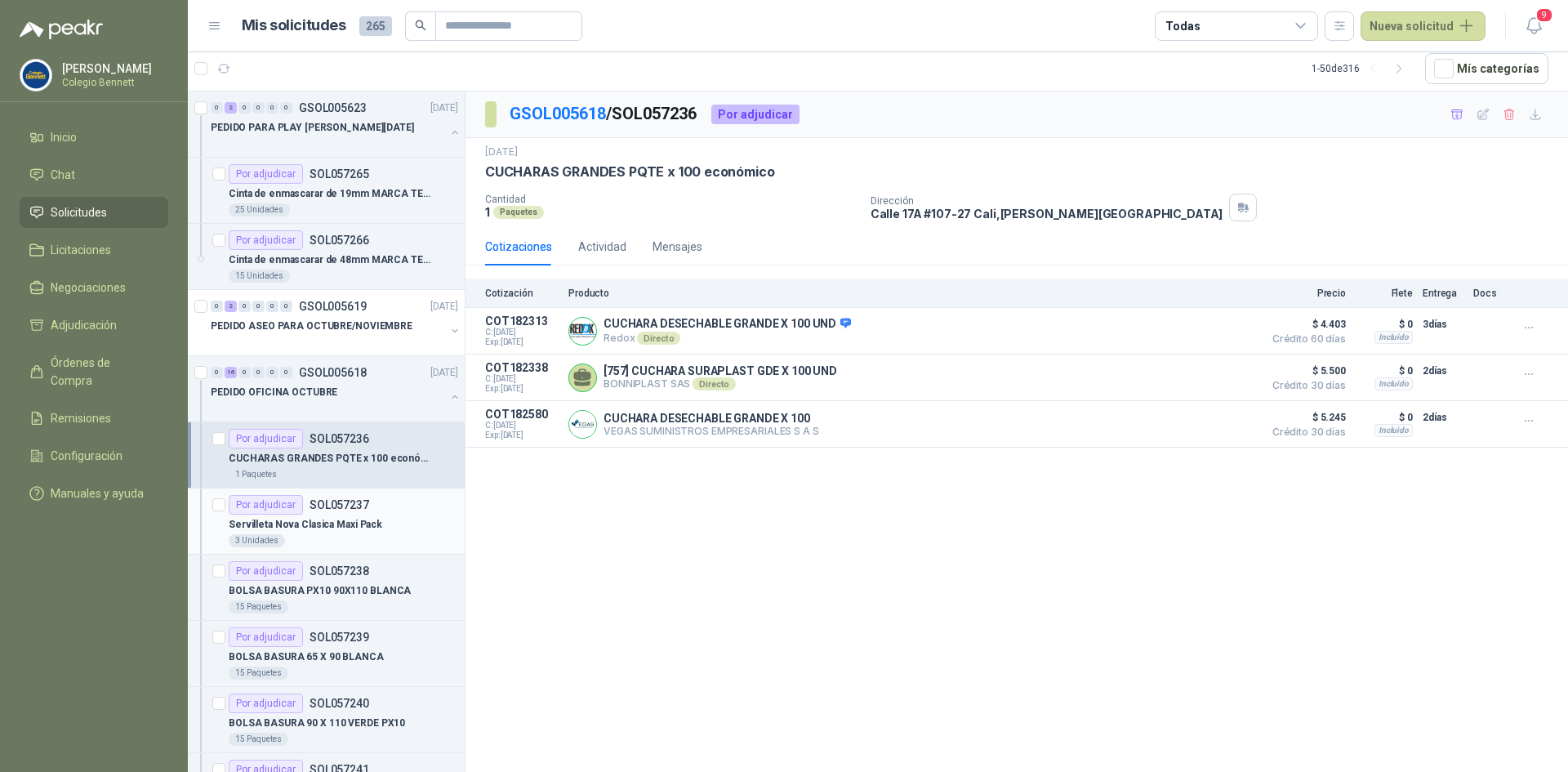
click at [363, 515] on div "Servilleta Nova Clasica Maxi Pack" at bounding box center [343, 524] width 229 height 19
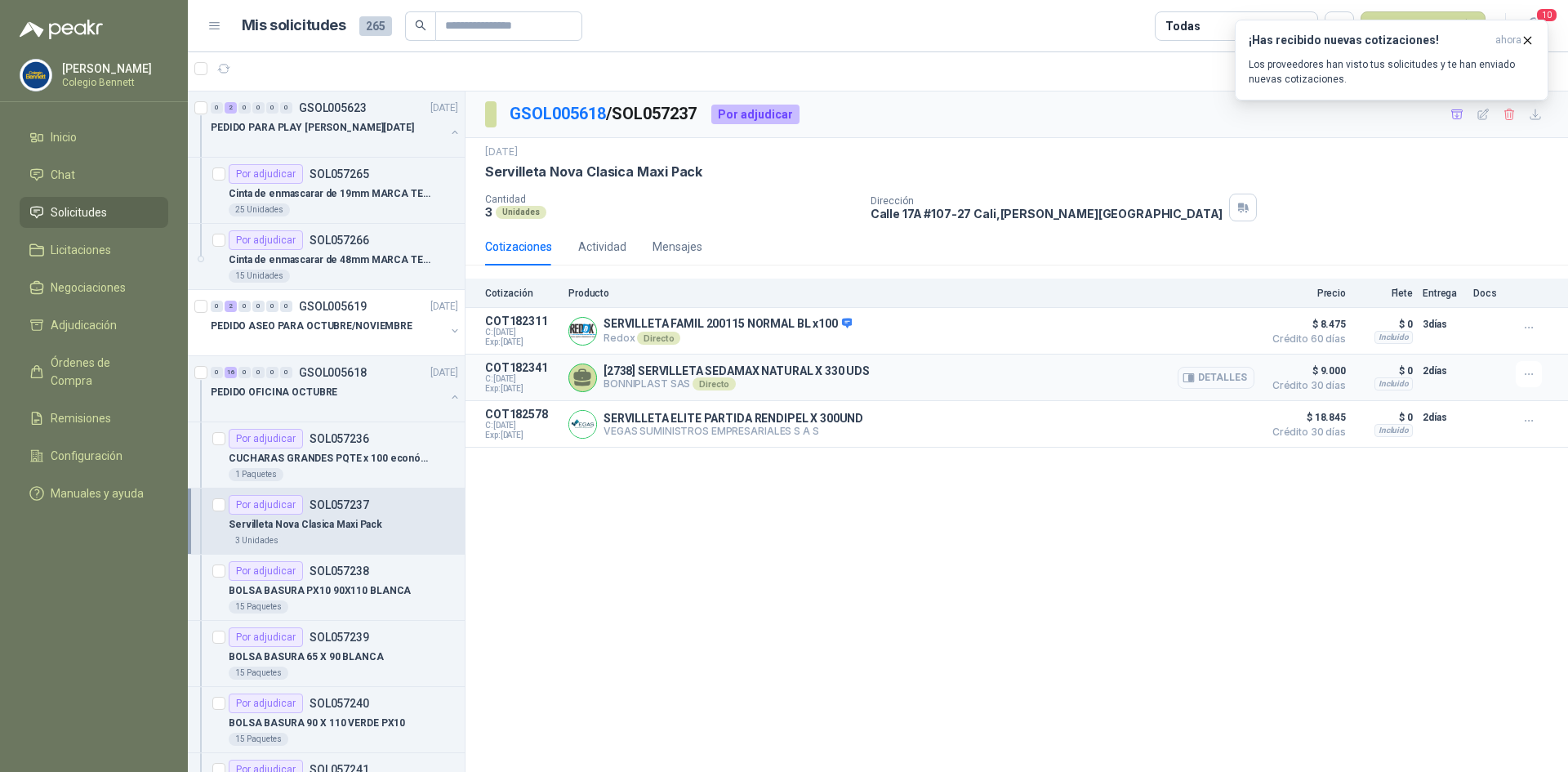
click at [1234, 382] on button "Detalles" at bounding box center [1216, 378] width 77 height 22
click at [1219, 415] on button "Detalles" at bounding box center [1216, 425] width 77 height 22
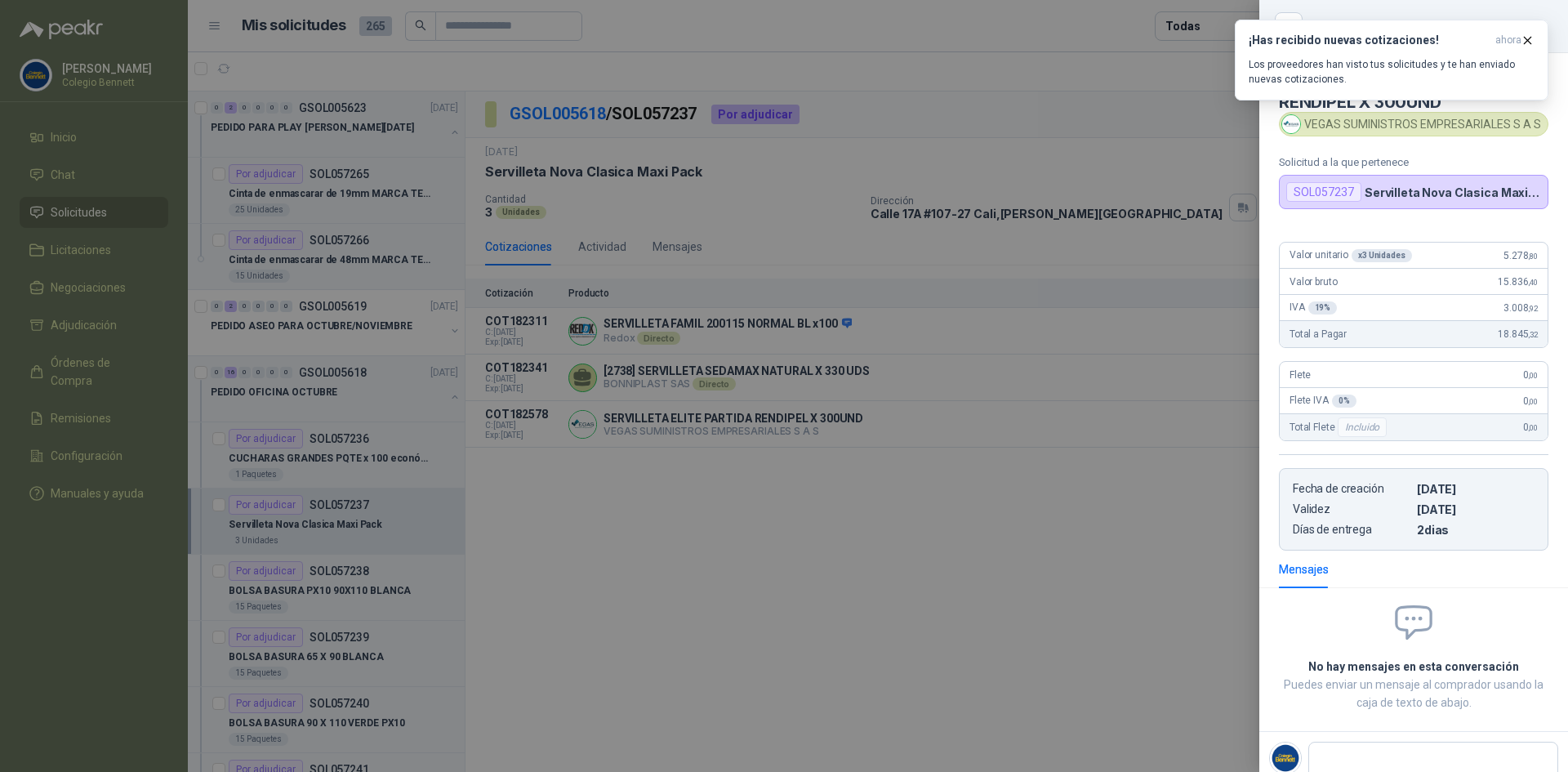
click at [1217, 420] on div at bounding box center [784, 386] width 1568 height 772
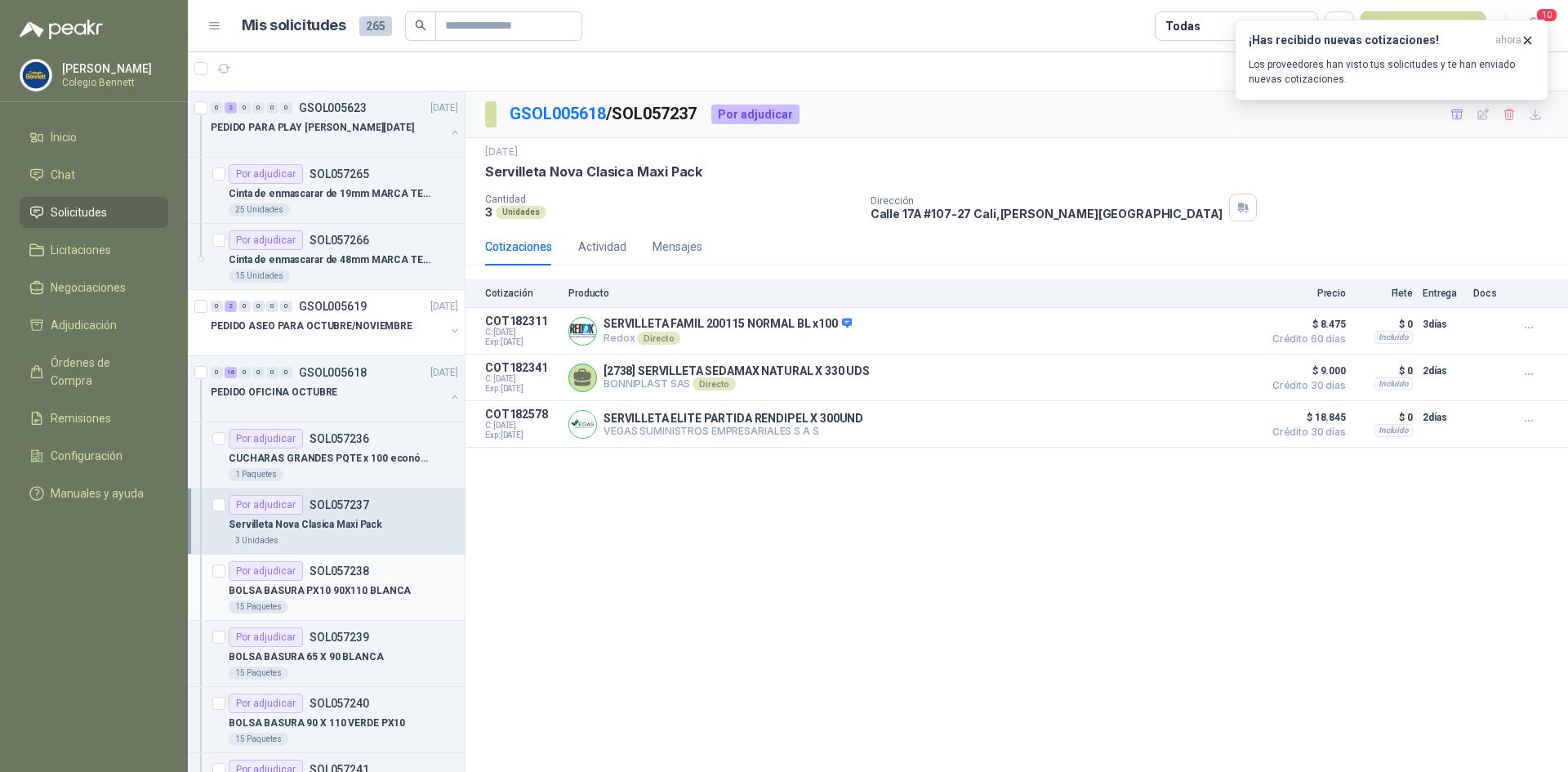
click at [359, 581] on div "BOLSA BASURA PX10 90X110 BLANCA" at bounding box center [343, 590] width 229 height 19
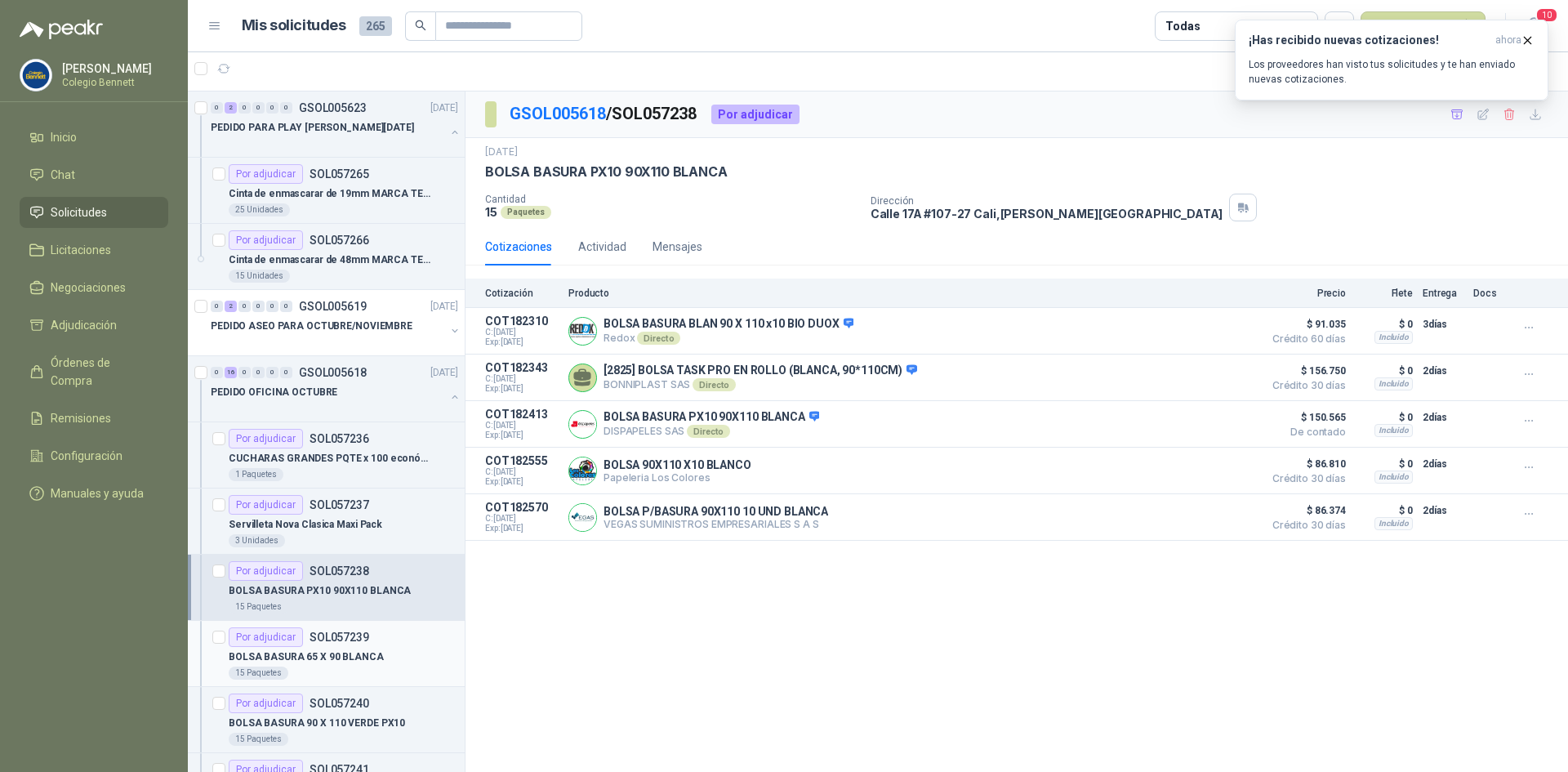
click at [340, 647] on div "BOLSA BASURA 65 X 90 BLANCA" at bounding box center [343, 656] width 229 height 19
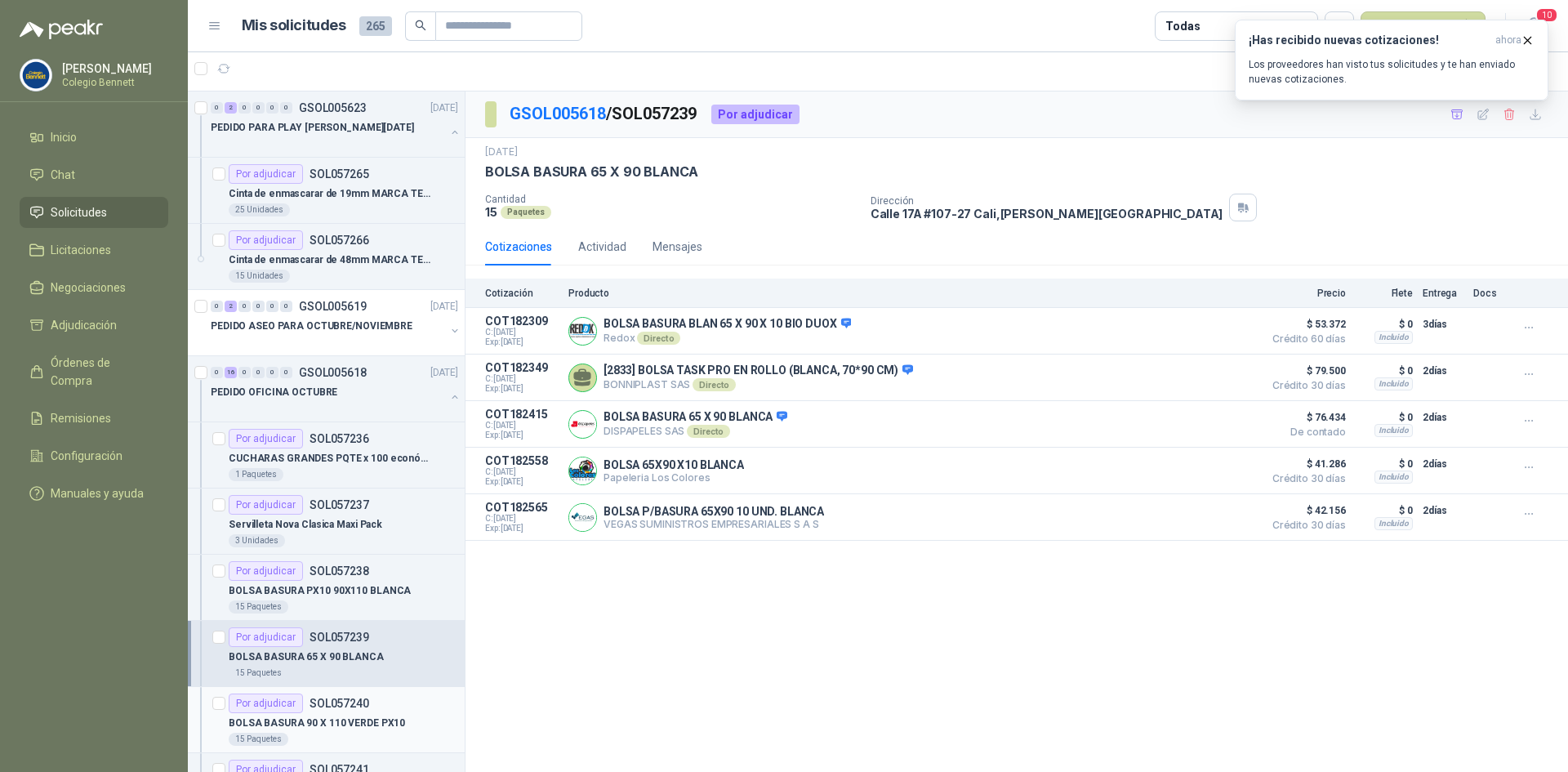
click at [365, 734] on div "15 Paquetes" at bounding box center [343, 739] width 229 height 13
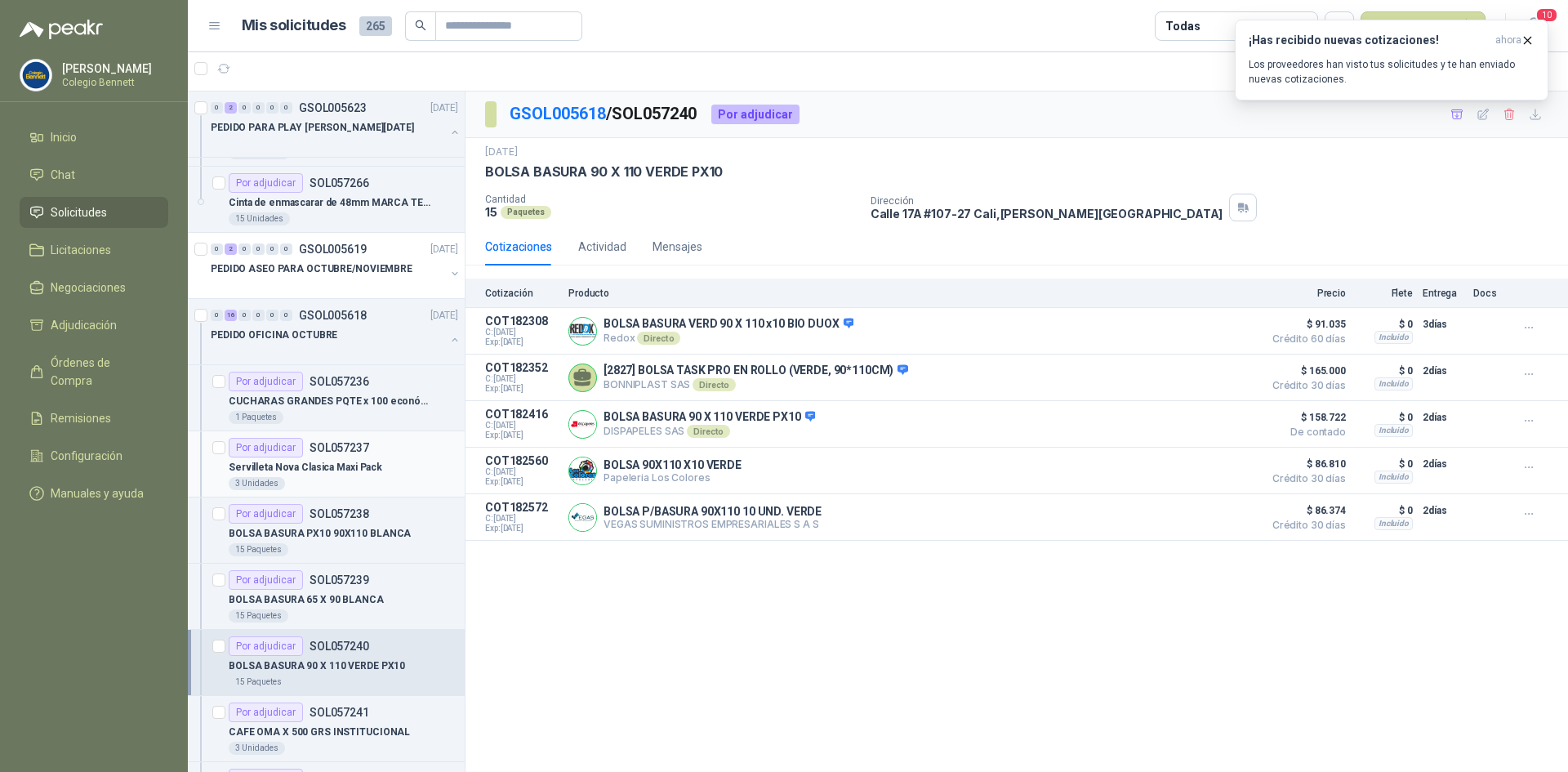
scroll to position [82, 0]
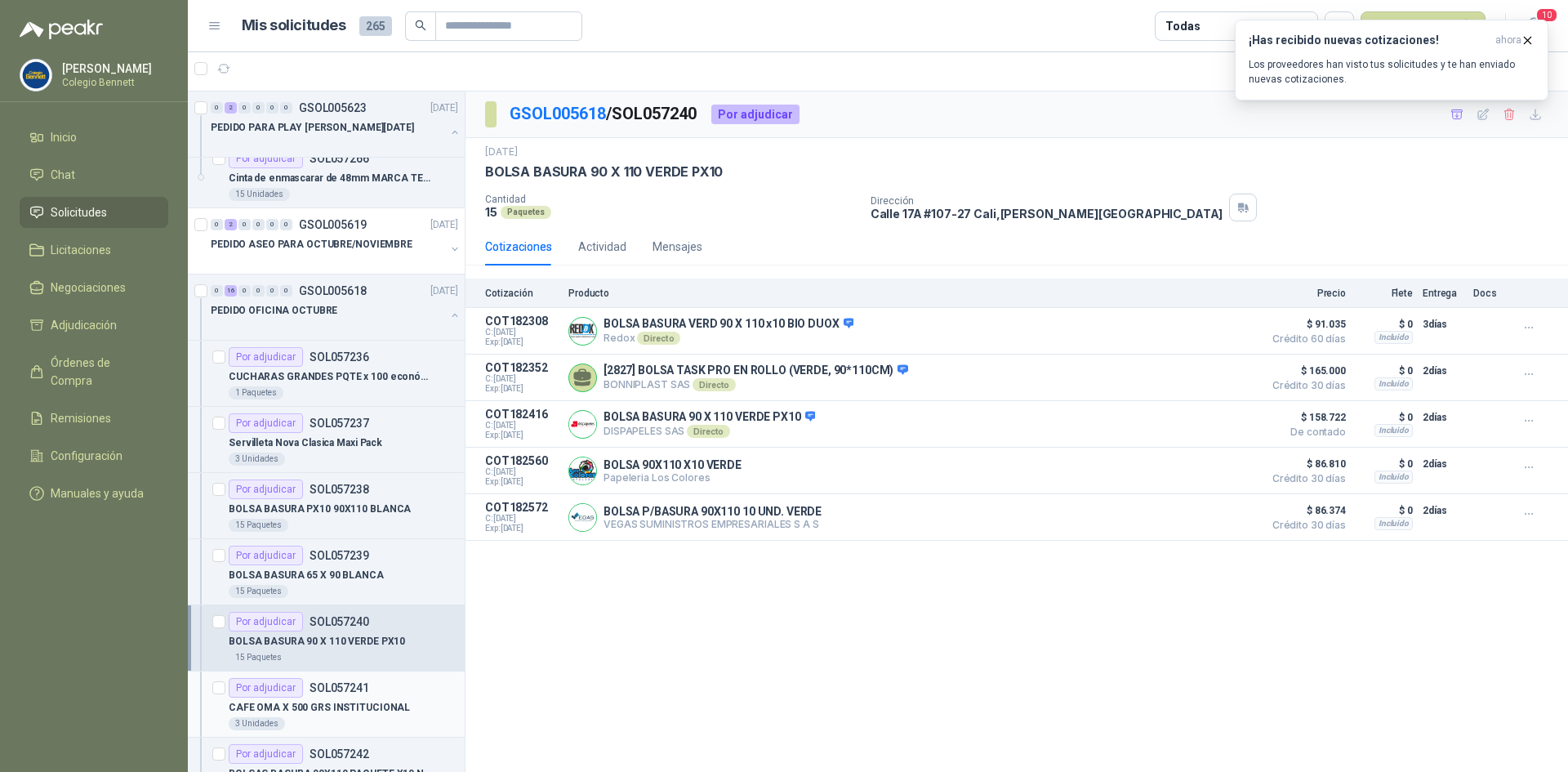
click at [307, 678] on div "Por adjudicar SOL057241" at bounding box center [298, 687] width 140 height 19
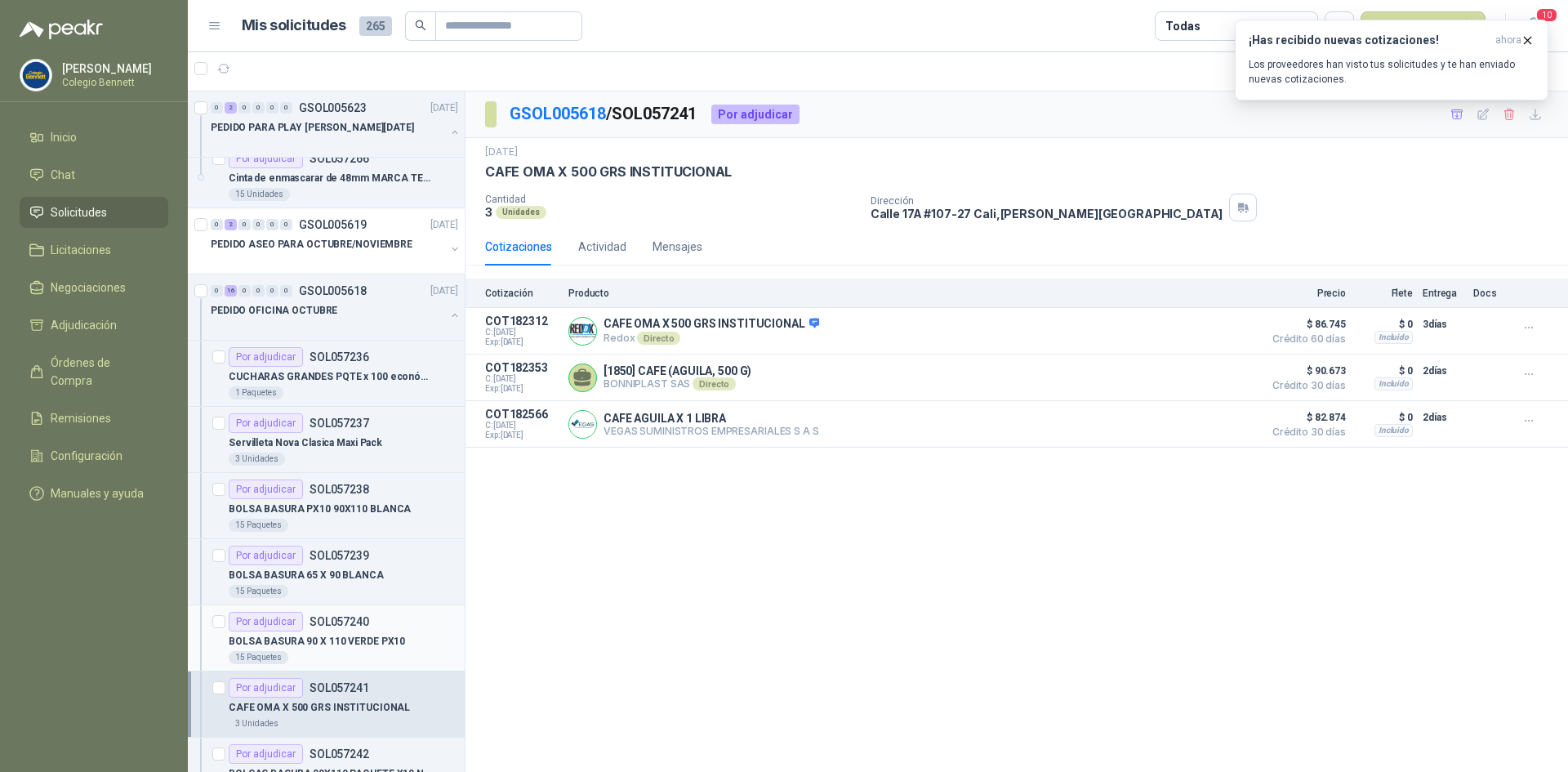
scroll to position [163, 0]
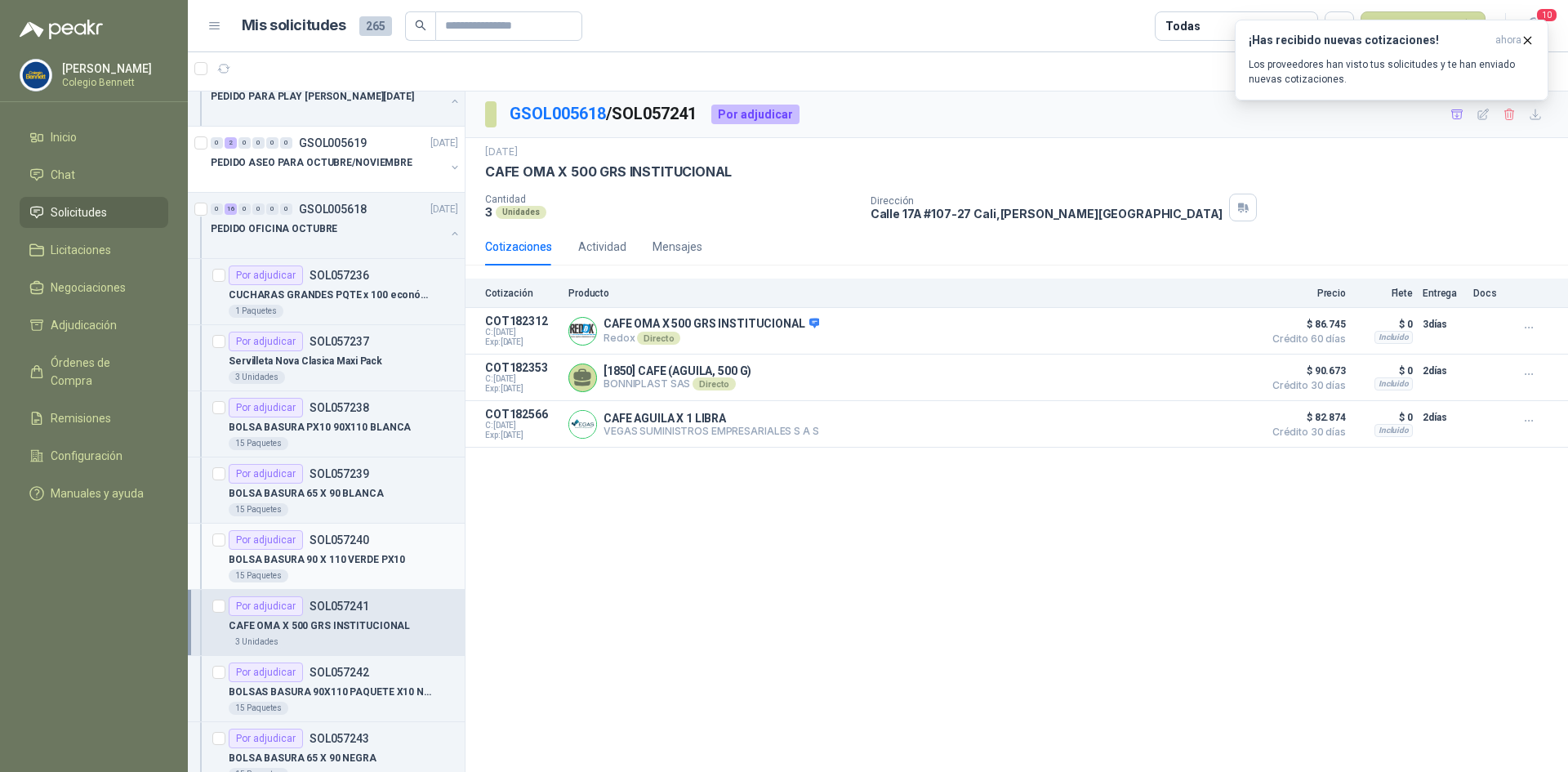
click at [336, 660] on article "Por adjudicar SOL057242 BOLSAS BASURA 90X110 PAQUETE X10 NEGRA 15 Paquetes" at bounding box center [326, 689] width 277 height 66
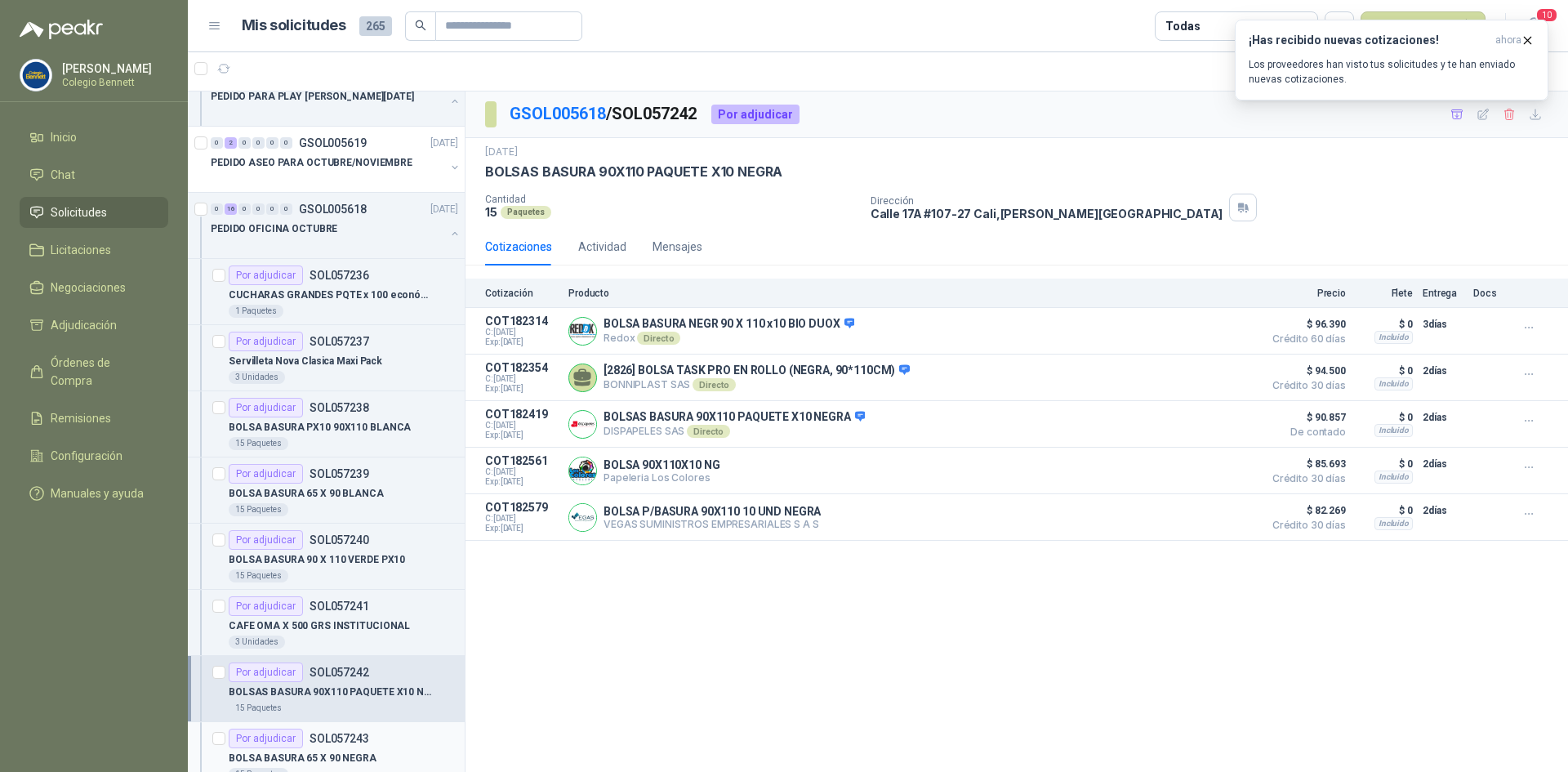
click at [368, 734] on div "Por adjudicar SOL057243" at bounding box center [343, 737] width 229 height 19
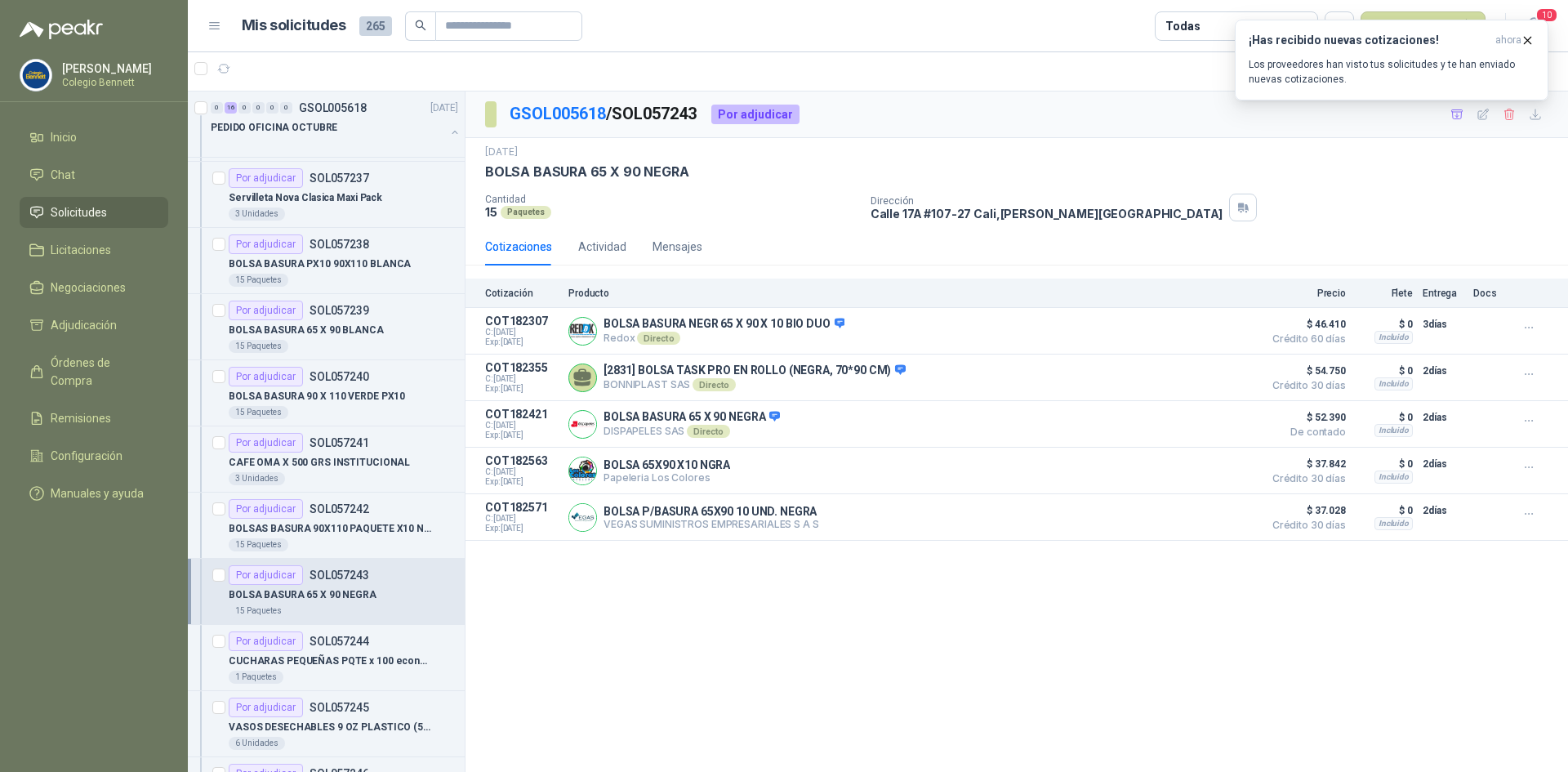
scroll to position [408, 0]
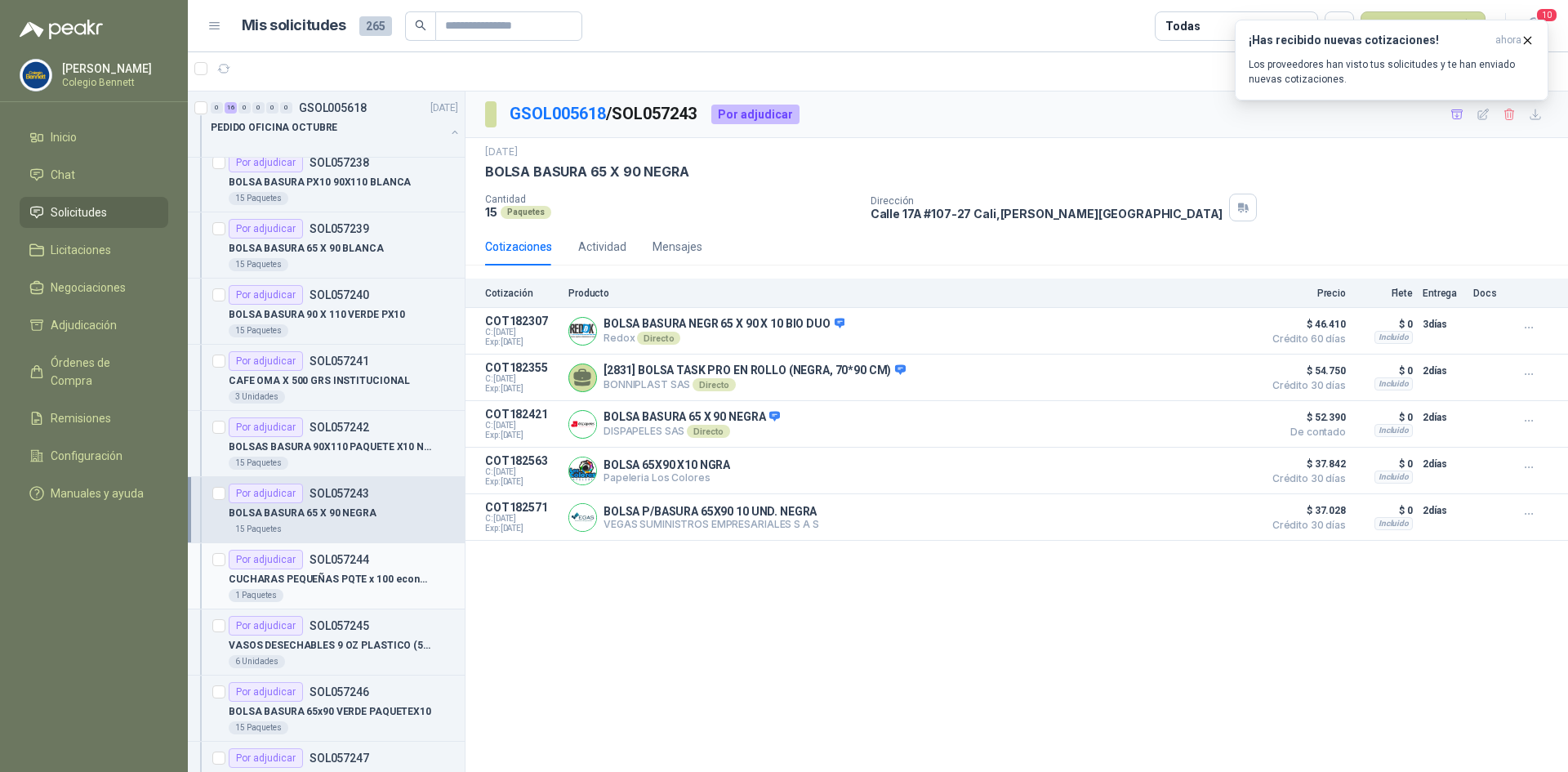
click at [374, 597] on div "1 Paquetes" at bounding box center [343, 595] width 229 height 13
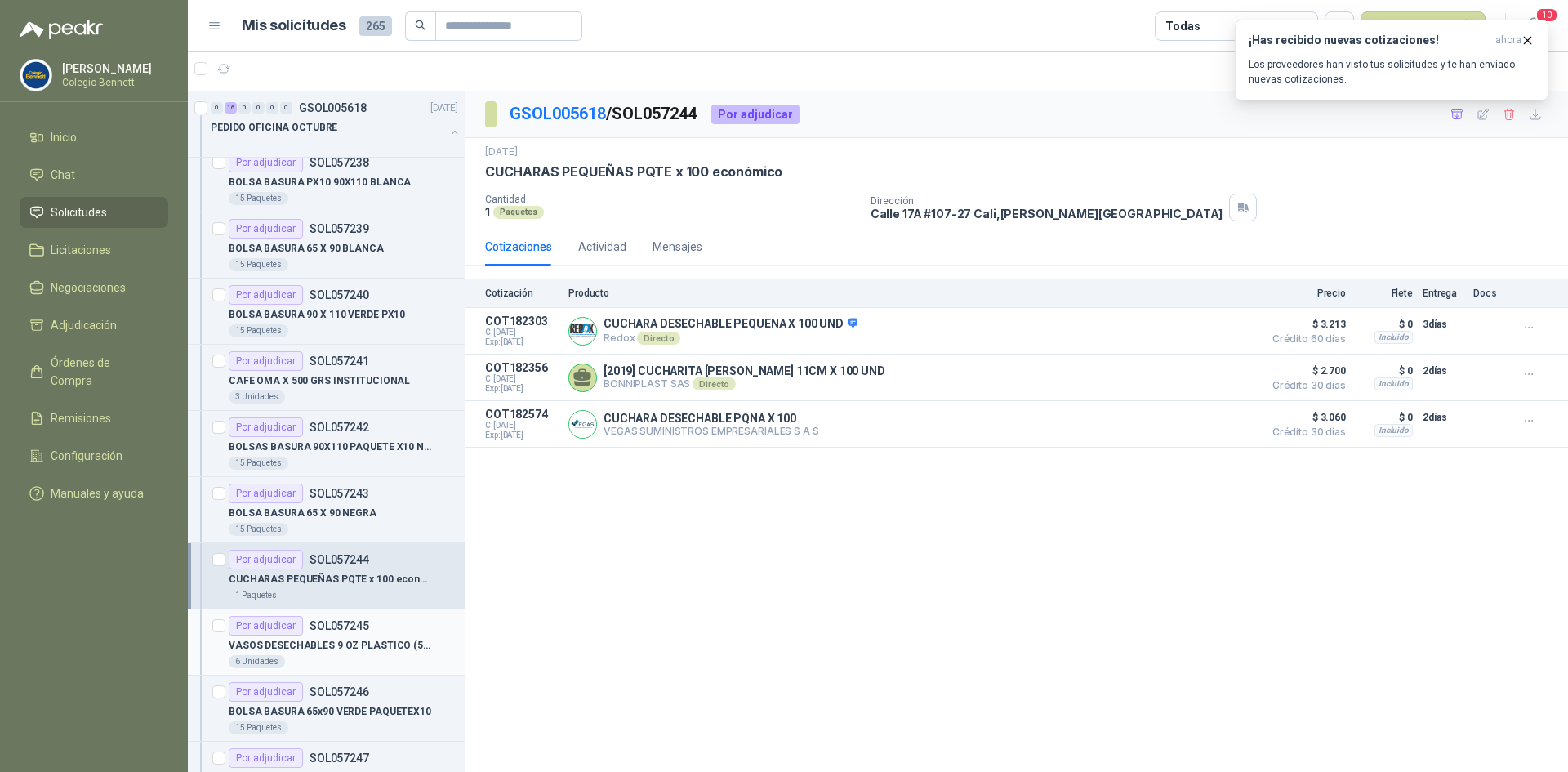
click at [381, 647] on p "VASOS DESECHABLES 9 OZ PLASTICO (50 vasos)" at bounding box center [330, 645] width 204 height 16
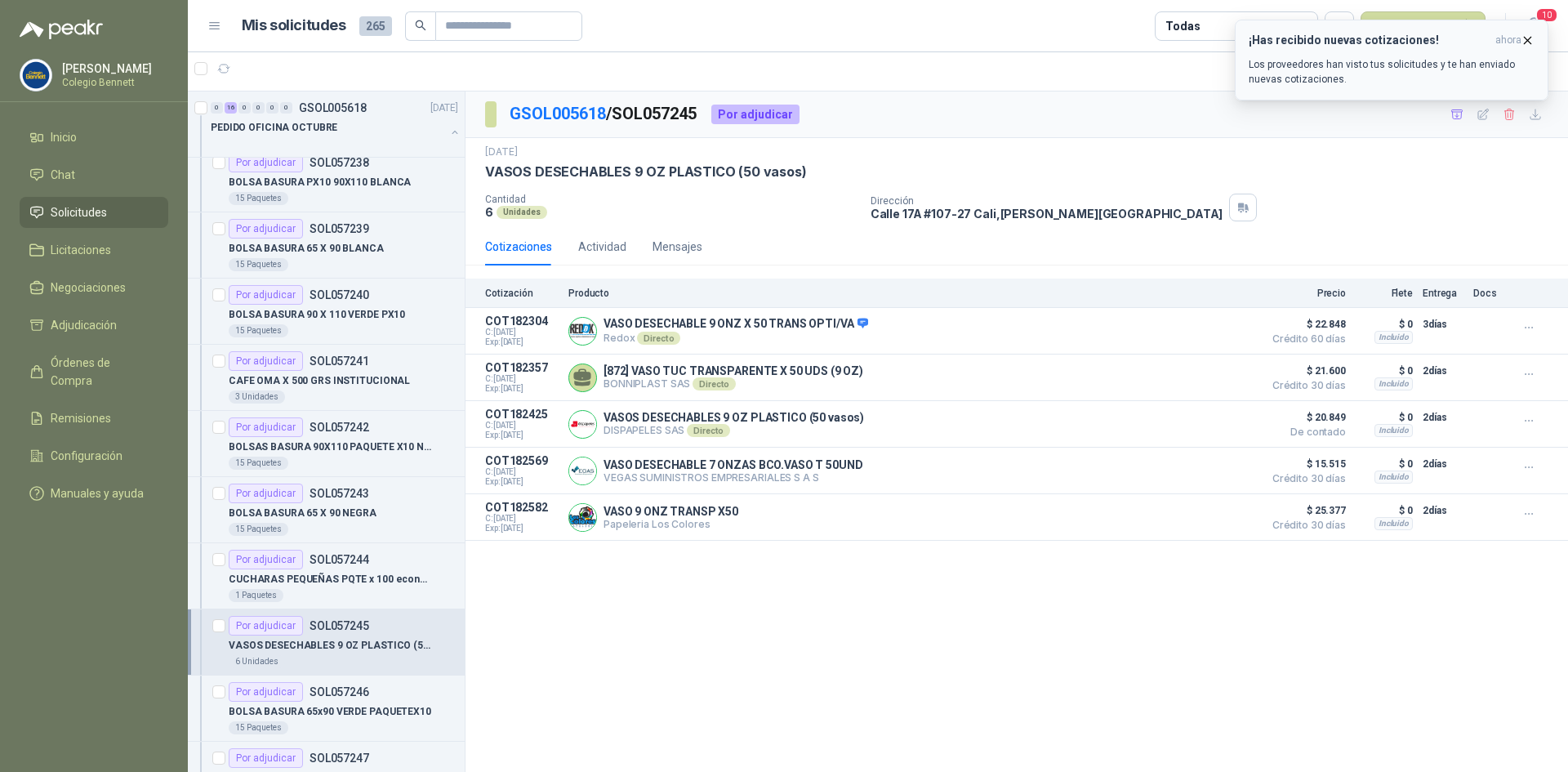
click at [1396, 37] on h3 "¡Has recibido nuevas cotizaciones!" at bounding box center [1369, 40] width 240 height 14
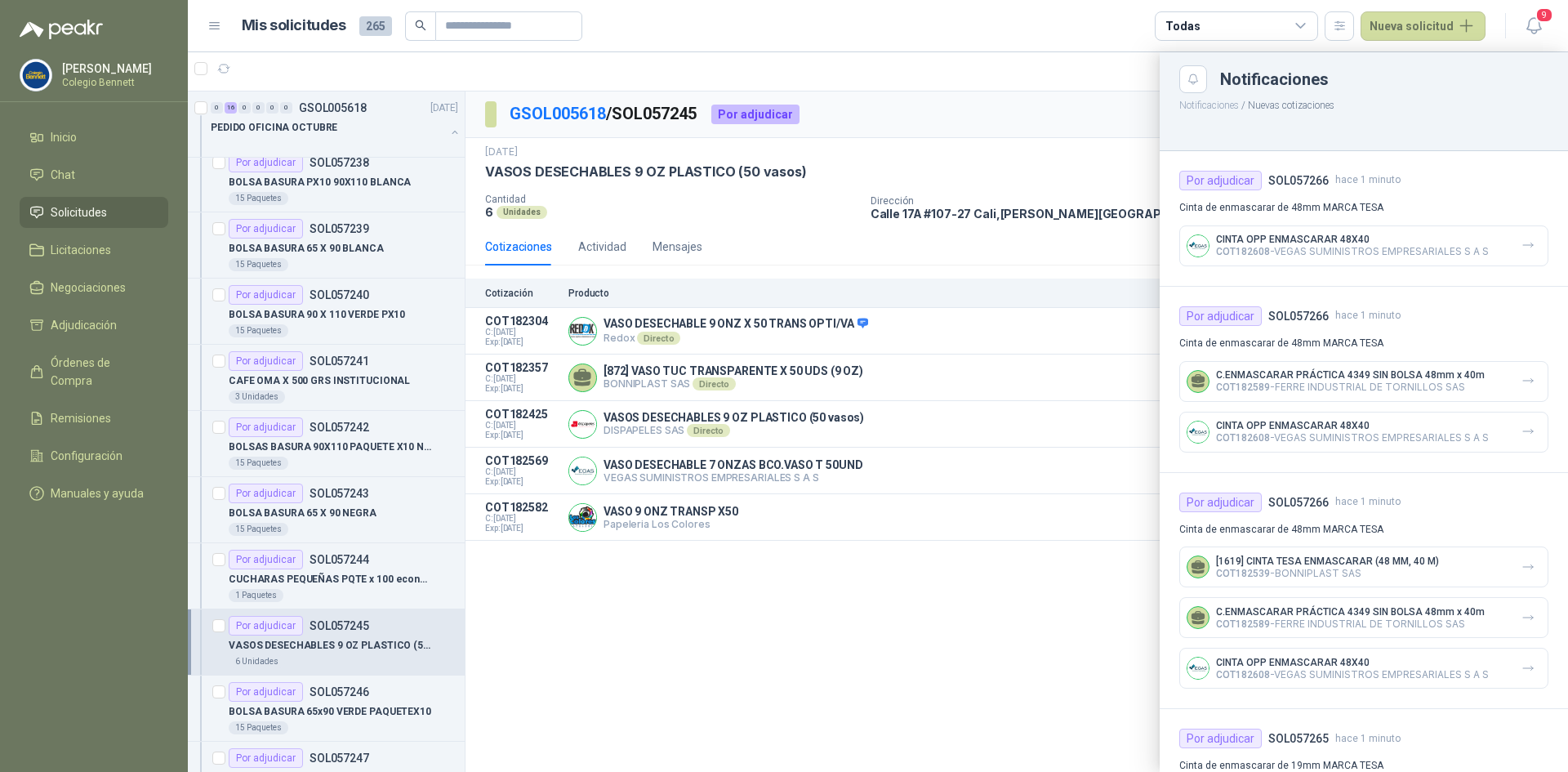
click at [432, 137] on div at bounding box center [878, 412] width 1380 height 720
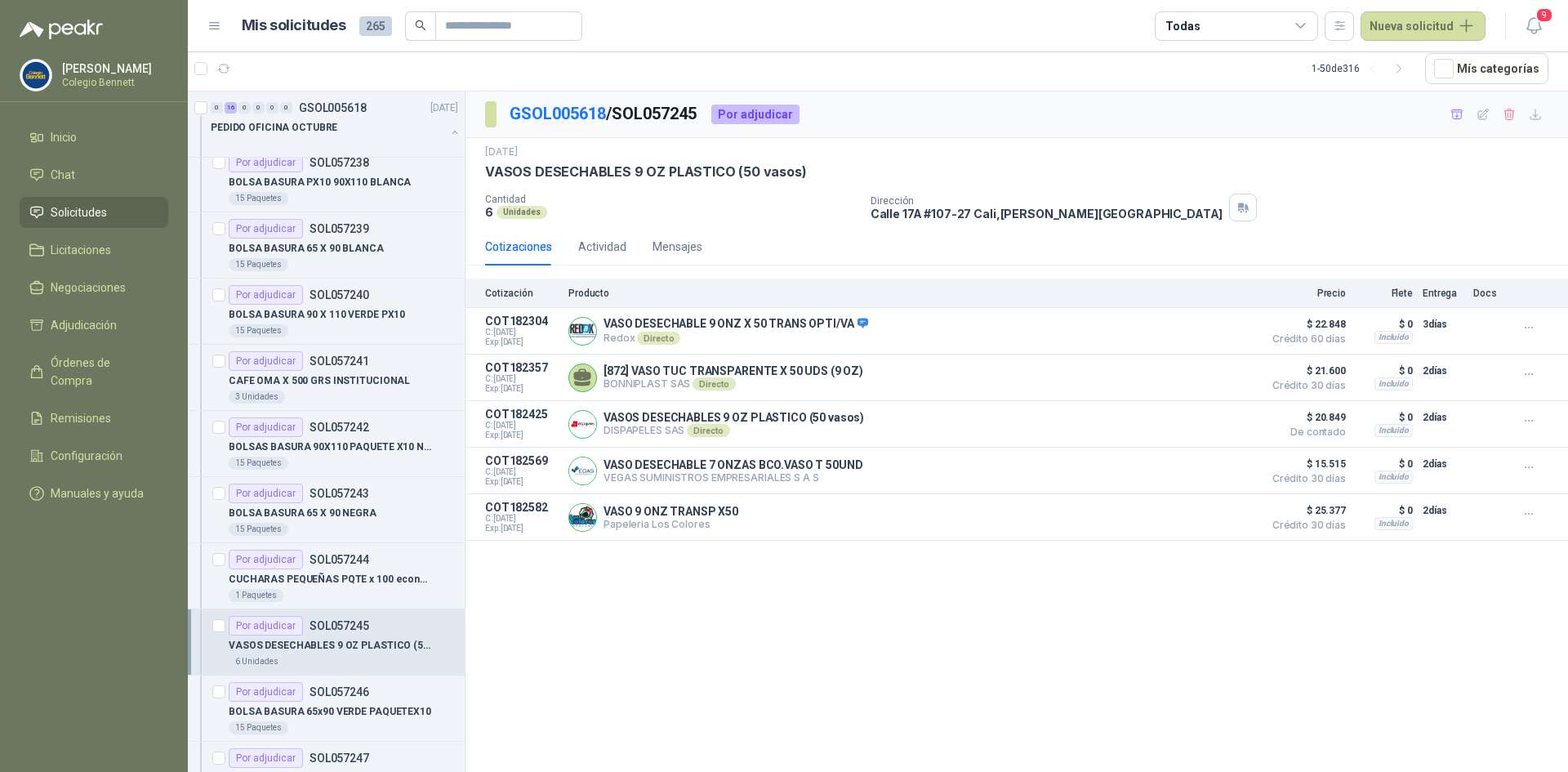
click at [448, 138] on button "button" at bounding box center [455, 132] width 13 height 13
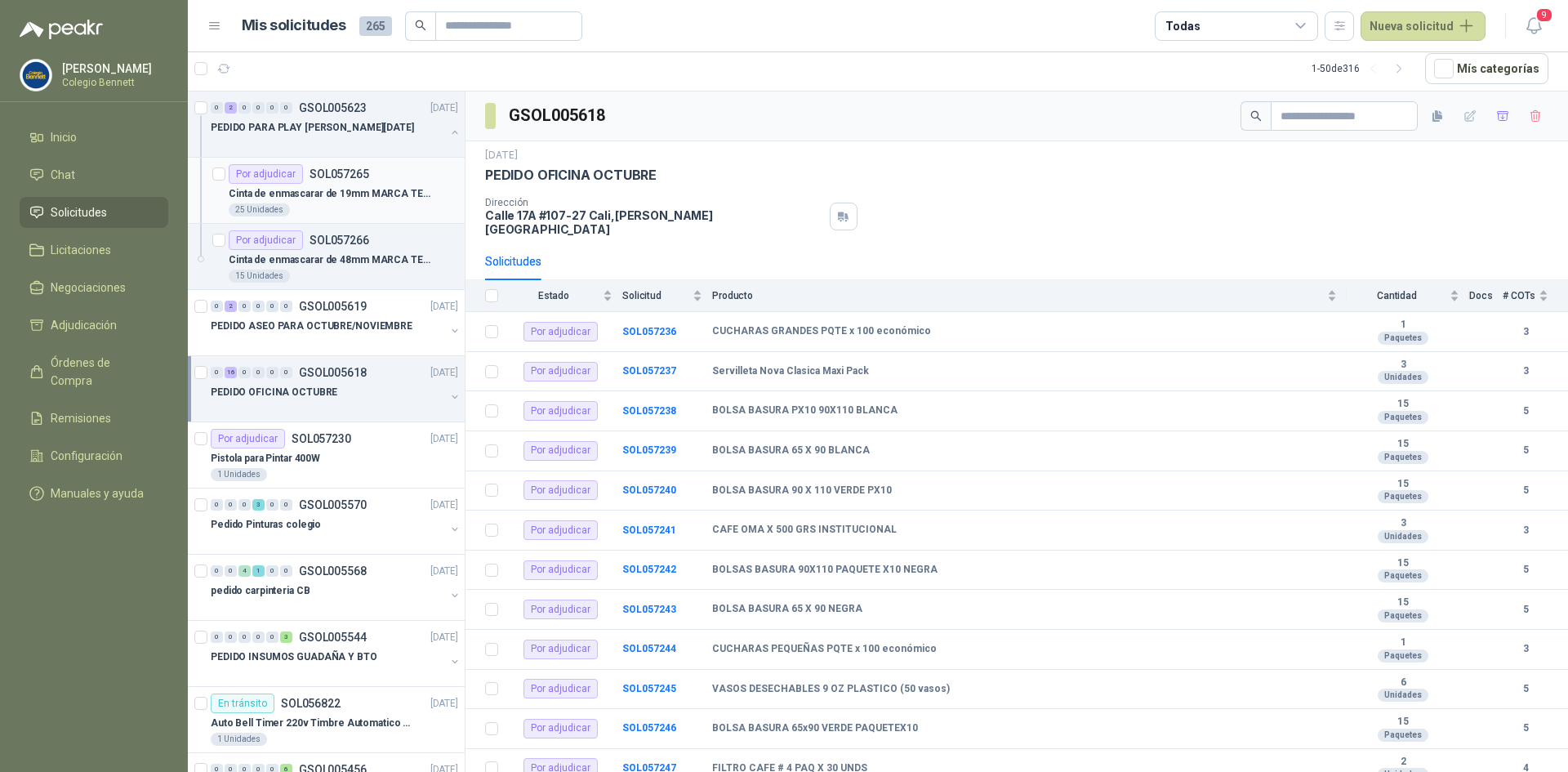
click at [377, 177] on div "Por adjudicar SOL057265" at bounding box center [343, 173] width 229 height 19
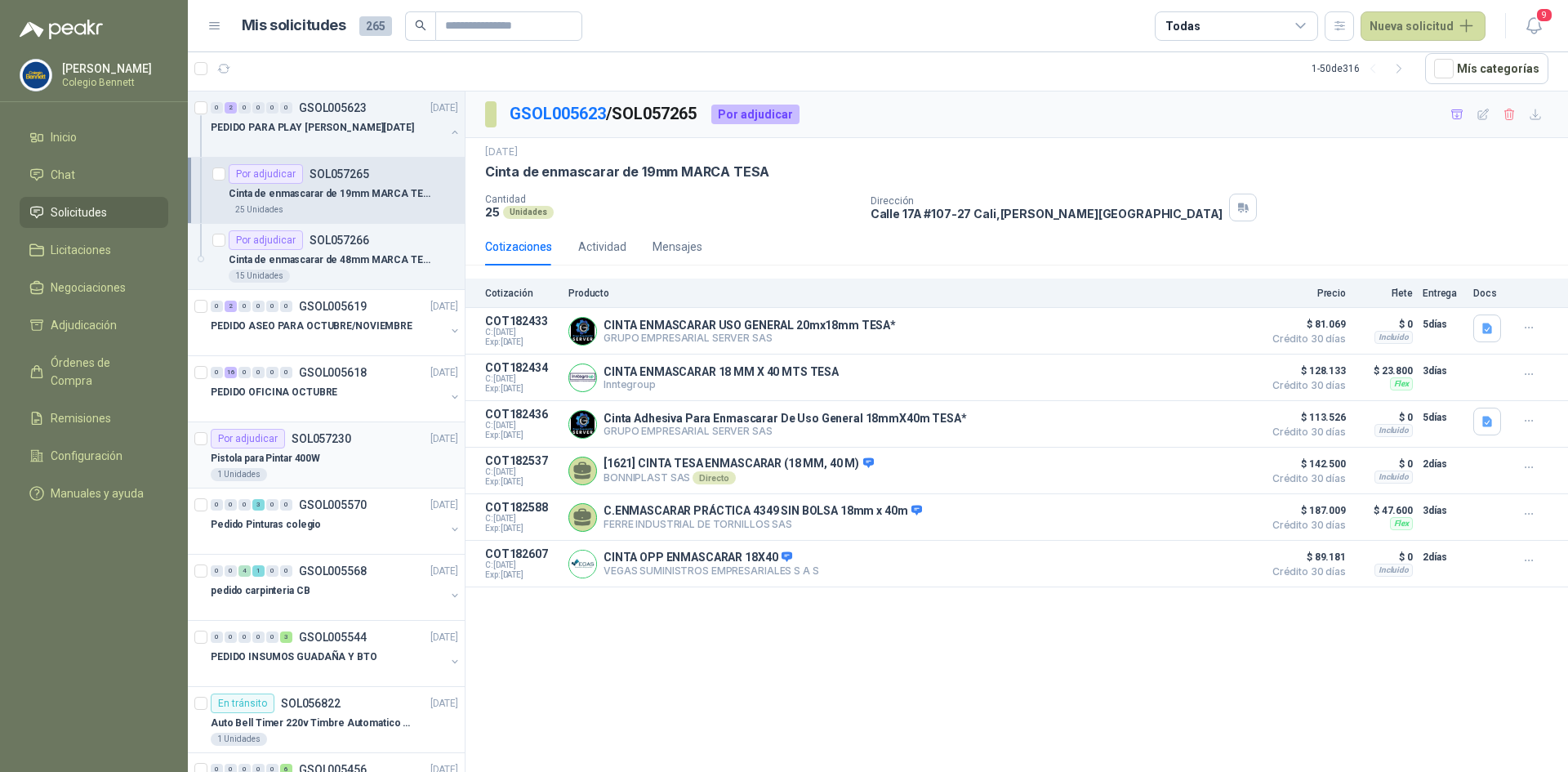
click at [390, 461] on div "Pistola para Pintar 400W" at bounding box center [335, 458] width 248 height 19
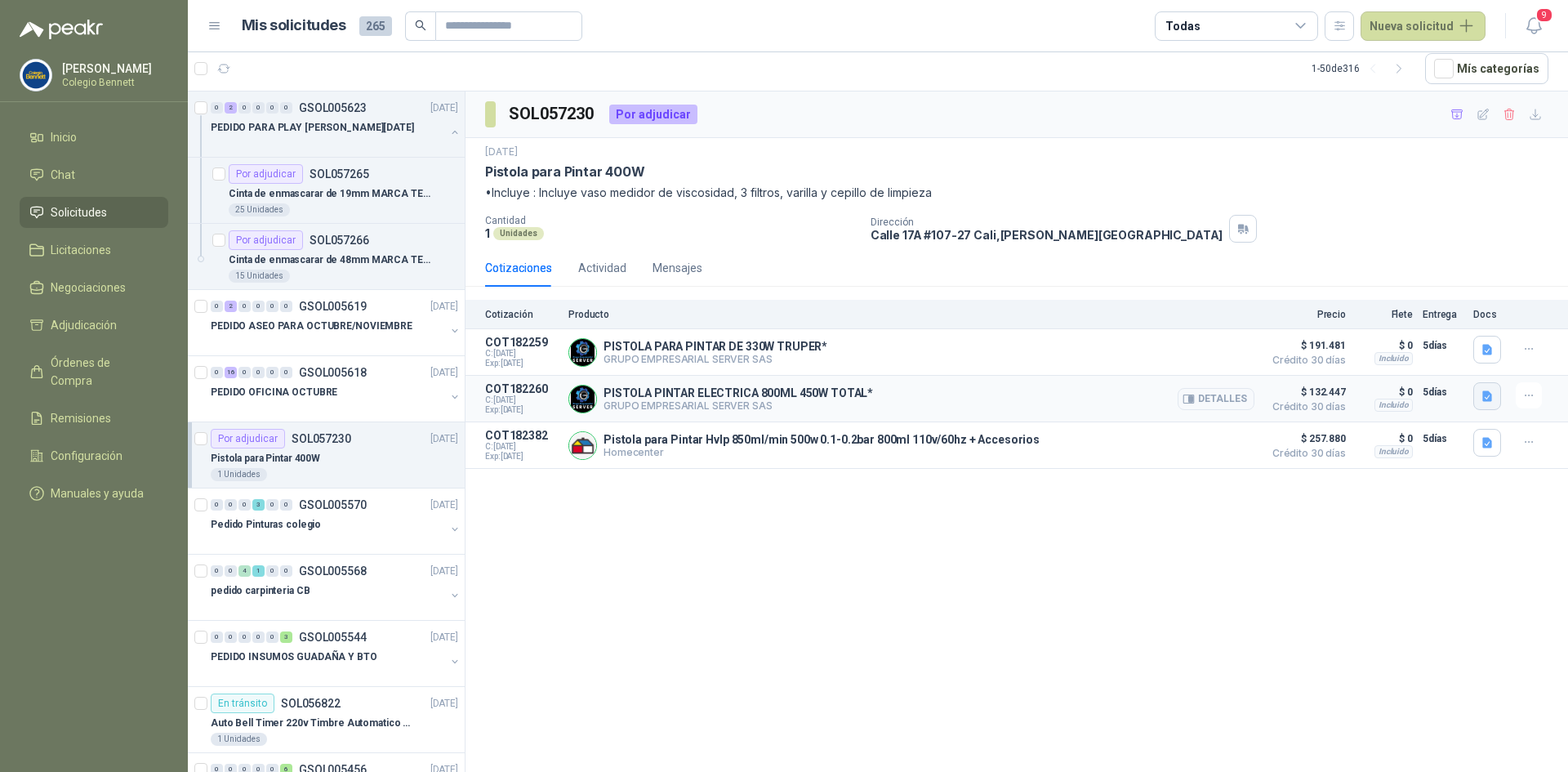
click at [1491, 395] on icon "button" at bounding box center [1486, 396] width 10 height 11
click at [1404, 560] on div "SOL057230 Por adjudicar 24 sept, 2025 Pistola para Pintar 400W •Incluye : Inclu…" at bounding box center [1017, 432] width 1102 height 680
click at [1492, 344] on icon "button" at bounding box center [1487, 349] width 14 height 14
click at [1466, 313] on button "15382.pdf" at bounding box center [1455, 314] width 69 height 17
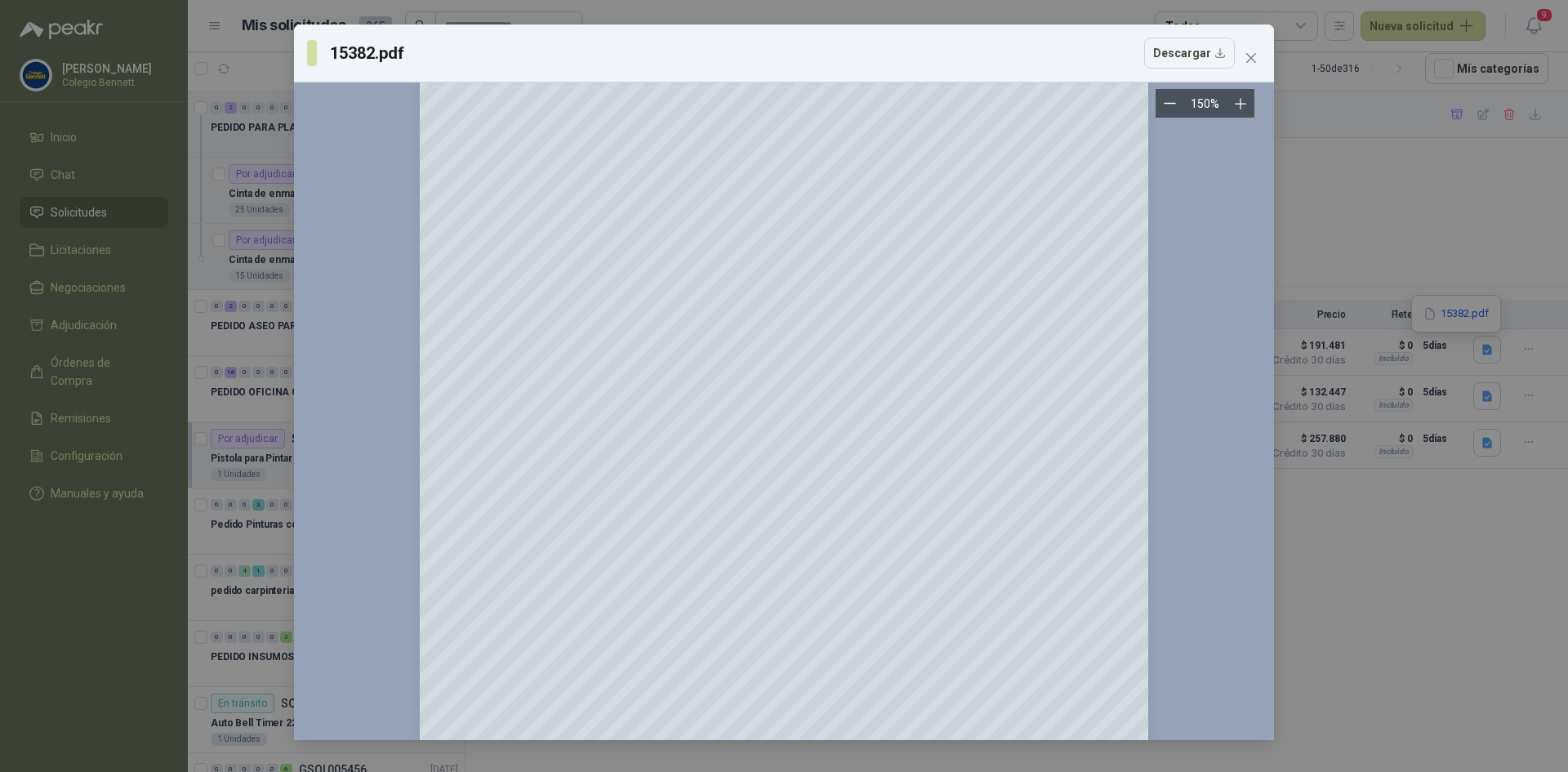
scroll to position [408, 0]
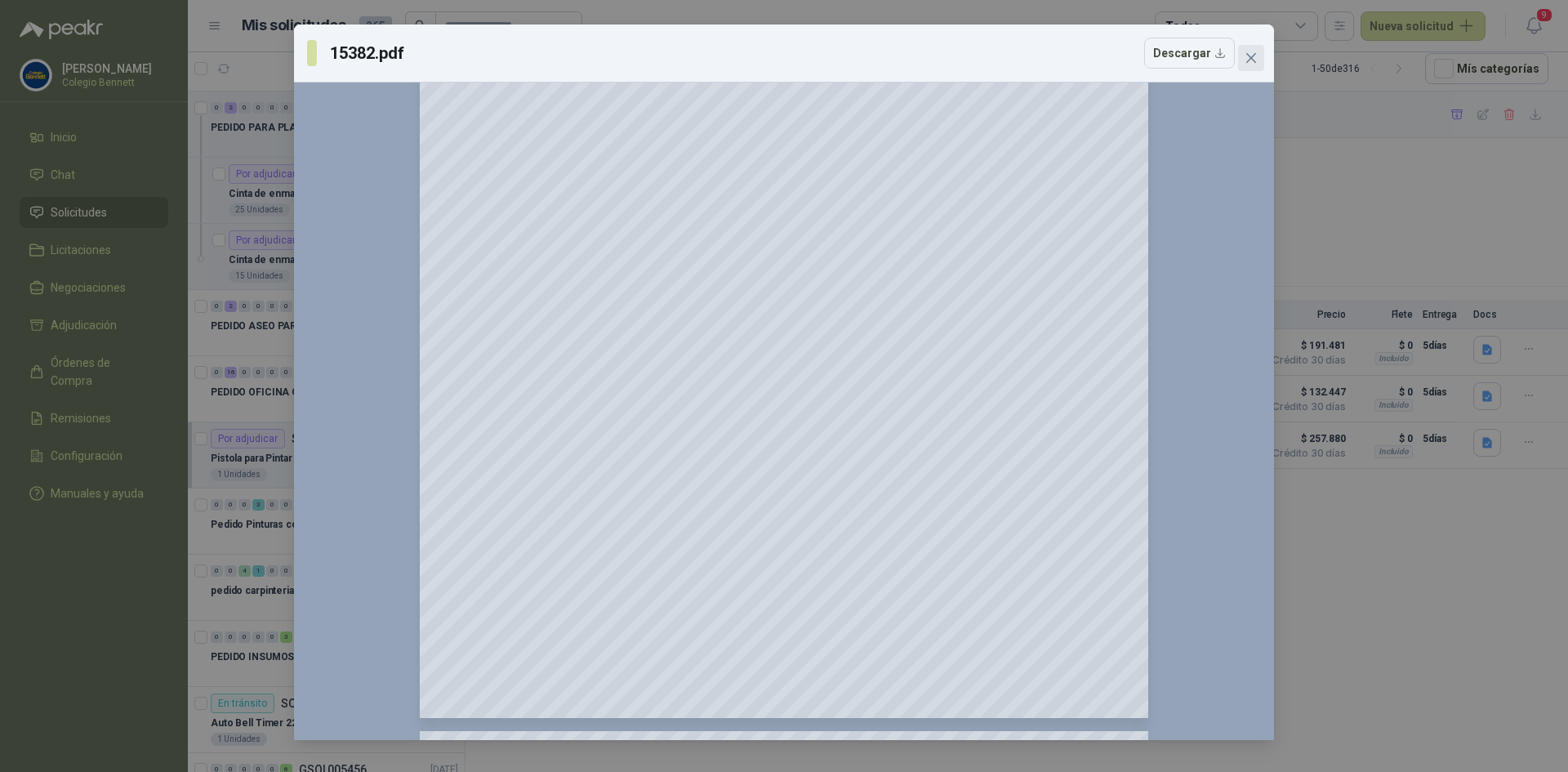
click at [1250, 61] on icon "close" at bounding box center [1251, 58] width 13 height 13
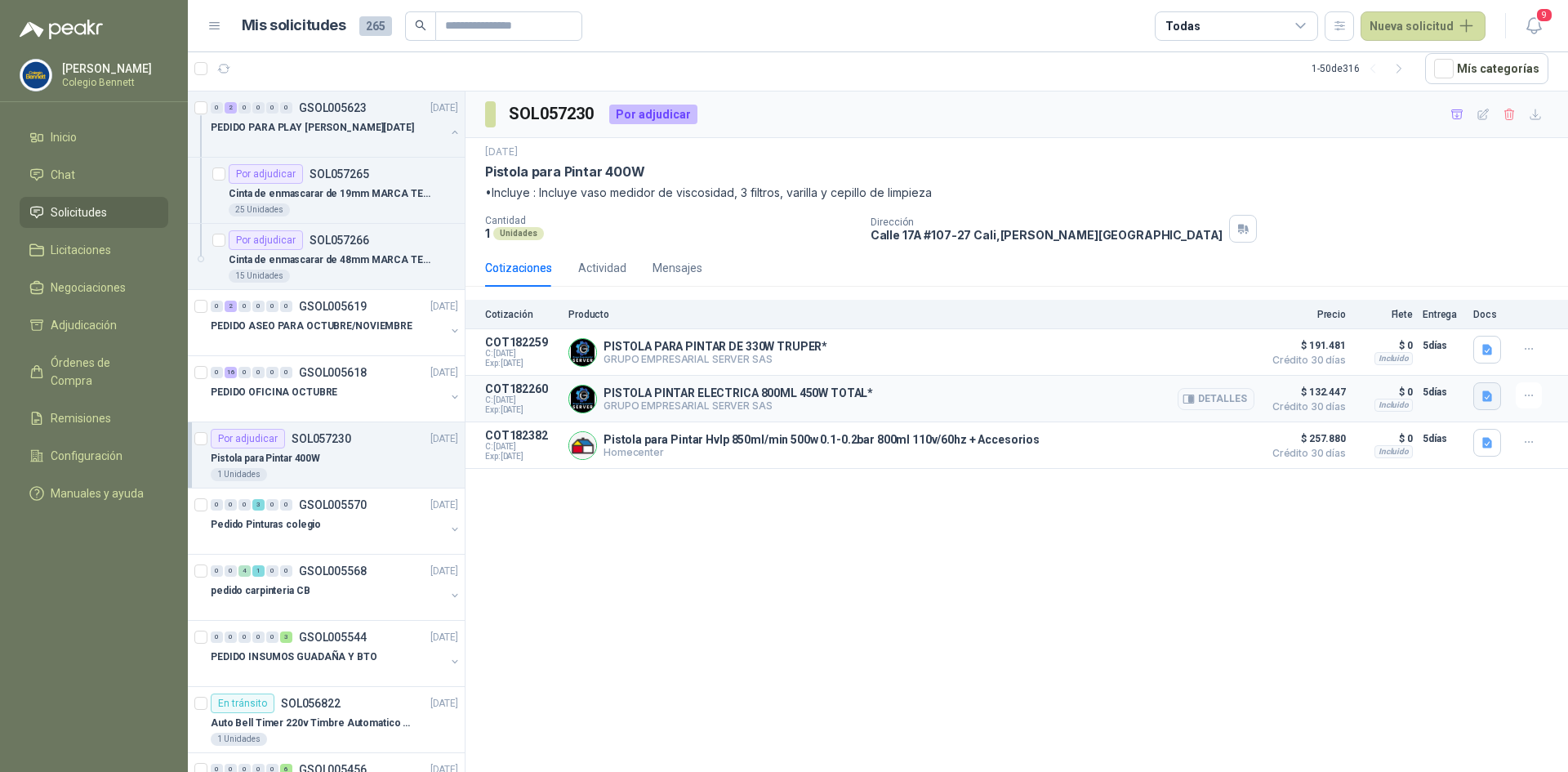
click at [1486, 394] on icon "button" at bounding box center [1486, 396] width 10 height 11
click at [1453, 354] on button "image.png" at bounding box center [1454, 361] width 71 height 17
click at [1485, 443] on icon "button" at bounding box center [1486, 442] width 10 height 11
click at [1451, 400] on button "image.png" at bounding box center [1454, 408] width 71 height 17
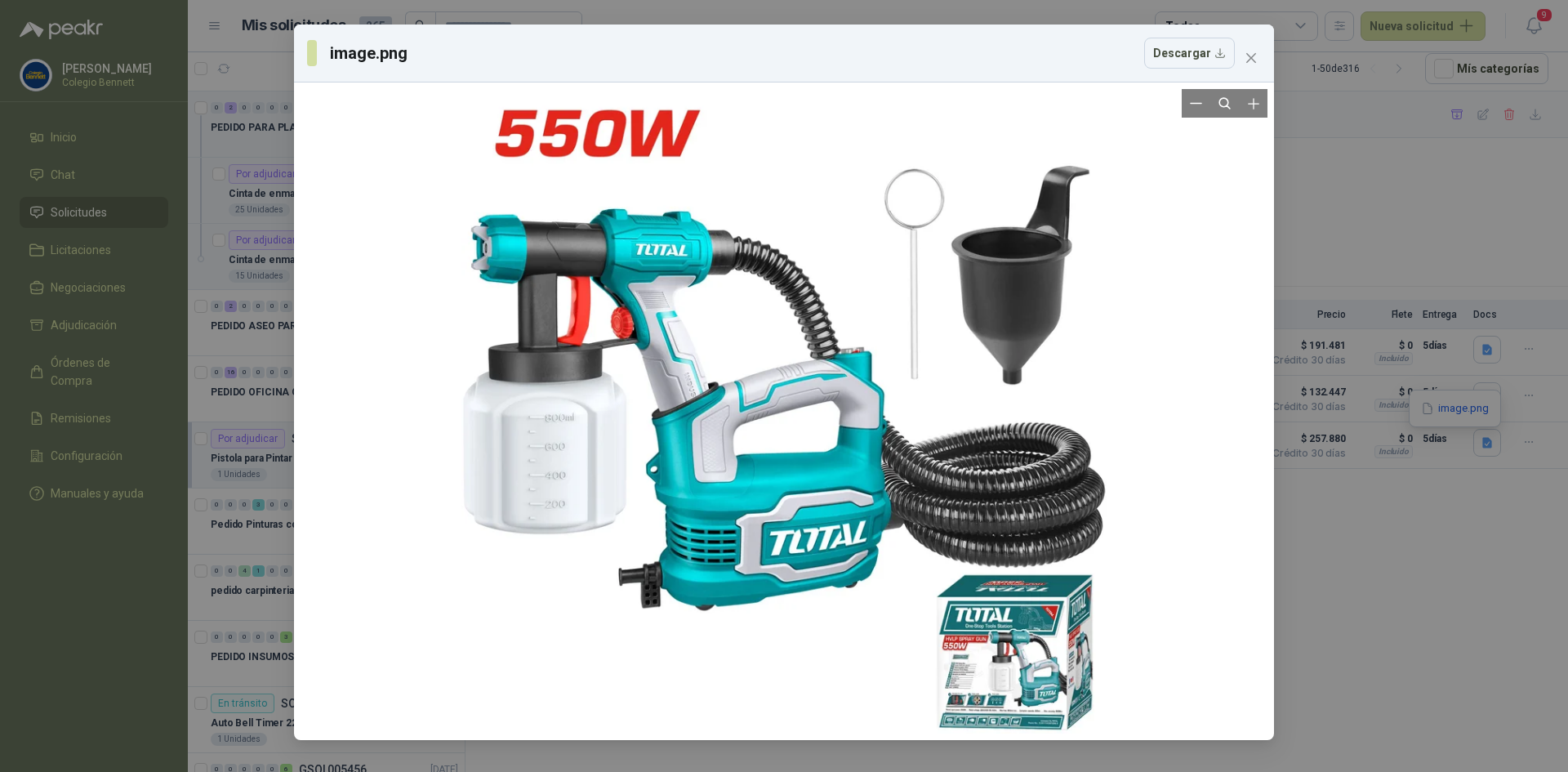
click at [946, 645] on div at bounding box center [784, 411] width 645 height 645
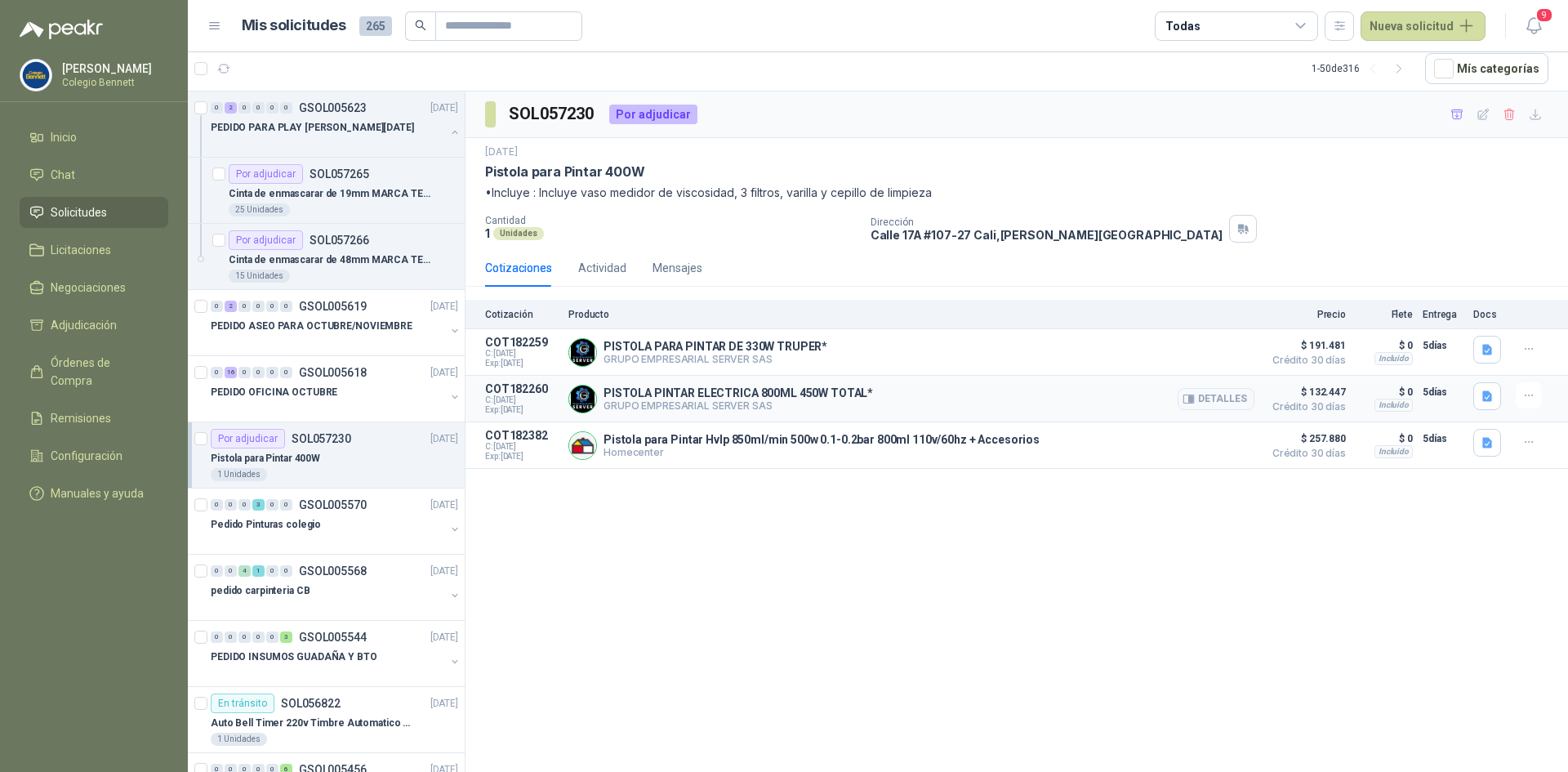
click at [798, 392] on p "PISTOLA PINTAR ELECTRICA 800ML 450W TOTAL*" at bounding box center [738, 392] width 270 height 13
copy p "PISTOLA PINTAR ELECTRICA 800ML 450W TOTAL*"
